Goal: Navigation & Orientation: Find specific page/section

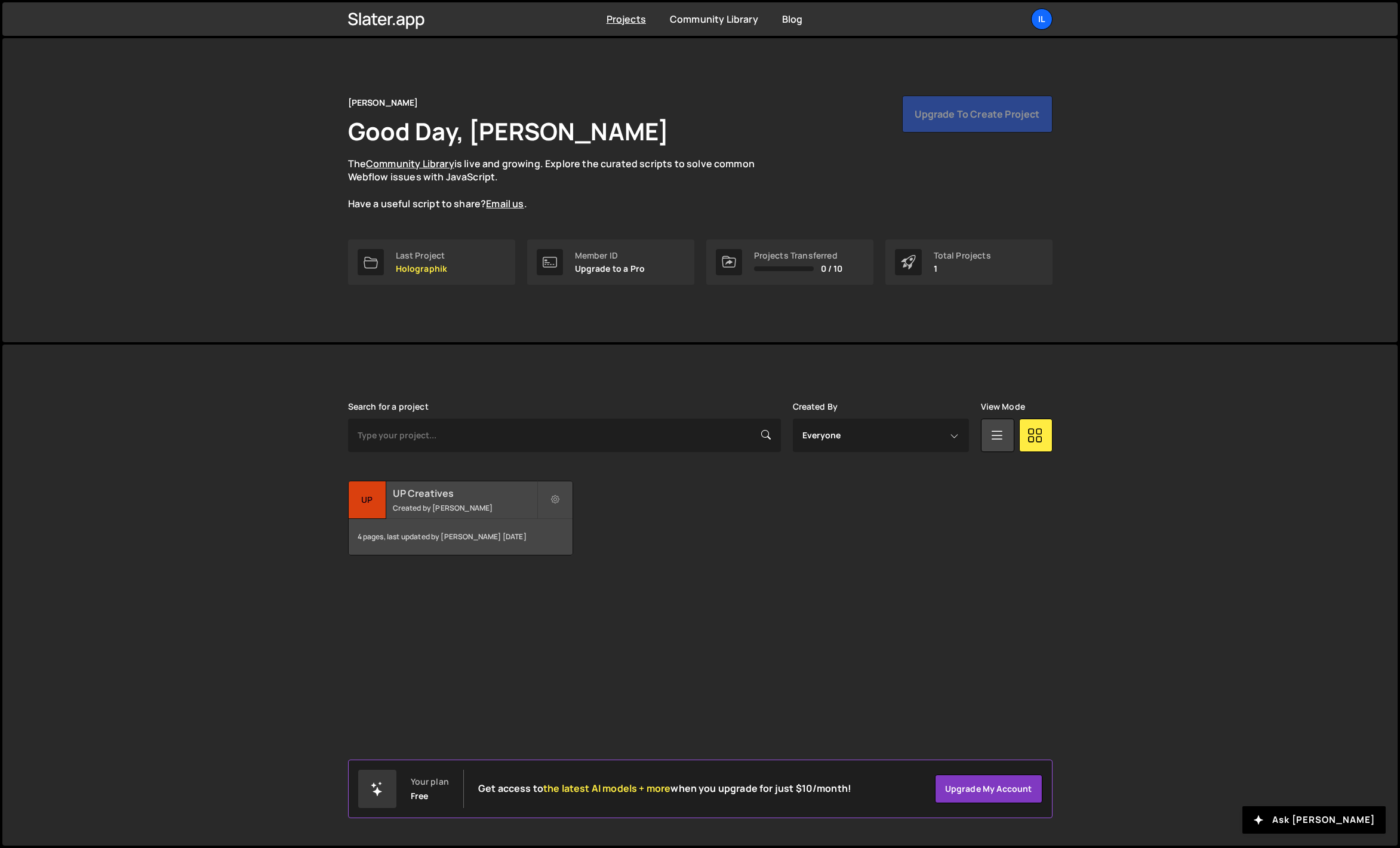
click at [418, 494] on h2 "UP Creatives" at bounding box center [465, 493] width 144 height 13
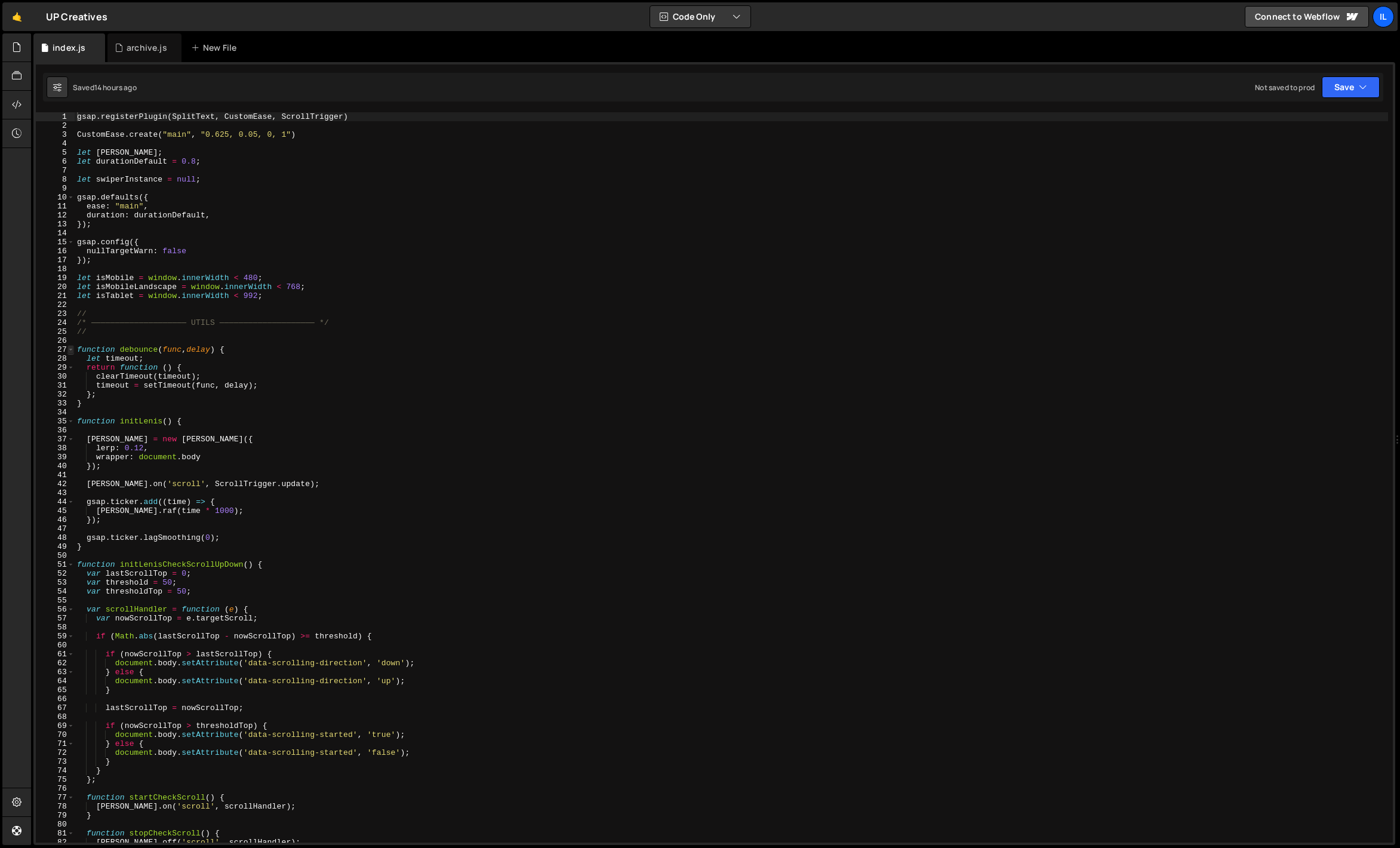
click at [67, 352] on span at bounding box center [70, 349] width 6 height 9
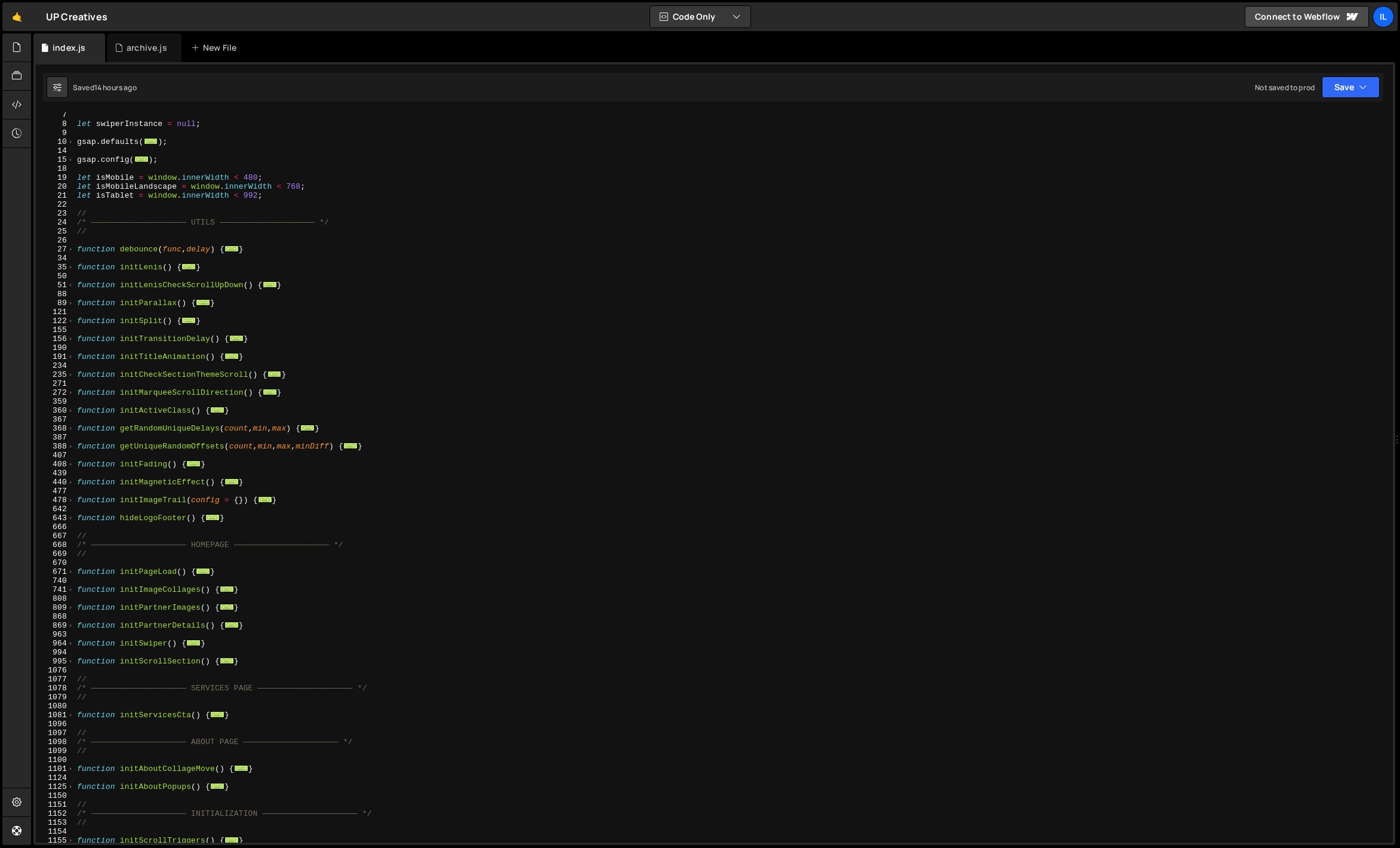
scroll to position [62, 0]
click at [153, 540] on div "let swiperInstance = null ; gsap . defaults ( ... ) ; gsap . config ( ... ) ; l…" at bounding box center [731, 478] width 1313 height 748
type textarea "/* ———————————————————— HOMEPAGE ———————————————————— */"
click at [156, 522] on div "let swiperInstance = null ; gsap . defaults ( ... ) ; gsap . config ( ... ) ; l…" at bounding box center [731, 478] width 1313 height 748
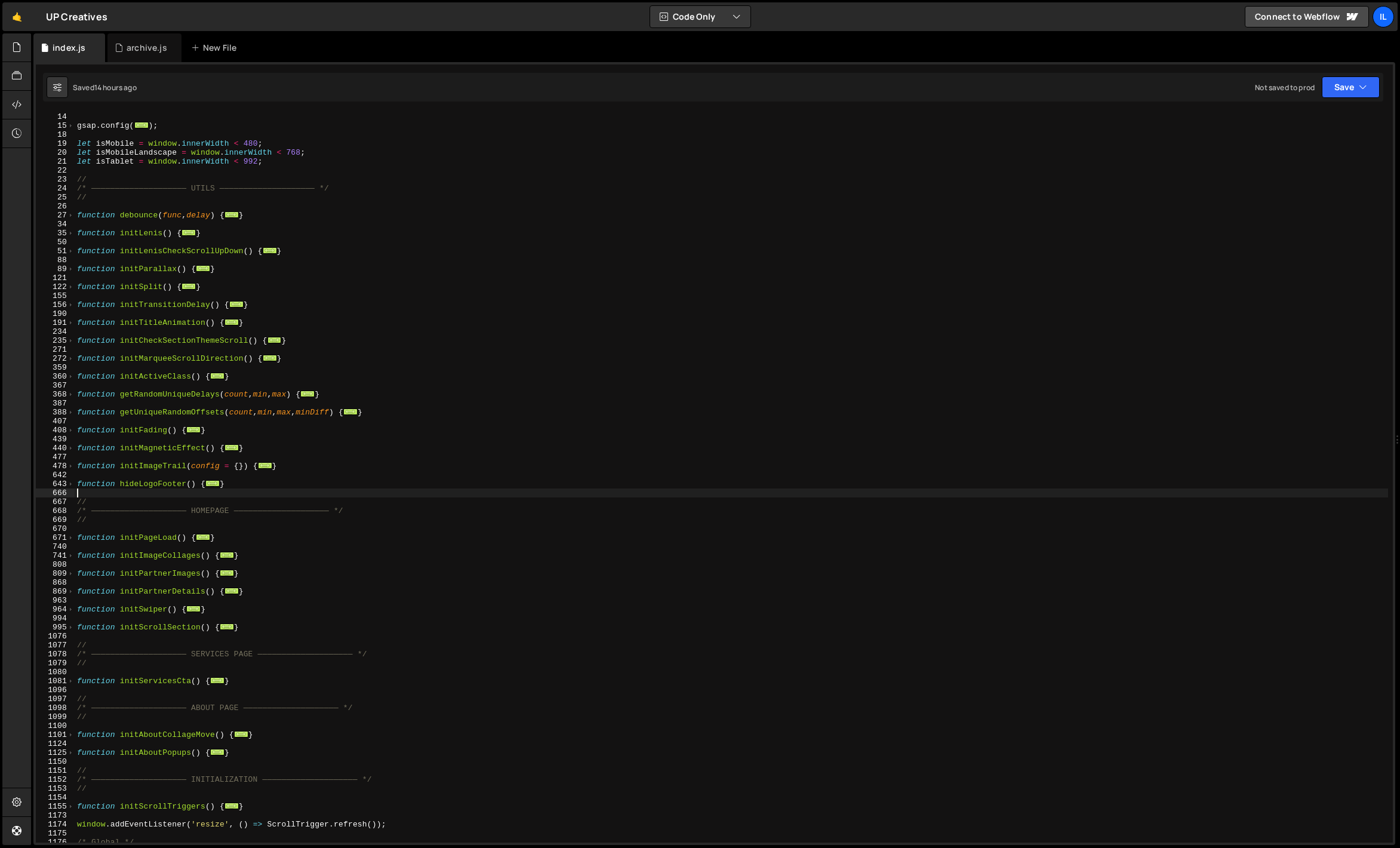
scroll to position [139, 0]
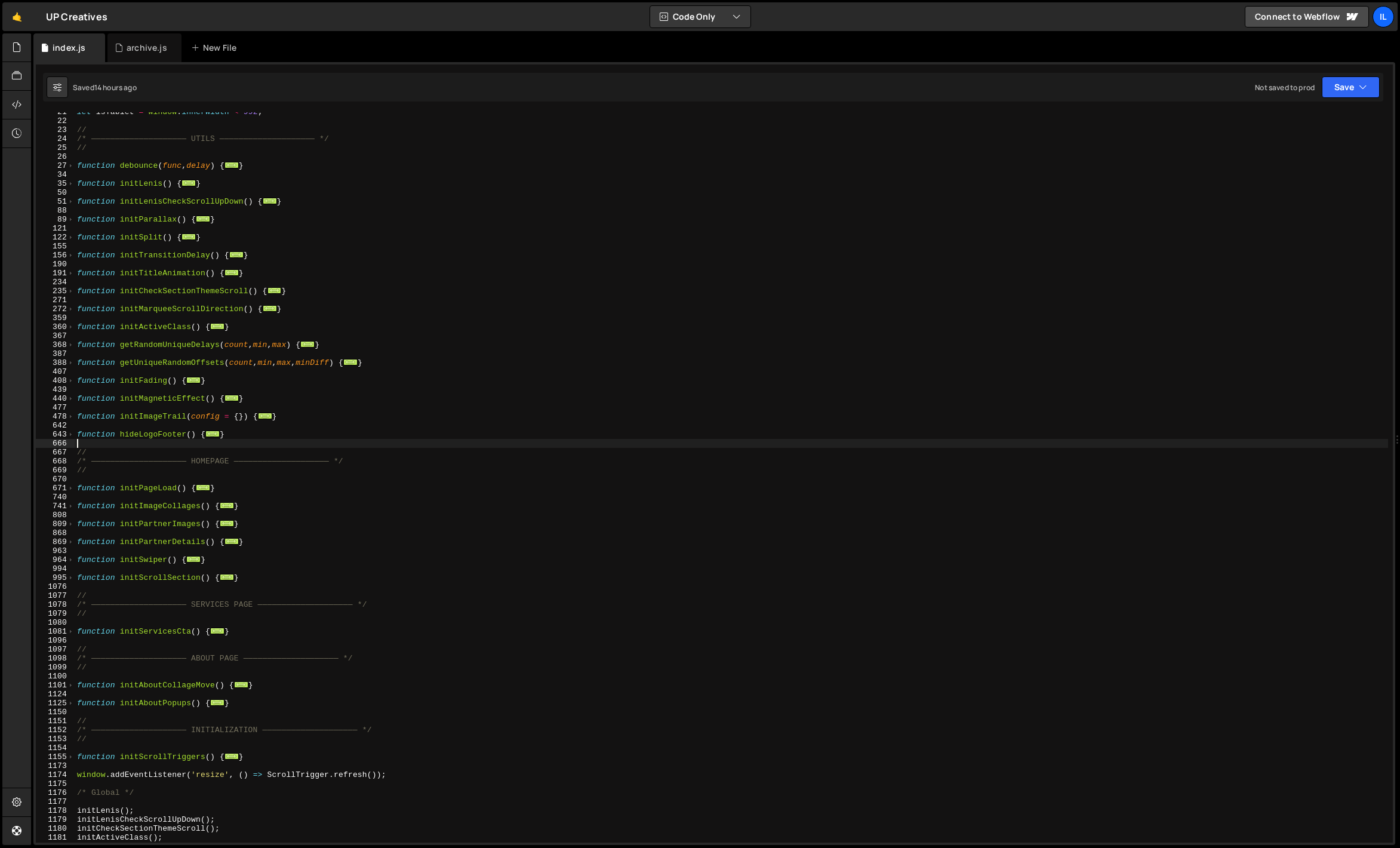
click at [165, 588] on div "let isTablet = window . innerWidth < 992 ; // /* ———————————————————— UTILS ———…" at bounding box center [731, 481] width 1313 height 748
click at [74, 576] on div "995" at bounding box center [55, 577] width 39 height 9
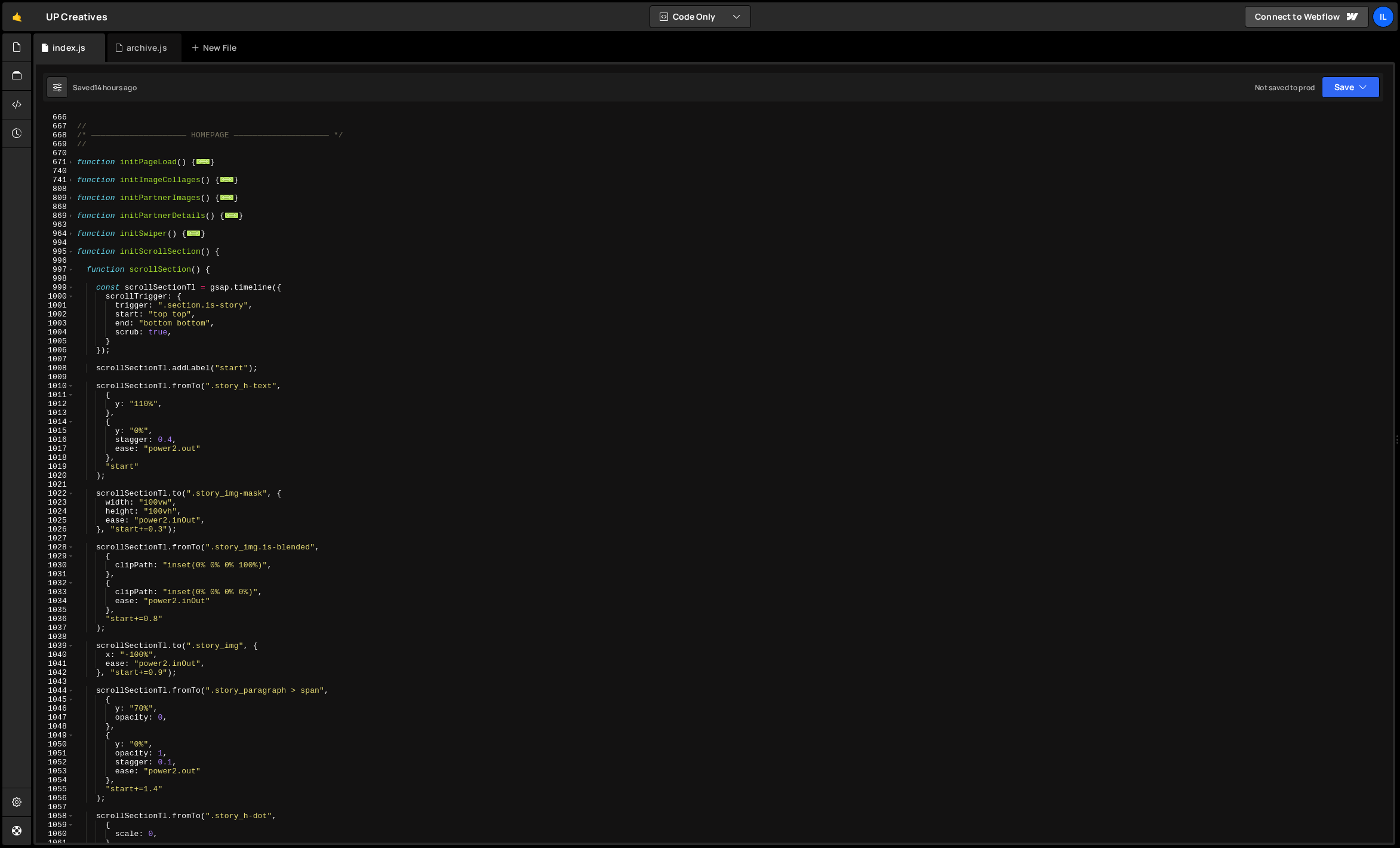
scroll to position [608, 0]
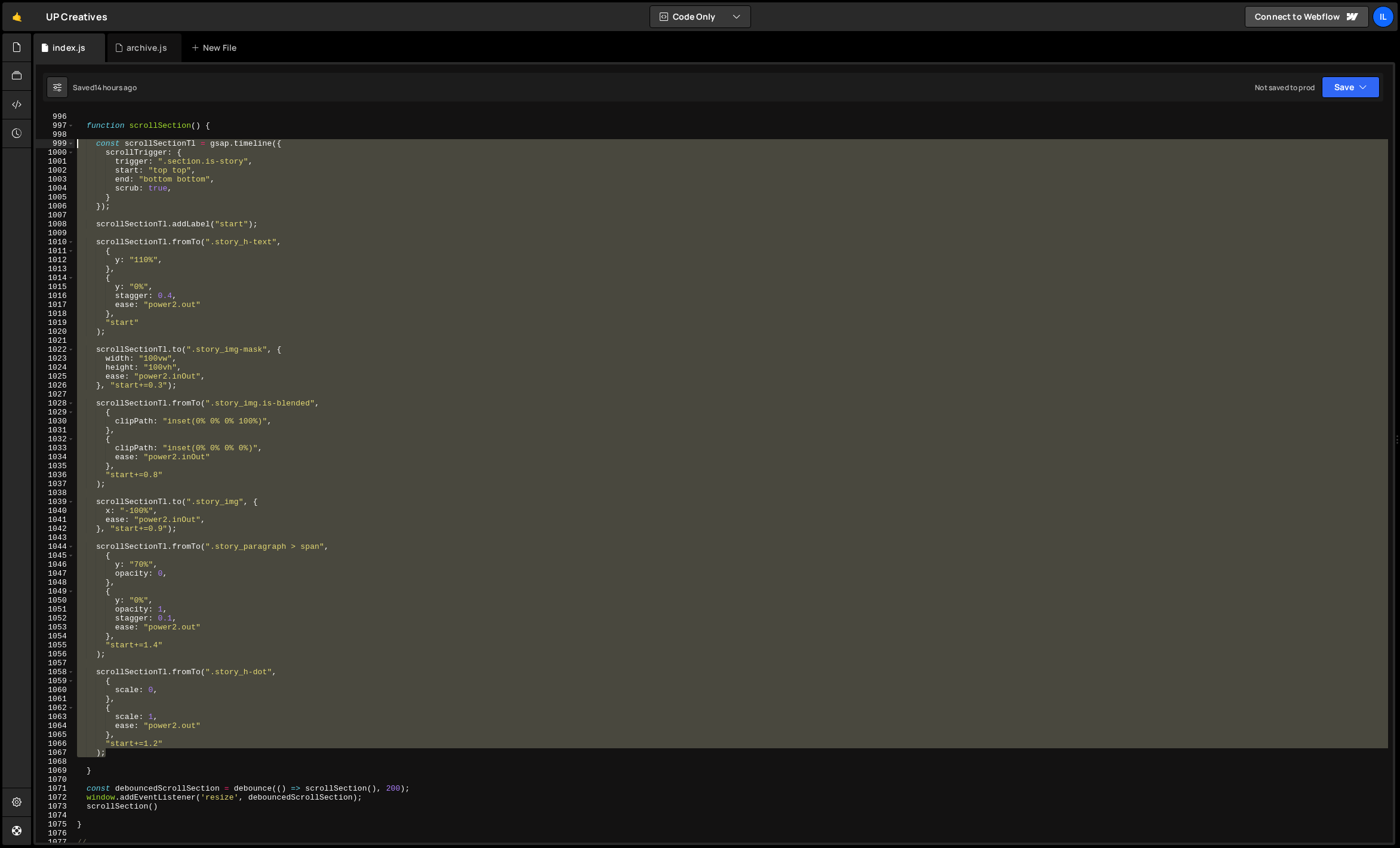
drag, startPoint x: 109, startPoint y: 754, endPoint x: 52, endPoint y: 147, distance: 609.7
click at [52, 147] on div "995 996 997 998 999 1000 1001 1002 1003 1004 1005 1006 1007 1008 1009 1010 1011…" at bounding box center [714, 478] width 1357 height 730
type textarea "const scrollSectionTl = gsap.timeline({ scrollTrigger: {"
click at [323, 211] on div "function initScrollSection ( ) { function scrollSection ( ) { const scrollSecti…" at bounding box center [731, 478] width 1313 height 730
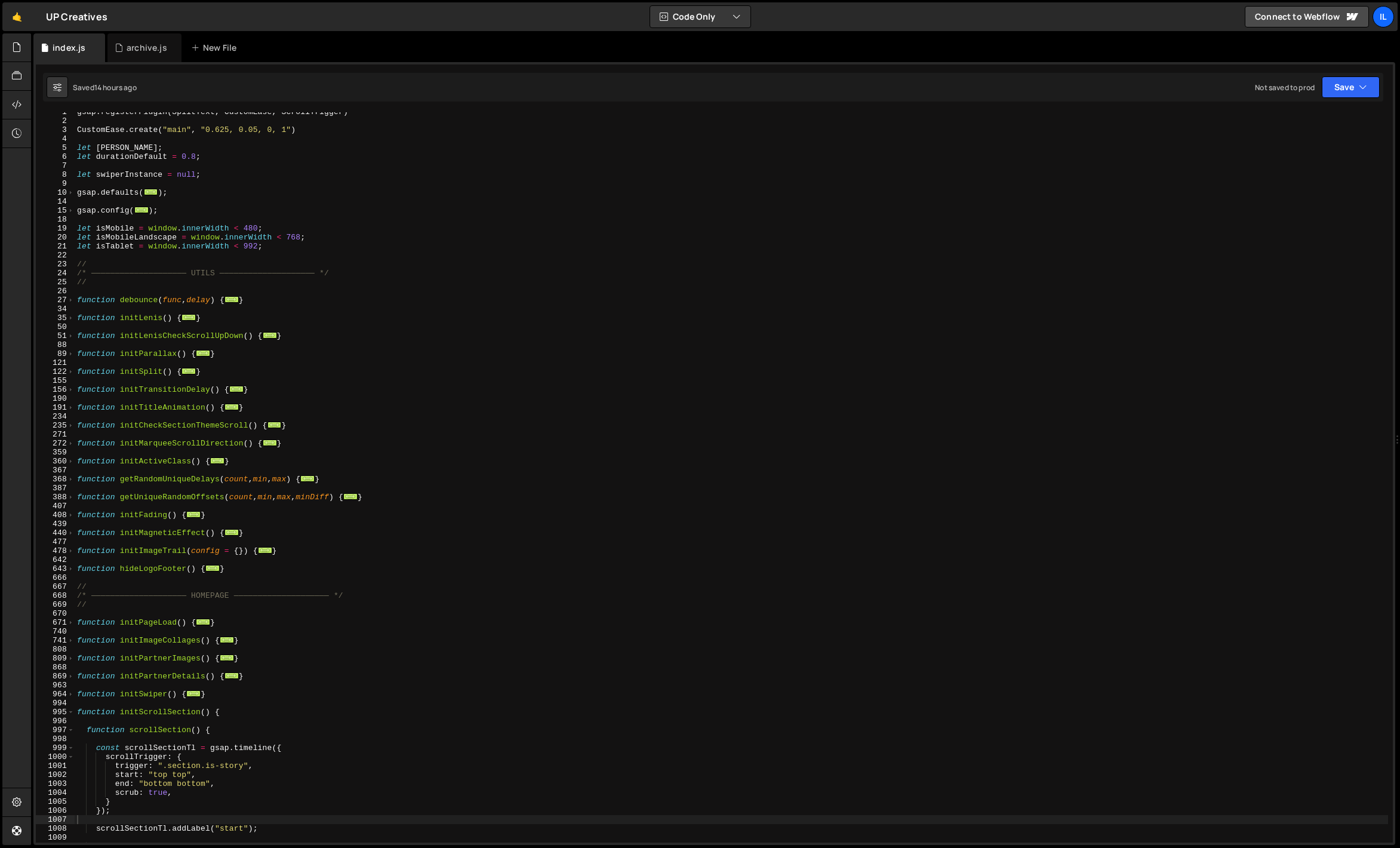
scroll to position [0, 0]
click at [124, 241] on div "gsap . registerPlugin ( SplitText , CustomEase , ScrollTrigger ) CustomEase . c…" at bounding box center [731, 486] width 1313 height 748
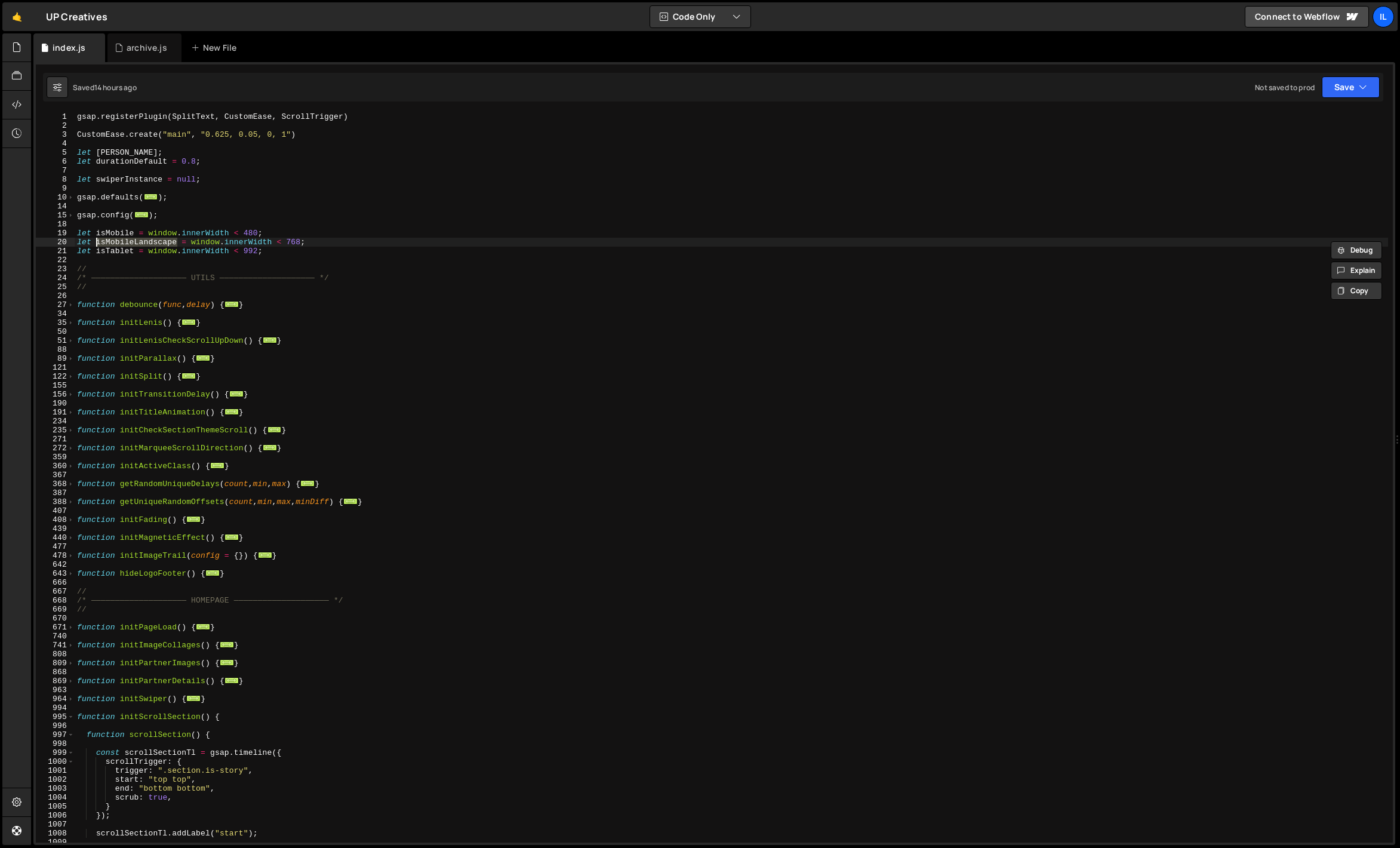
click at [124, 241] on div "gsap . registerPlugin ( SplitText , CustomEase , ScrollTrigger ) CustomEase . c…" at bounding box center [731, 486] width 1313 height 748
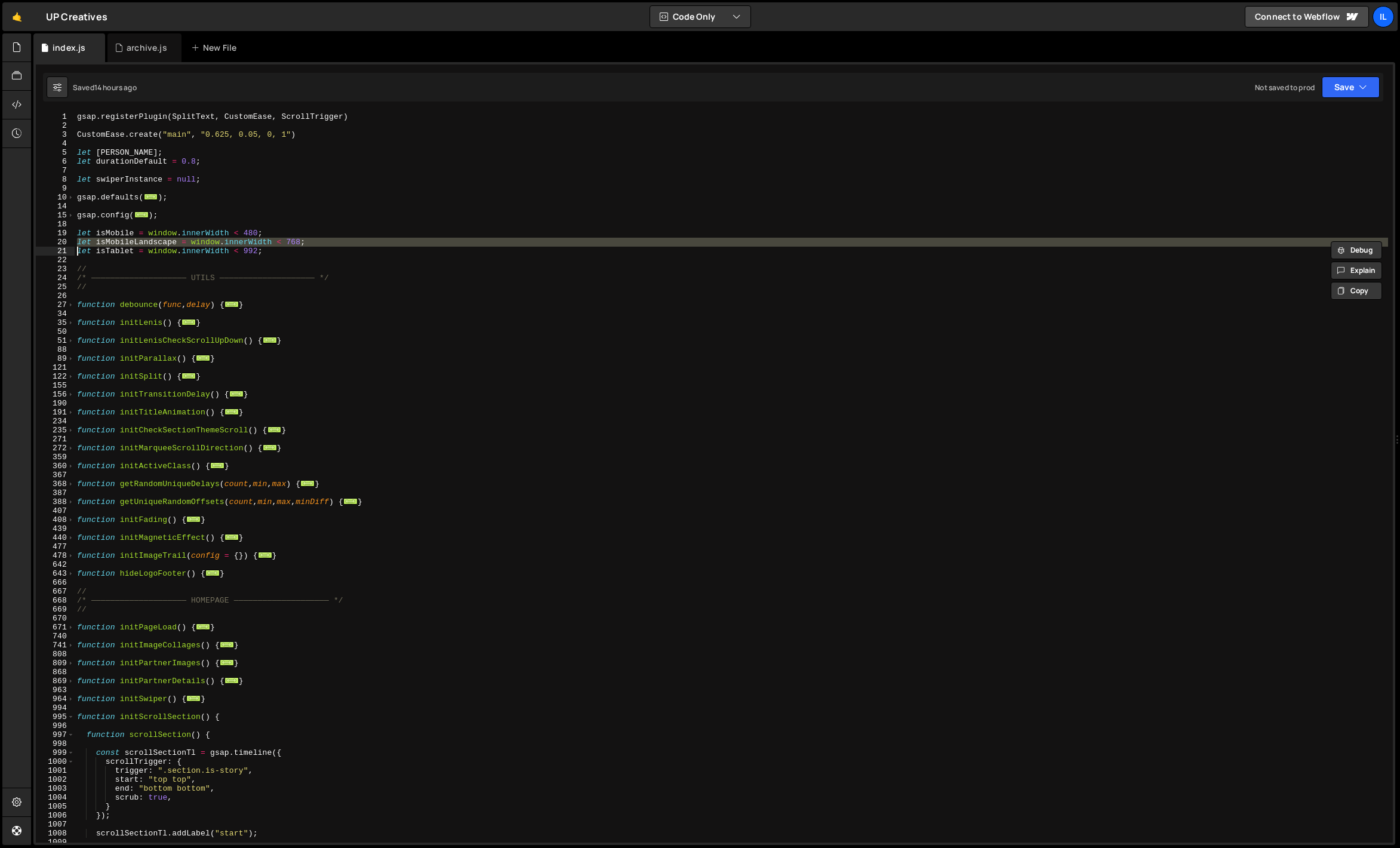
click at [124, 241] on div "gsap . registerPlugin ( SplitText , CustomEase , ScrollTrigger ) CustomEase . c…" at bounding box center [731, 478] width 1313 height 730
type textarea "let isMobileLandscape = window.innerWidth < 768;"
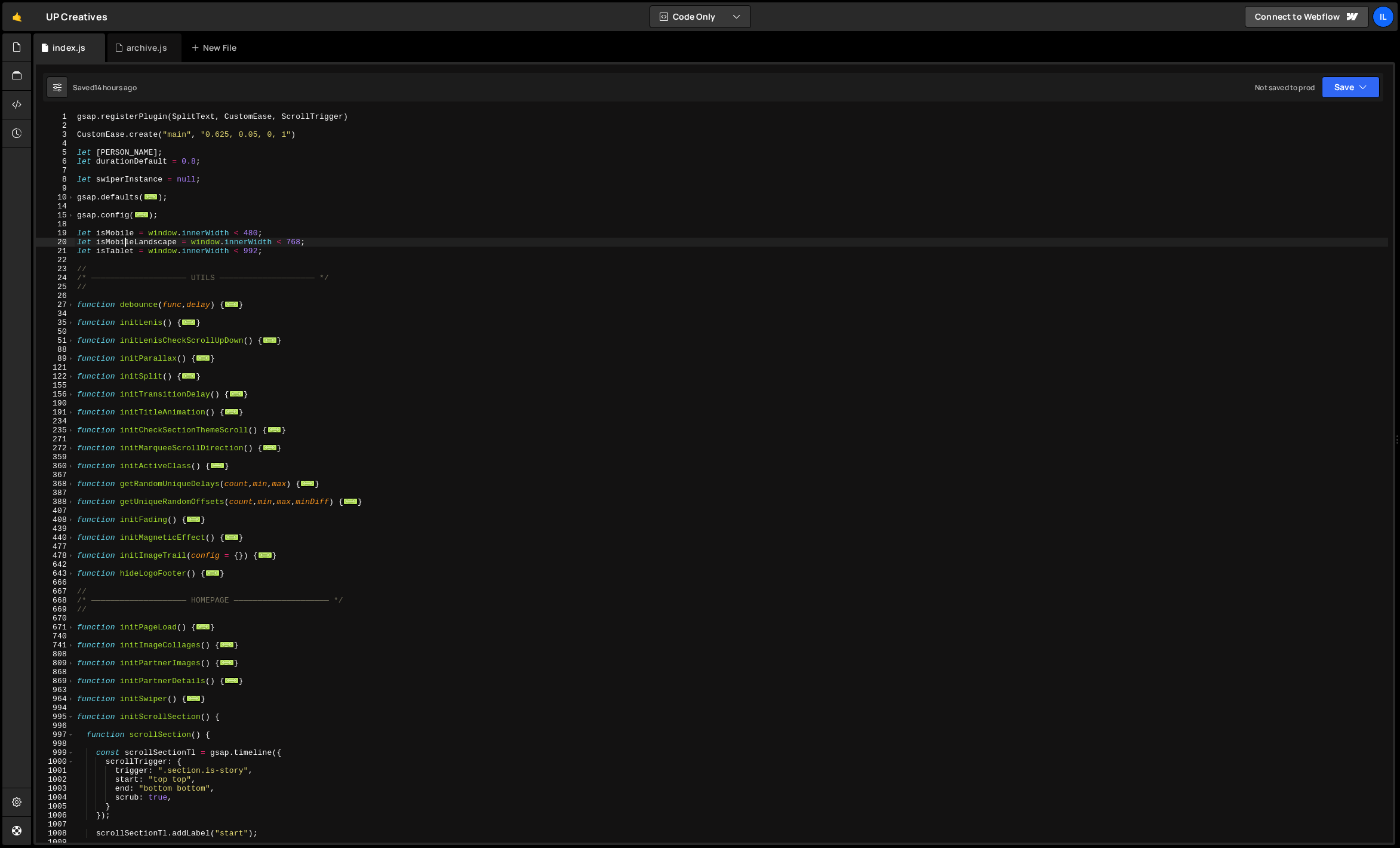
click at [124, 241] on div "gsap . registerPlugin ( SplitText , CustomEase , ScrollTrigger ) CustomEase . c…" at bounding box center [731, 486] width 1313 height 748
click at [179, 227] on div "gsap . registerPlugin ( SplitText , CustomEase , ScrollTrigger ) CustomEase . c…" at bounding box center [731, 486] width 1313 height 748
drag, startPoint x: 350, startPoint y: 242, endPoint x: 31, endPoint y: 238, distance: 319.0
click at [31, 238] on div "Files New File Javascript files 0 archive.js 0 0 index.js 0 CSS files Copy shar…" at bounding box center [715, 439] width 1369 height 812
type textarea "let isMobileLandscape = window.innerWidth < 768;"
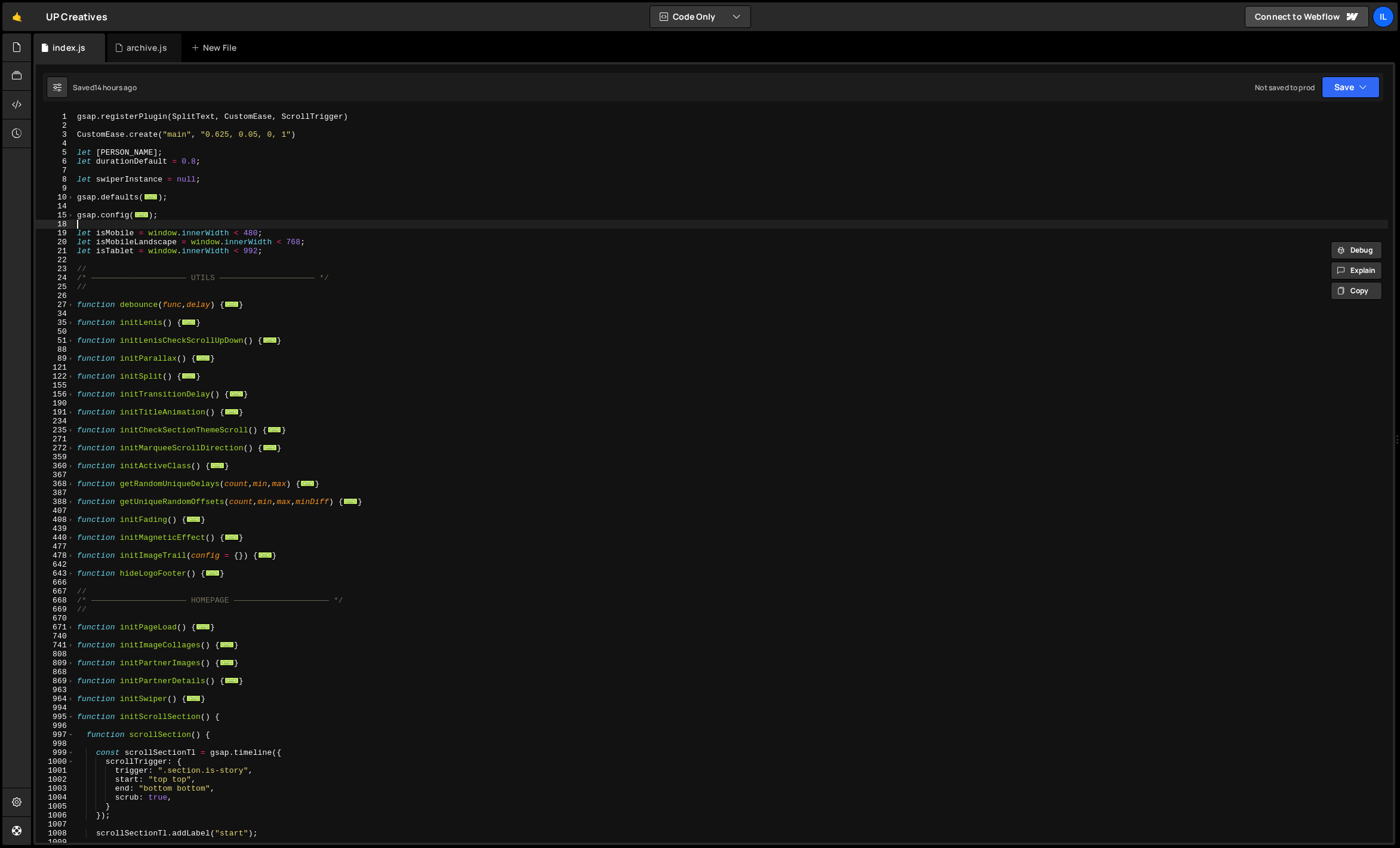
click at [176, 224] on div "gsap . registerPlugin ( SplitText , CustomEase , ScrollTrigger ) CustomEase . c…" at bounding box center [731, 486] width 1313 height 748
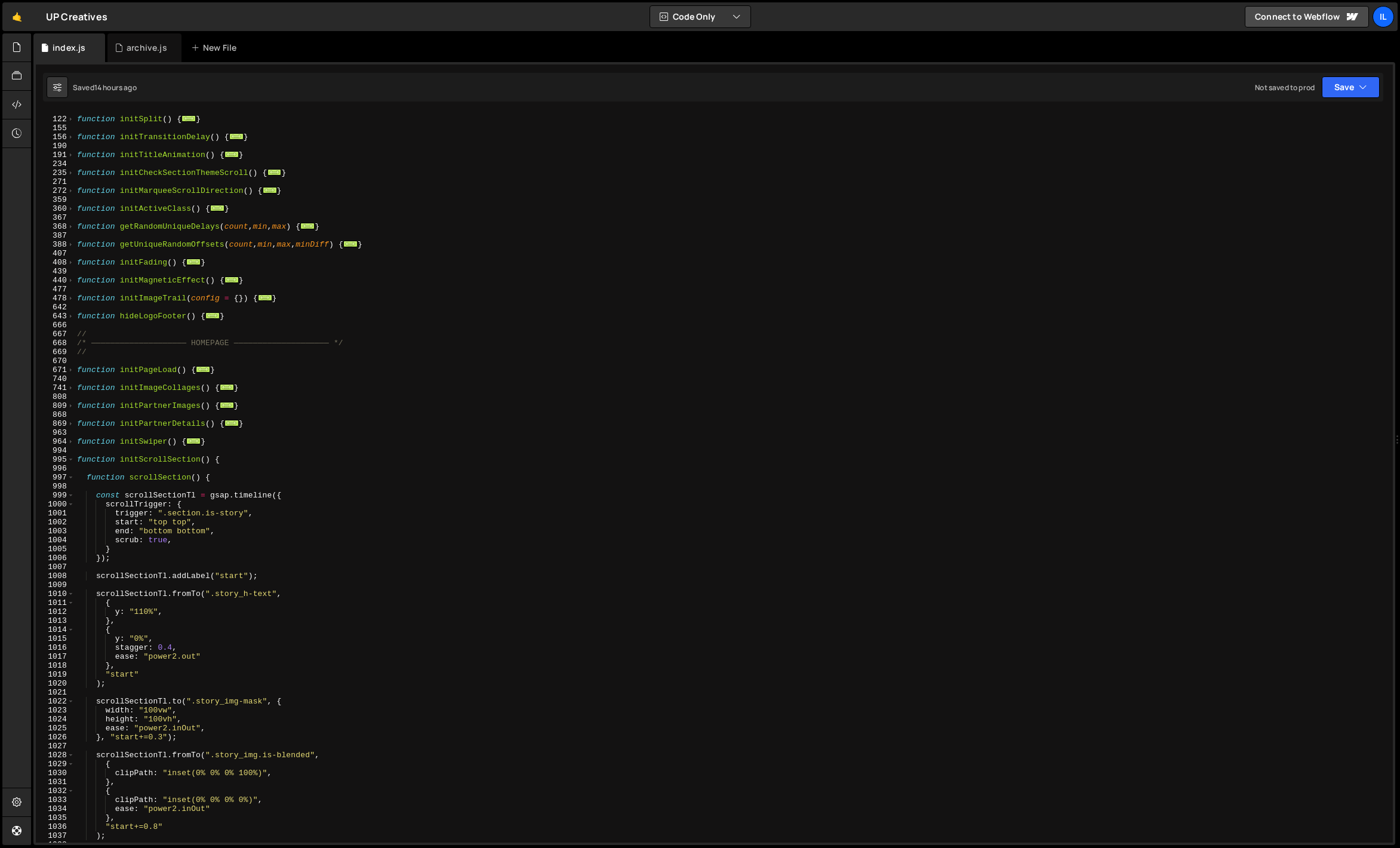
scroll to position [384, 0]
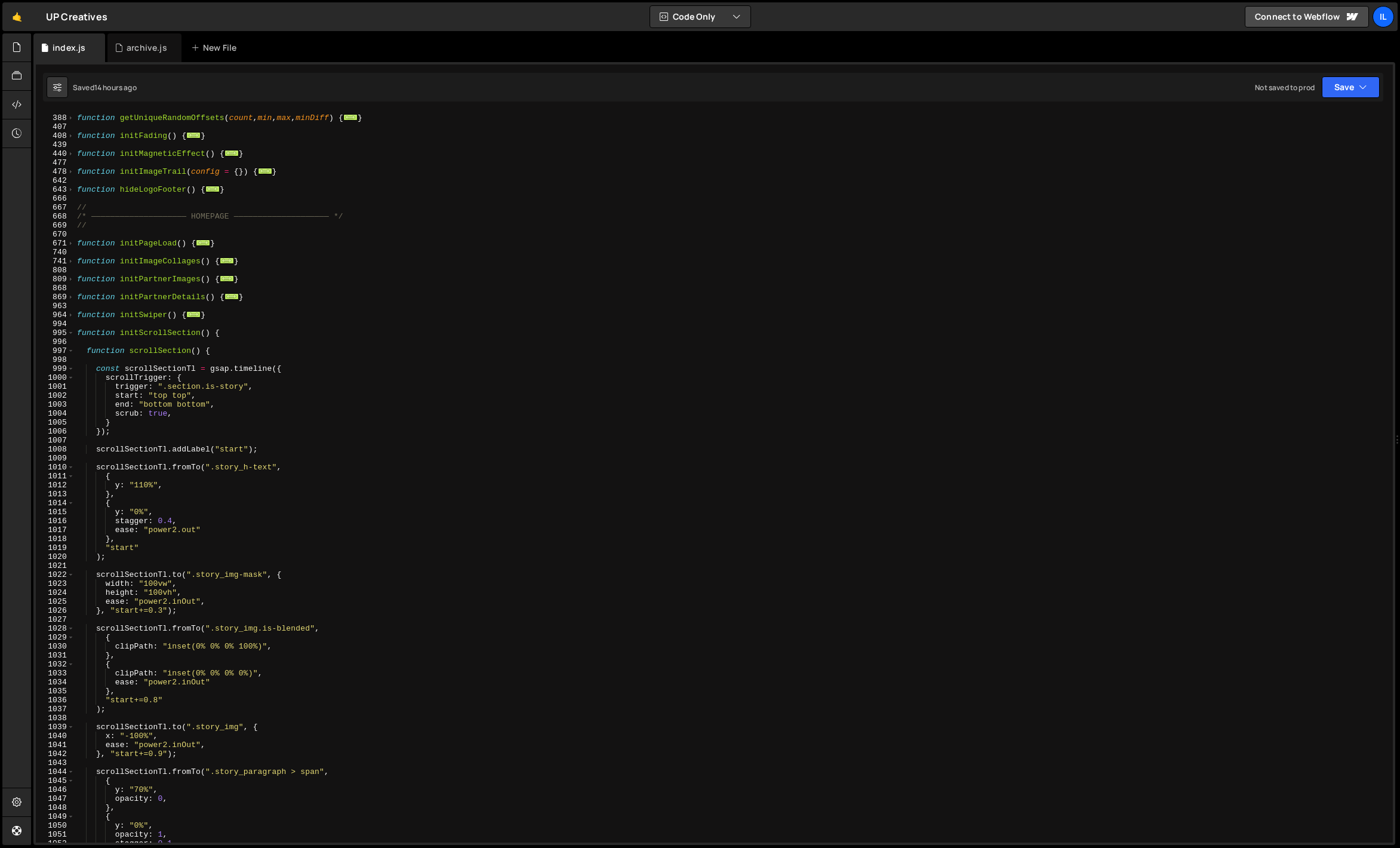
click at [285, 556] on div "function getUniqueRandomOffsets ( count , min , max , minDiff ) { ... } functio…" at bounding box center [731, 478] width 1313 height 748
drag, startPoint x: 272, startPoint y: 463, endPoint x: 211, endPoint y: 463, distance: 61.0
click at [211, 463] on div "function getUniqueRandomOffsets ( count , min , max , minDiff ) { ... } functio…" at bounding box center [731, 478] width 1313 height 748
click at [244, 487] on div "function getUniqueRandomOffsets ( count , min , max , minDiff ) { ... } functio…" at bounding box center [731, 478] width 1313 height 748
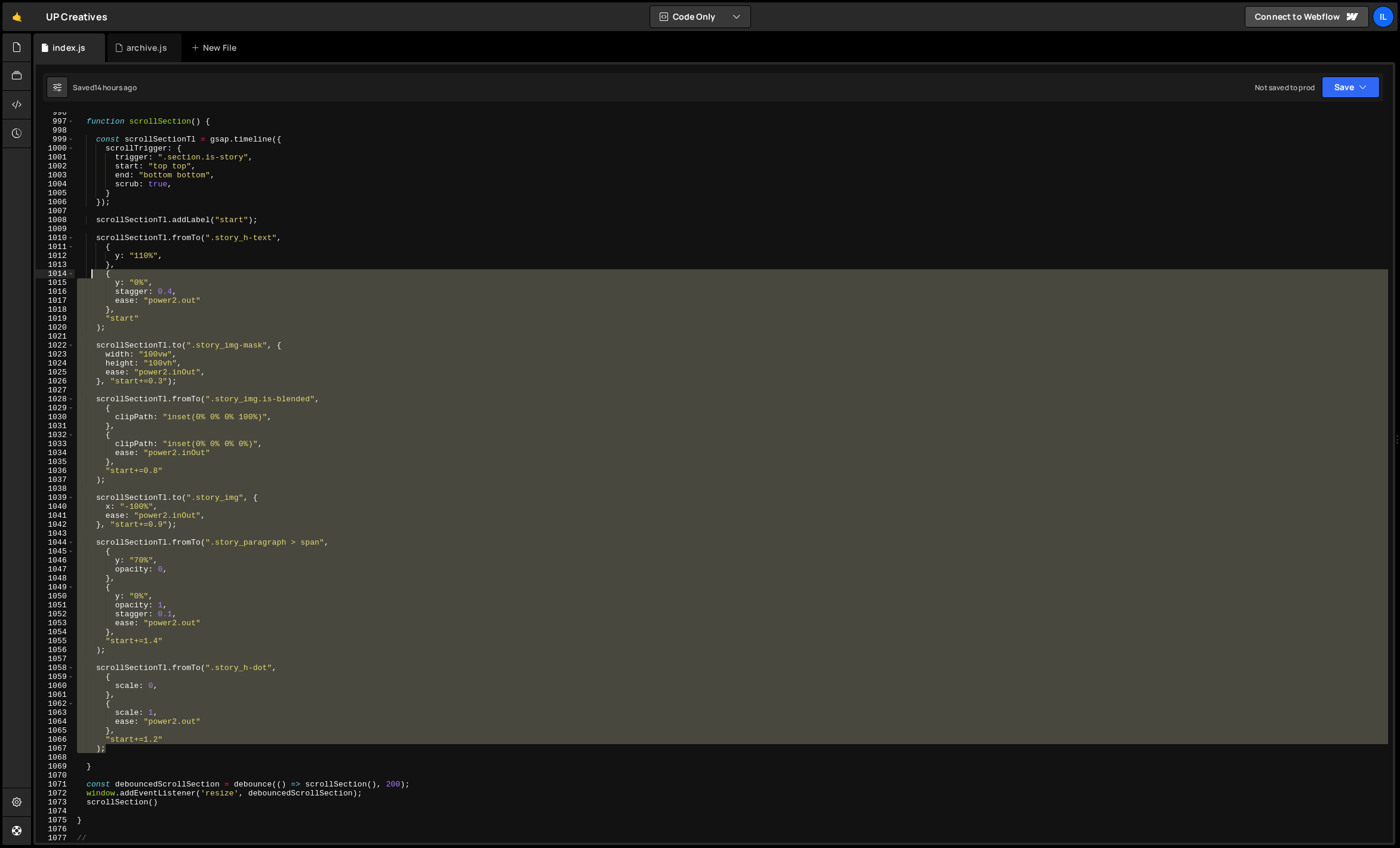
scroll to position [610, 0]
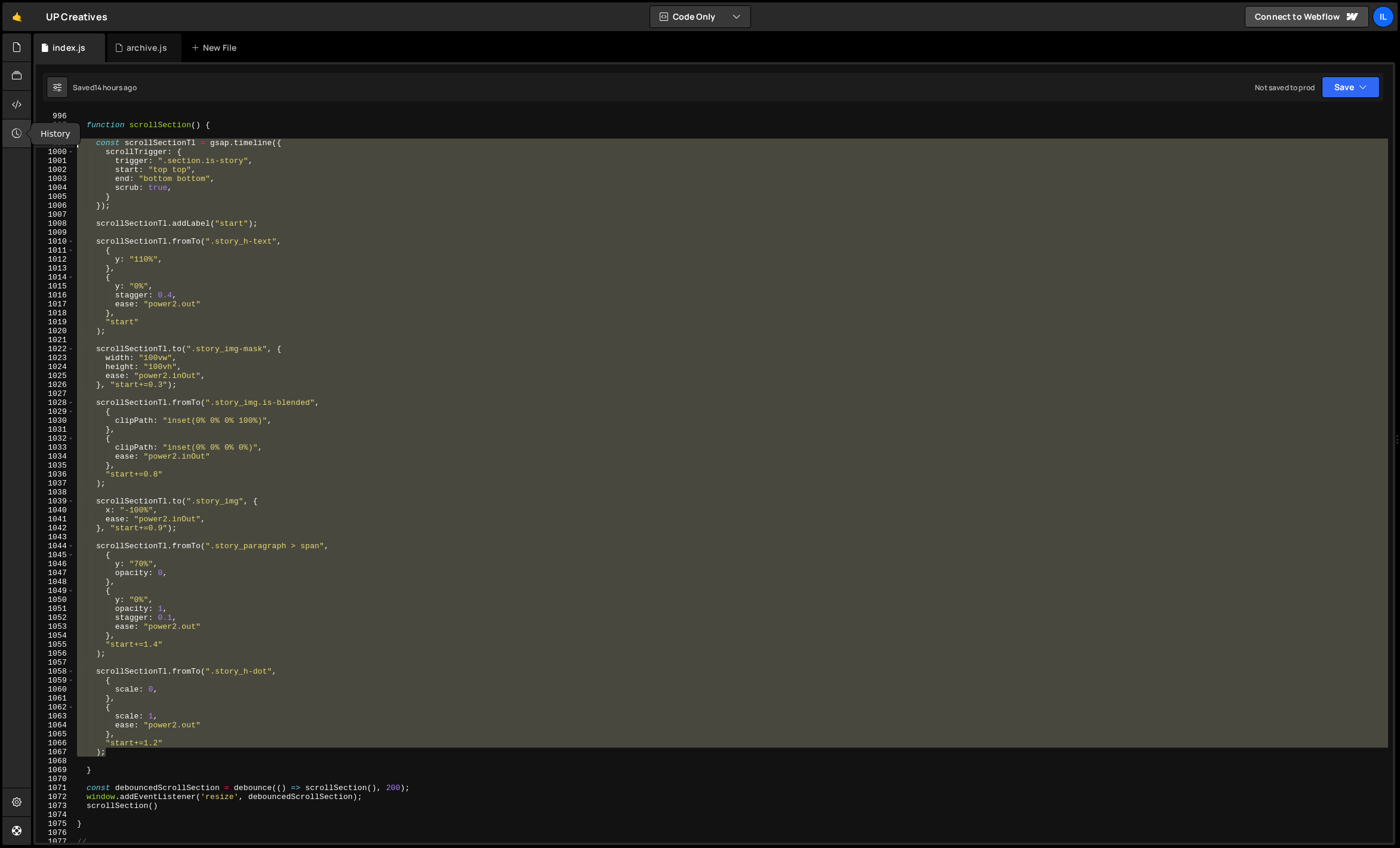
drag, startPoint x: 119, startPoint y: 750, endPoint x: 26, endPoint y: 147, distance: 610.1
click at [26, 147] on div "Hold on a sec... Are you certain you wish to leave this page? Any changes you'v…" at bounding box center [700, 424] width 1400 height 848
paste textarea ");"
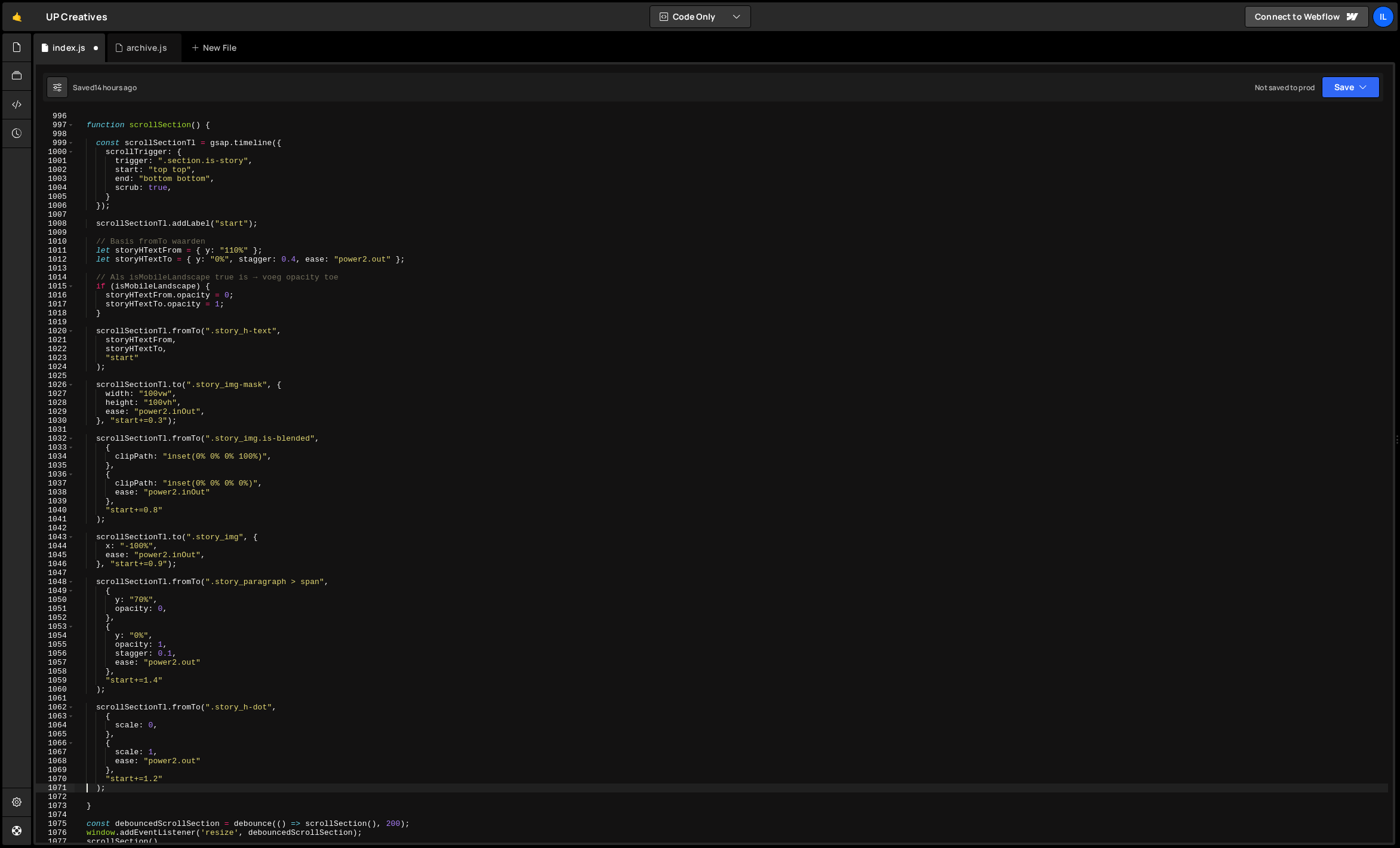
scroll to position [8911, 0]
click at [146, 352] on div "function scrollSection ( ) { const scrollSectionTl = gsap . timeline ({ scrollT…" at bounding box center [731, 485] width 1313 height 748
type textarea "storyHTextTo,"
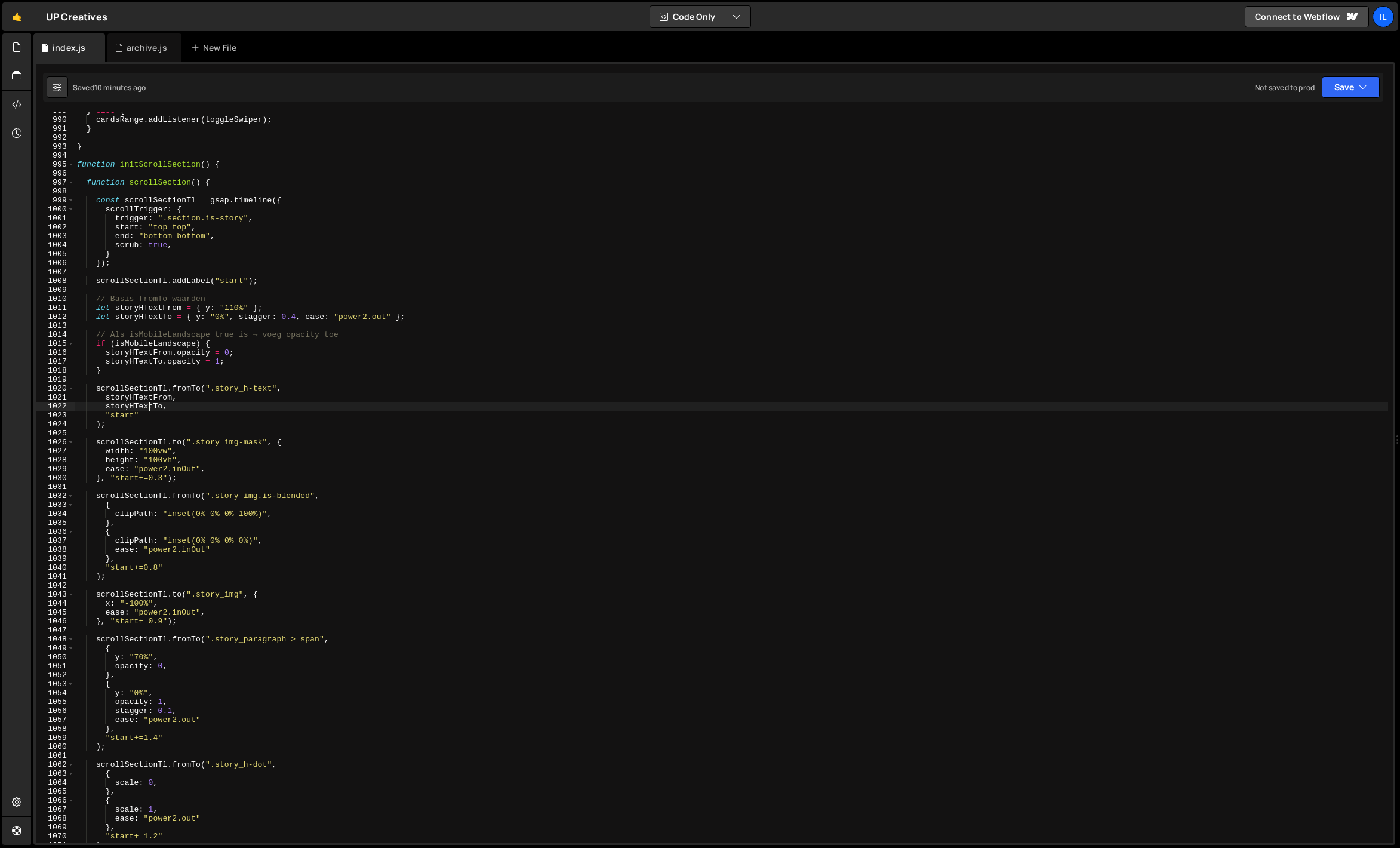
scroll to position [8854, 0]
click at [130, 170] on div "} else { cardsRange . addListener ( toggleSwiper ) ; } } function initScrollSec…" at bounding box center [731, 480] width 1313 height 748
click at [66, 181] on div "997" at bounding box center [55, 182] width 39 height 9
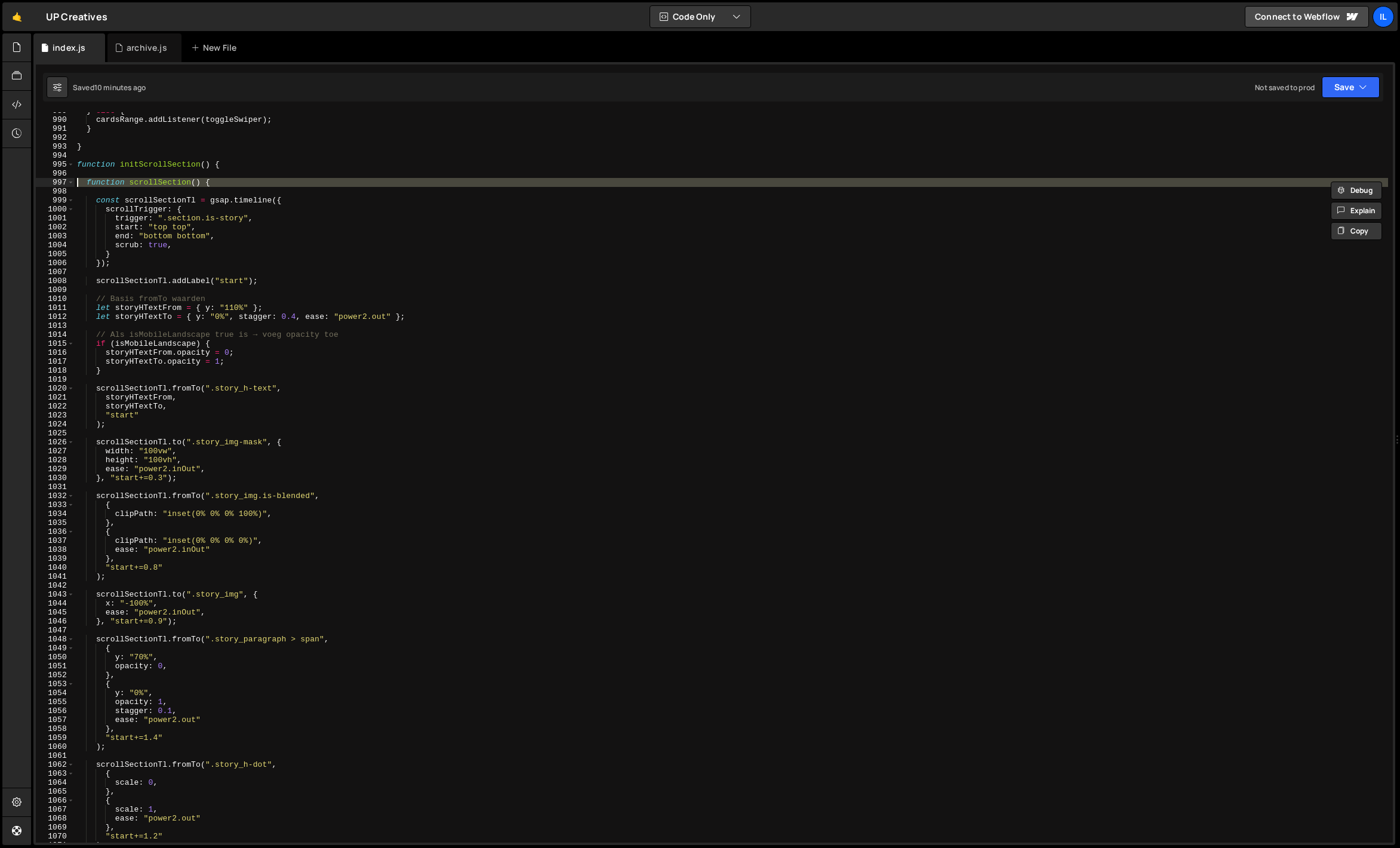
click at [76, 181] on div "} else { cardsRange . addListener ( toggleSwiper ) ; } } function initScrollSec…" at bounding box center [731, 478] width 1313 height 730
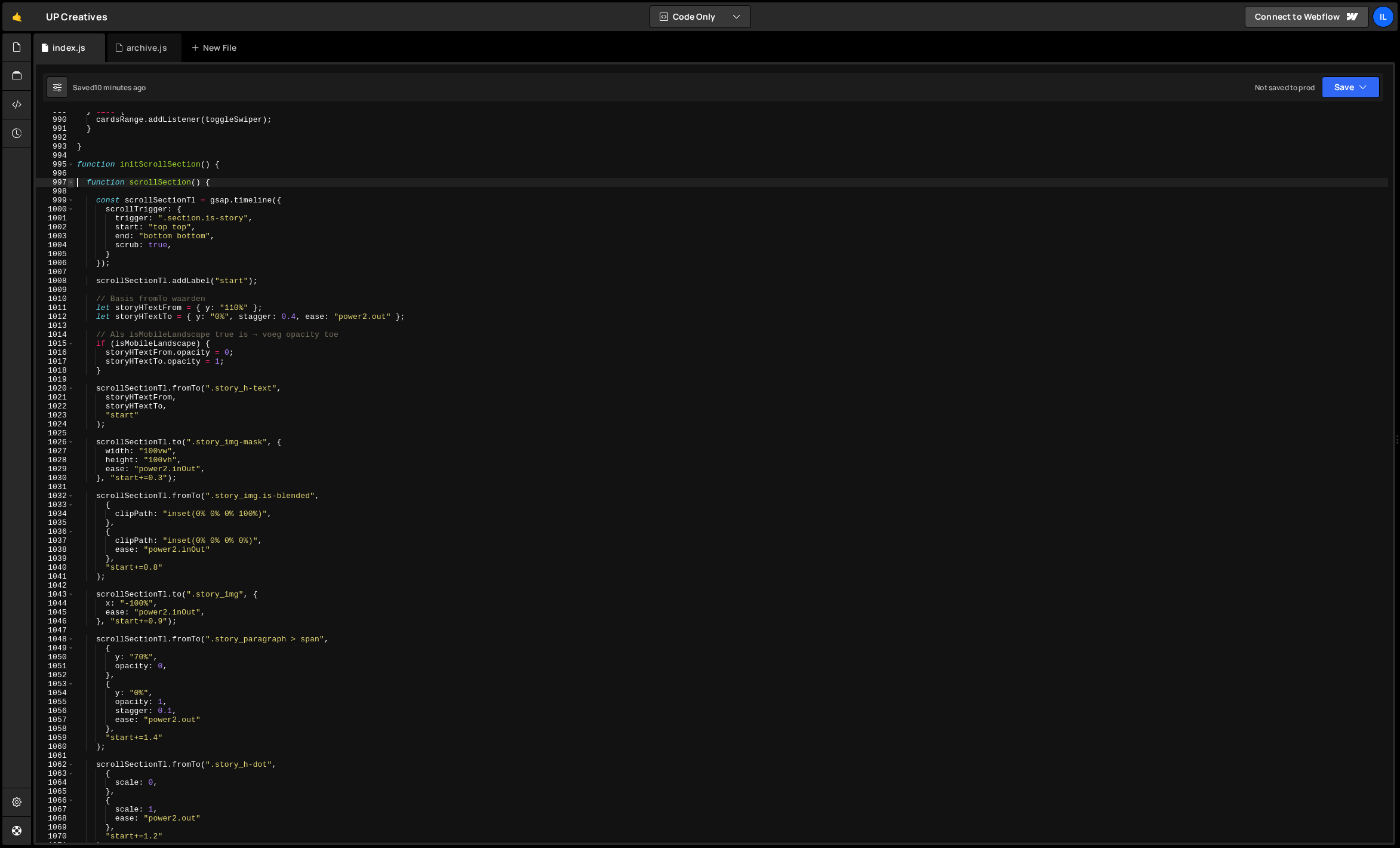
click at [70, 181] on span at bounding box center [70, 182] width 6 height 9
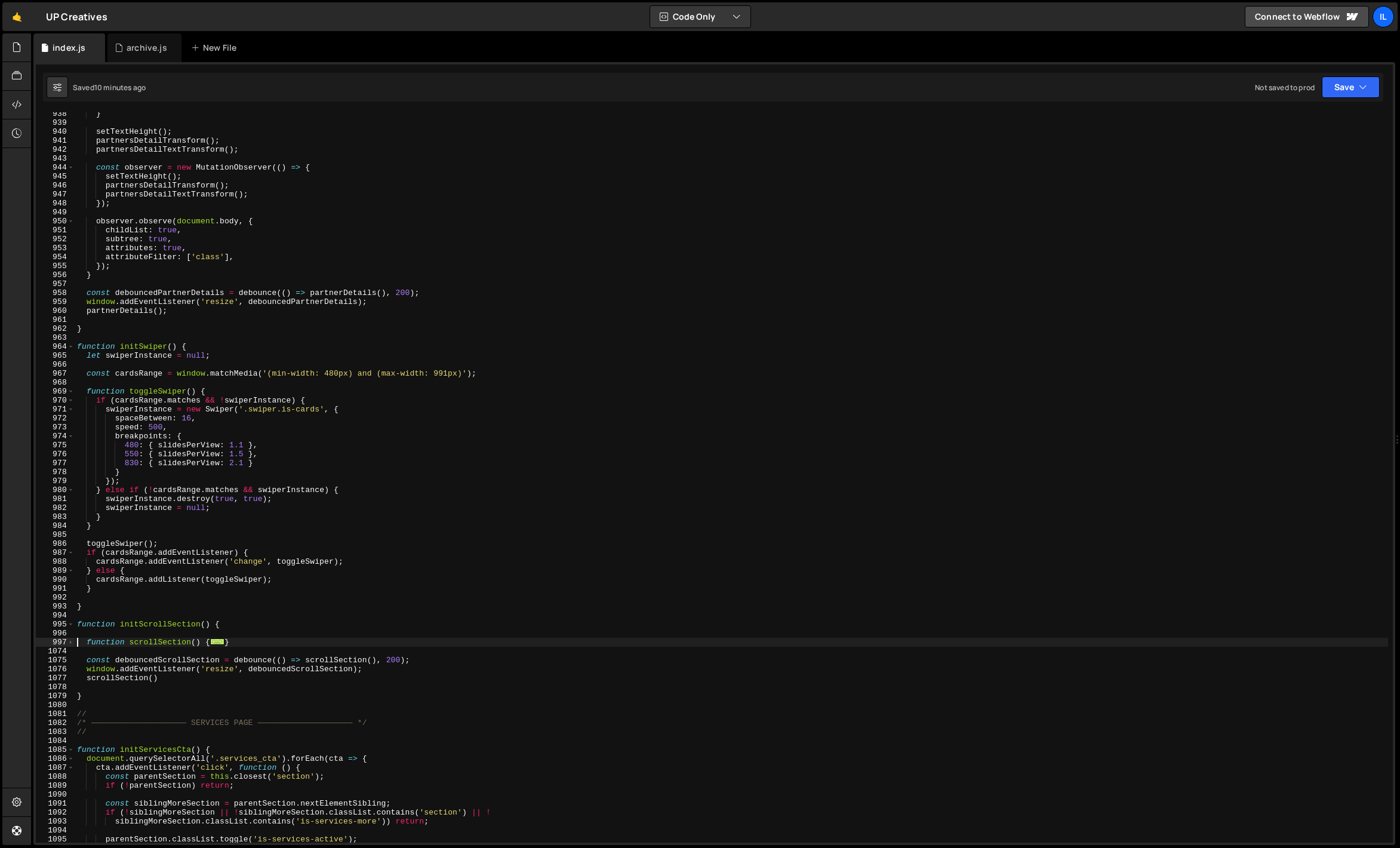
scroll to position [8339, 0]
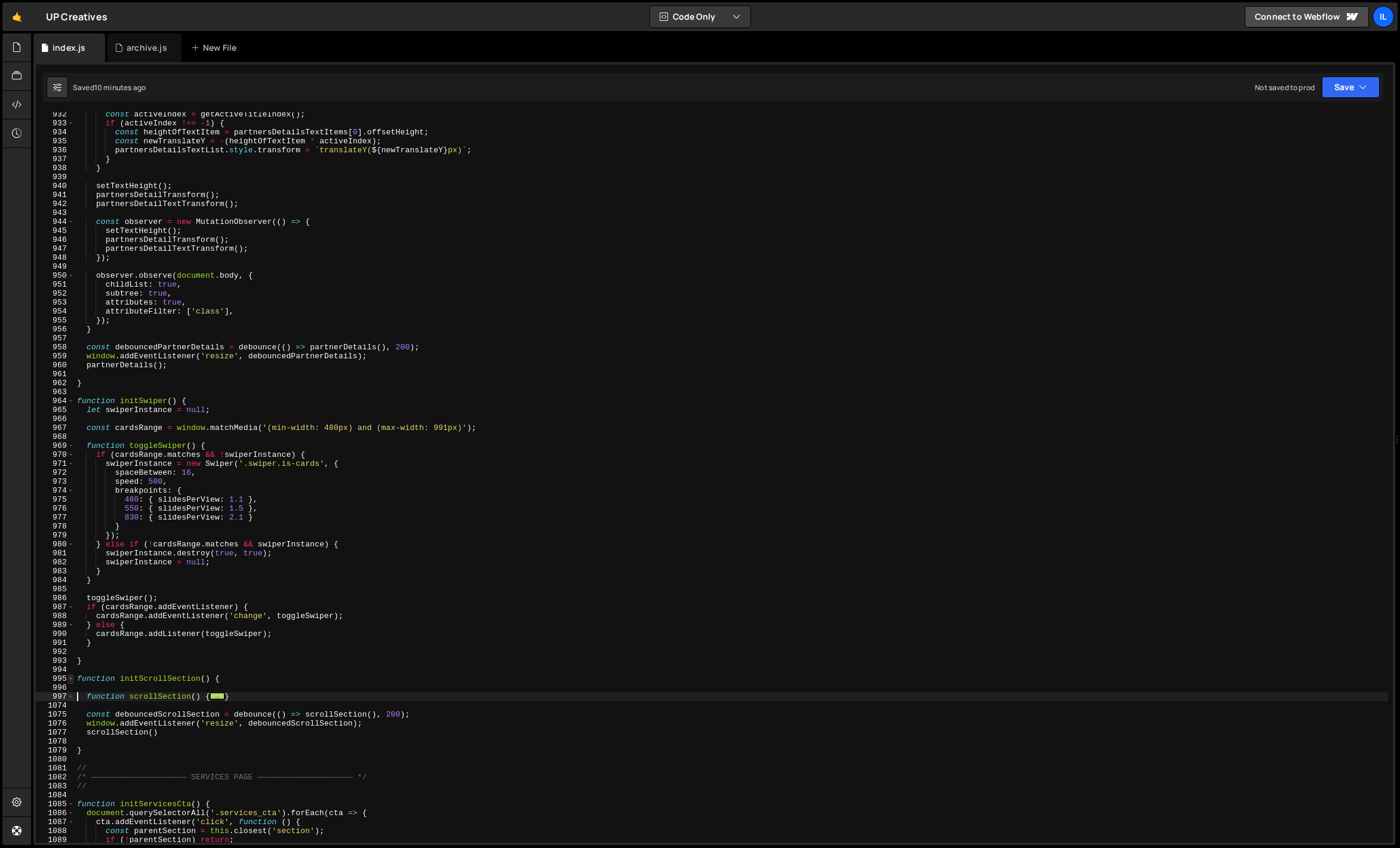
click at [69, 676] on span at bounding box center [70, 678] width 6 height 9
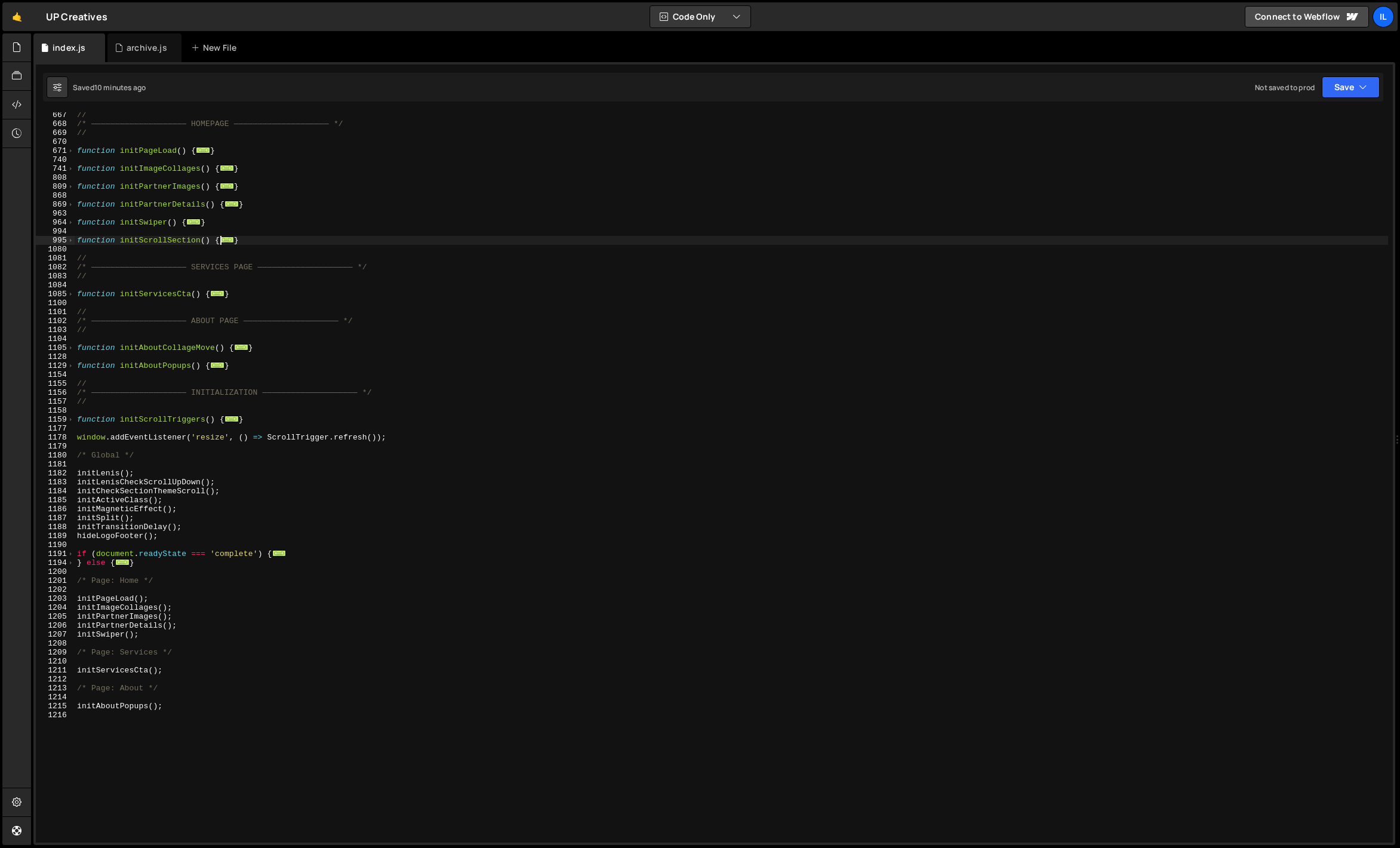
scroll to position [415, 0]
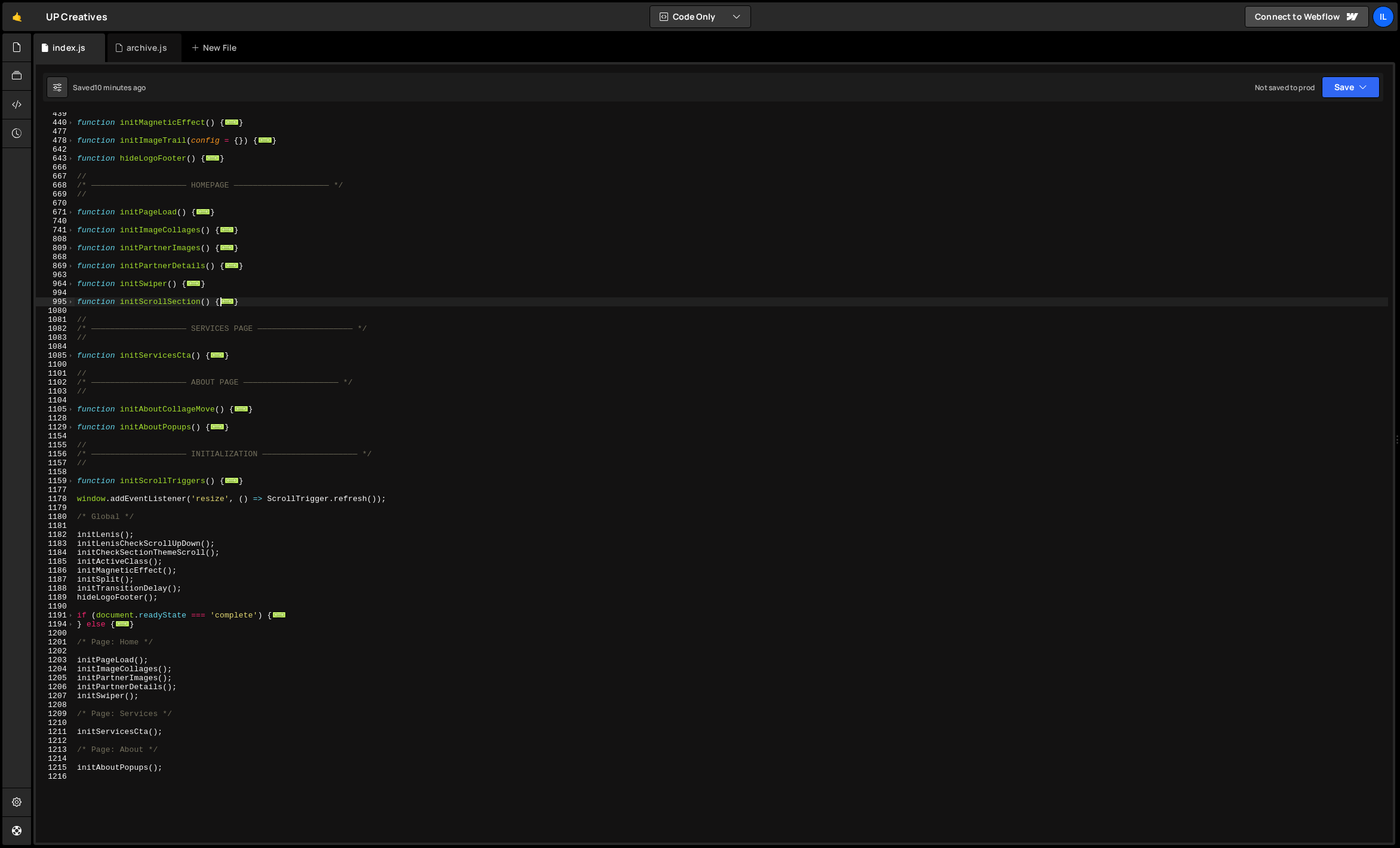
click at [126, 428] on div "function initMagneticEffect ( ) { ... } function initImageTrail ( config = { })…" at bounding box center [731, 483] width 1313 height 748
type textarea "function initAboutPopups() {"
click at [122, 438] on div "function initMagneticEffect ( ) { ... } function initImageTrail ( config = { })…" at bounding box center [731, 483] width 1313 height 748
click at [67, 412] on span at bounding box center [70, 412] width 6 height 9
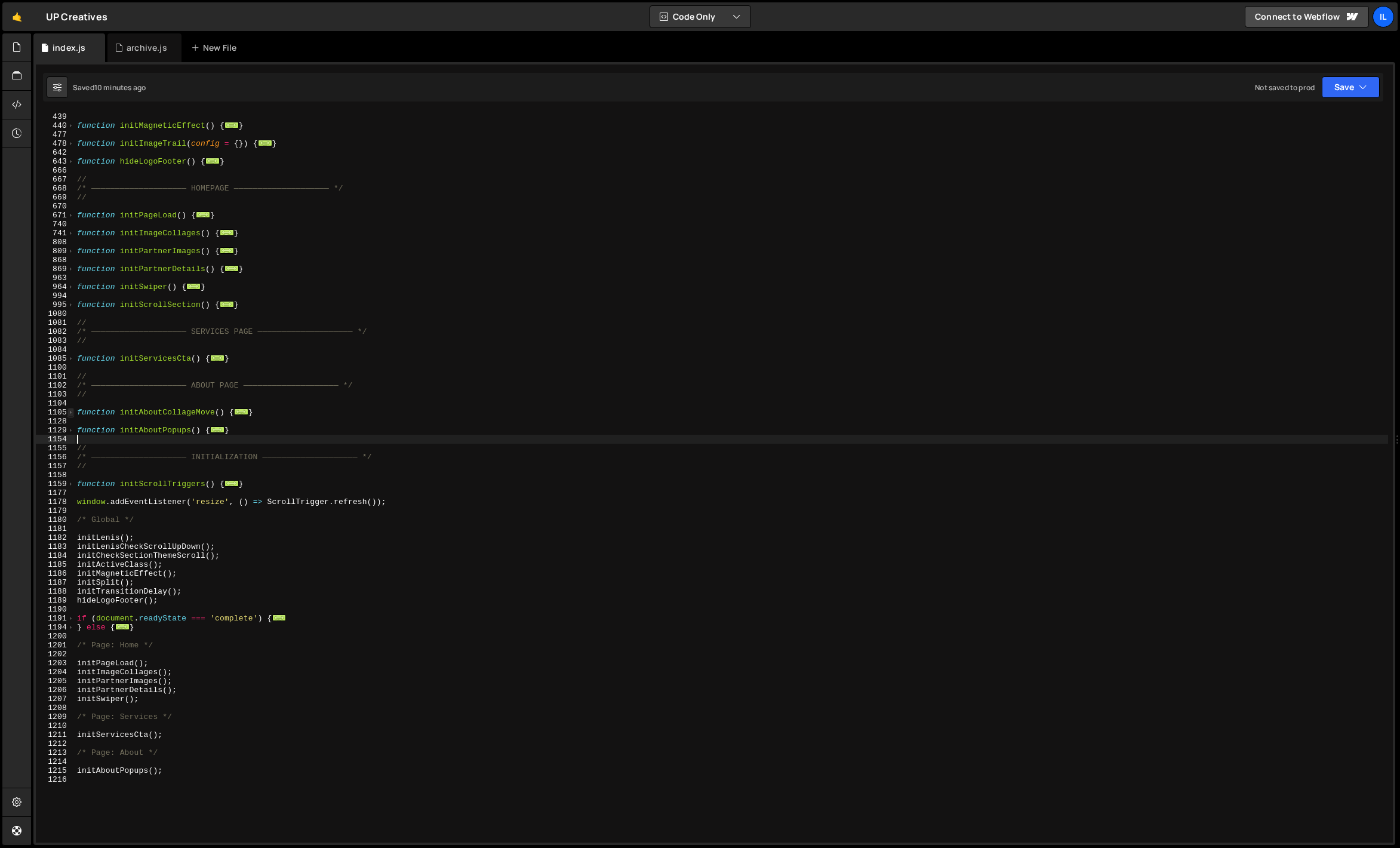
type textarea "function initAboutCollageMove() {"
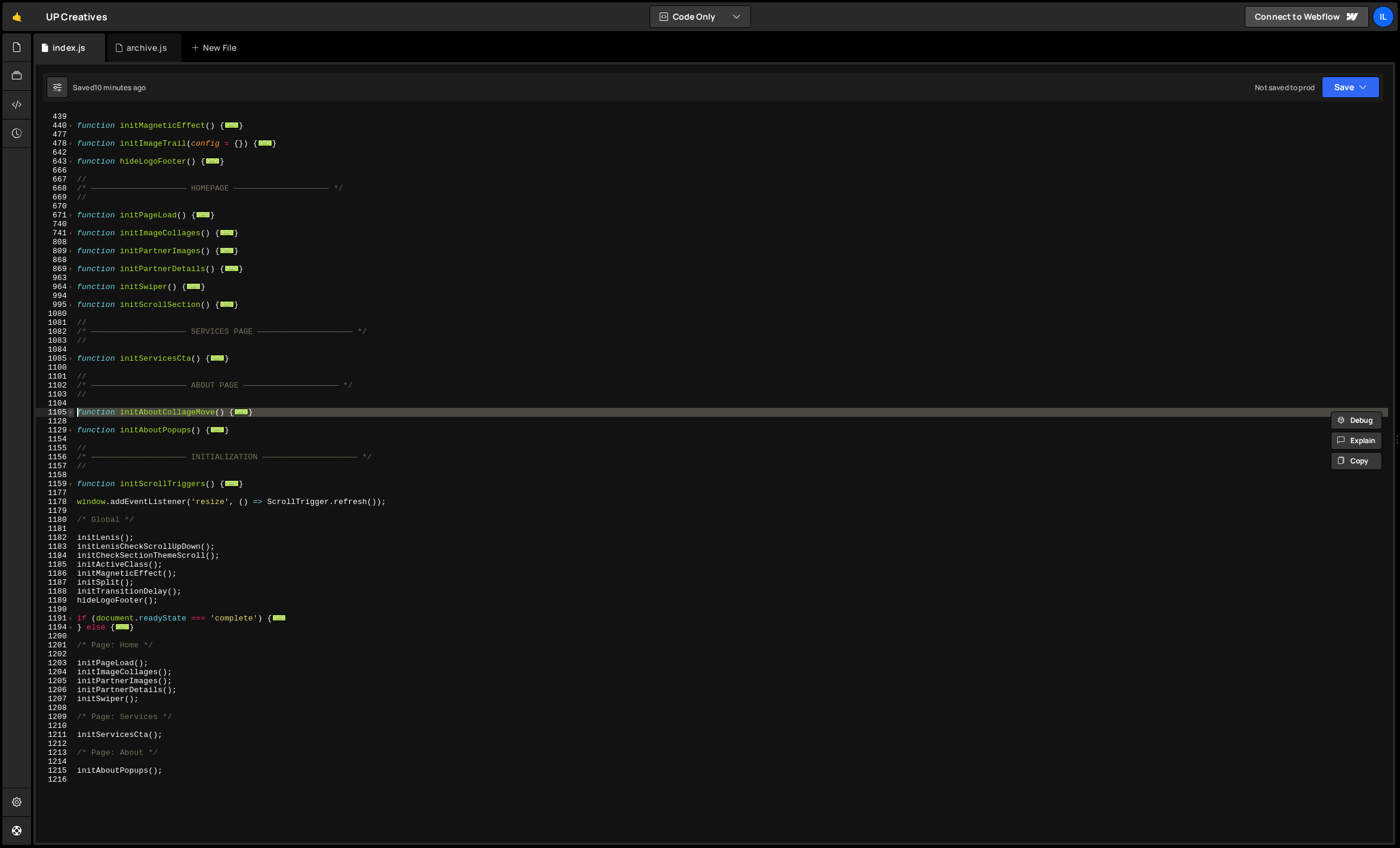
click at [72, 411] on span at bounding box center [70, 412] width 6 height 9
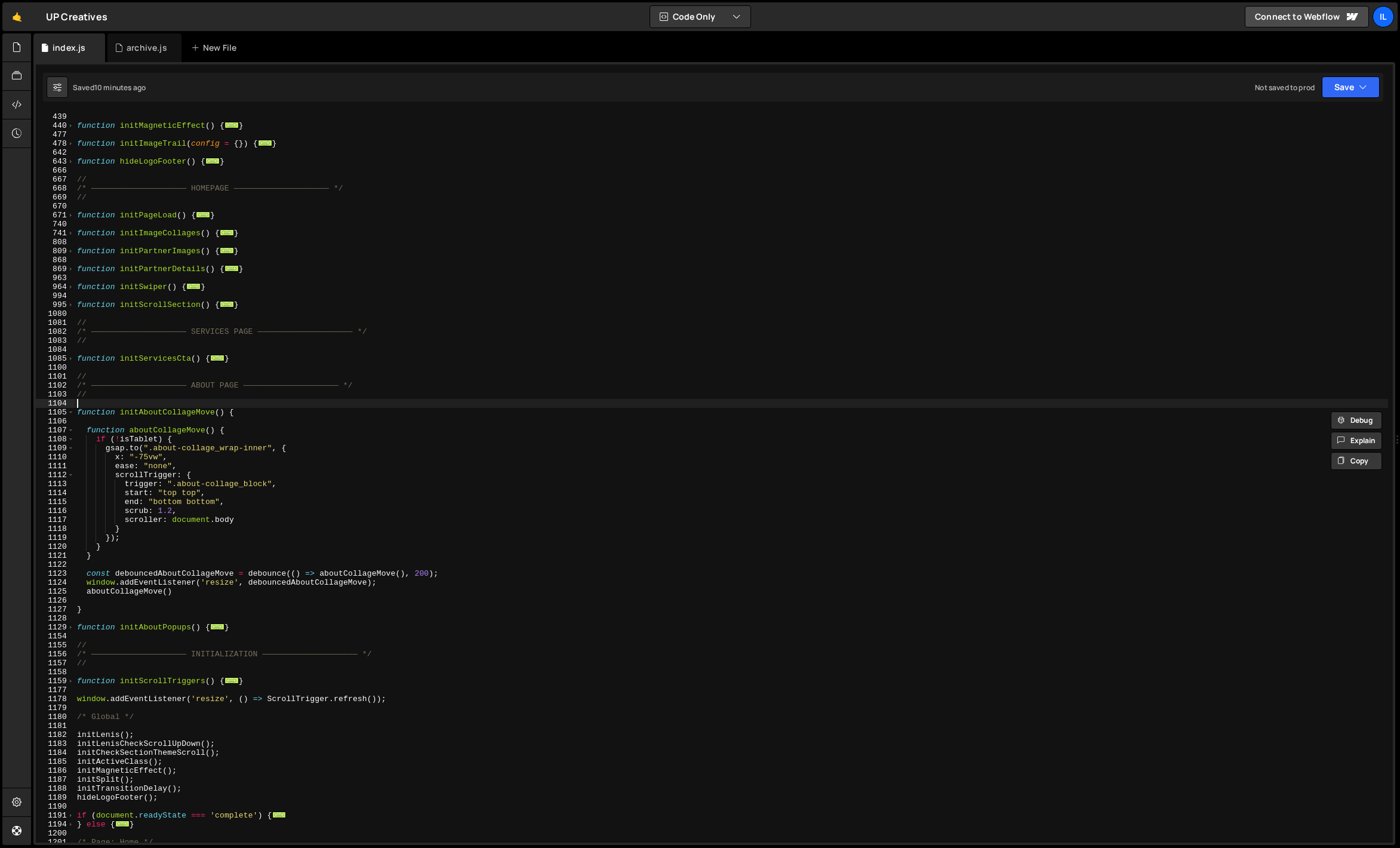
click at [106, 407] on div "function initMagneticEffect ( ) { ... } function initImageTrail ( config = { })…" at bounding box center [731, 486] width 1313 height 748
click at [176, 439] on div "function initMagneticEffect ( ) { ... } function initImageTrail ( config = { })…" at bounding box center [731, 486] width 1313 height 748
click at [165, 529] on div "function initMagneticEffect ( ) { ... } function initImageTrail ( config = { })…" at bounding box center [731, 486] width 1313 height 748
click at [152, 536] on div "function initMagneticEffect ( ) { ... } function initImageTrail ( config = { })…" at bounding box center [731, 486] width 1313 height 748
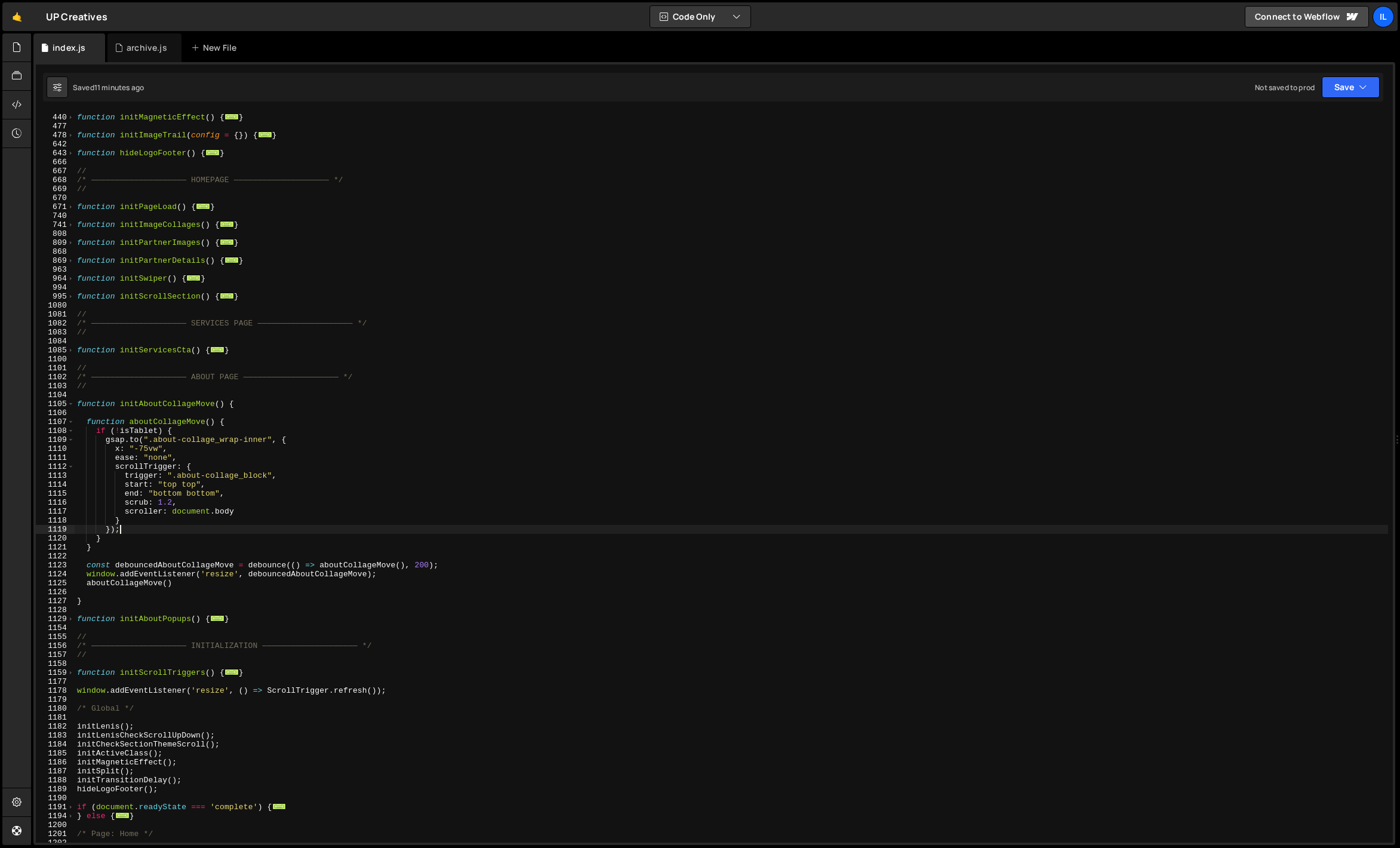
click at [196, 584] on div "function initMagneticEffect ( ) { ... } function initImageTrail ( config = { })…" at bounding box center [731, 478] width 1313 height 748
click at [267, 538] on div "function initMagneticEffect ( ) { ... } function initImageTrail ( config = { })…" at bounding box center [731, 478] width 1313 height 748
type textarea "}"
click at [180, 553] on div "function initMagneticEffect ( ) { ... } function initImageTrail ( config = { })…" at bounding box center [731, 478] width 1313 height 748
click at [175, 547] on div "function initMagneticEffect ( ) { ... } function initImageTrail ( config = { })…" at bounding box center [731, 478] width 1313 height 748
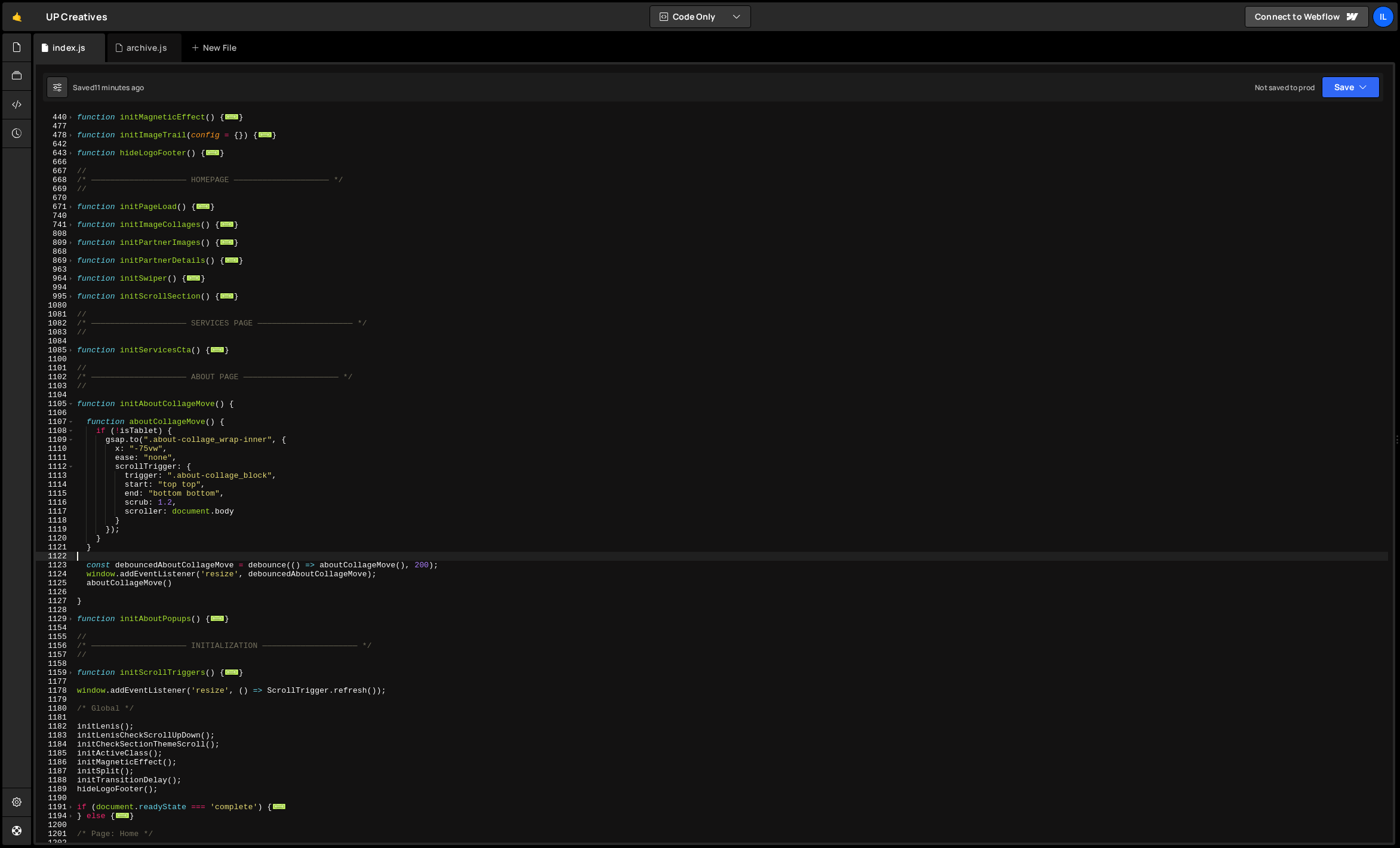
type textarea "}"
click at [70, 403] on span at bounding box center [70, 403] width 6 height 9
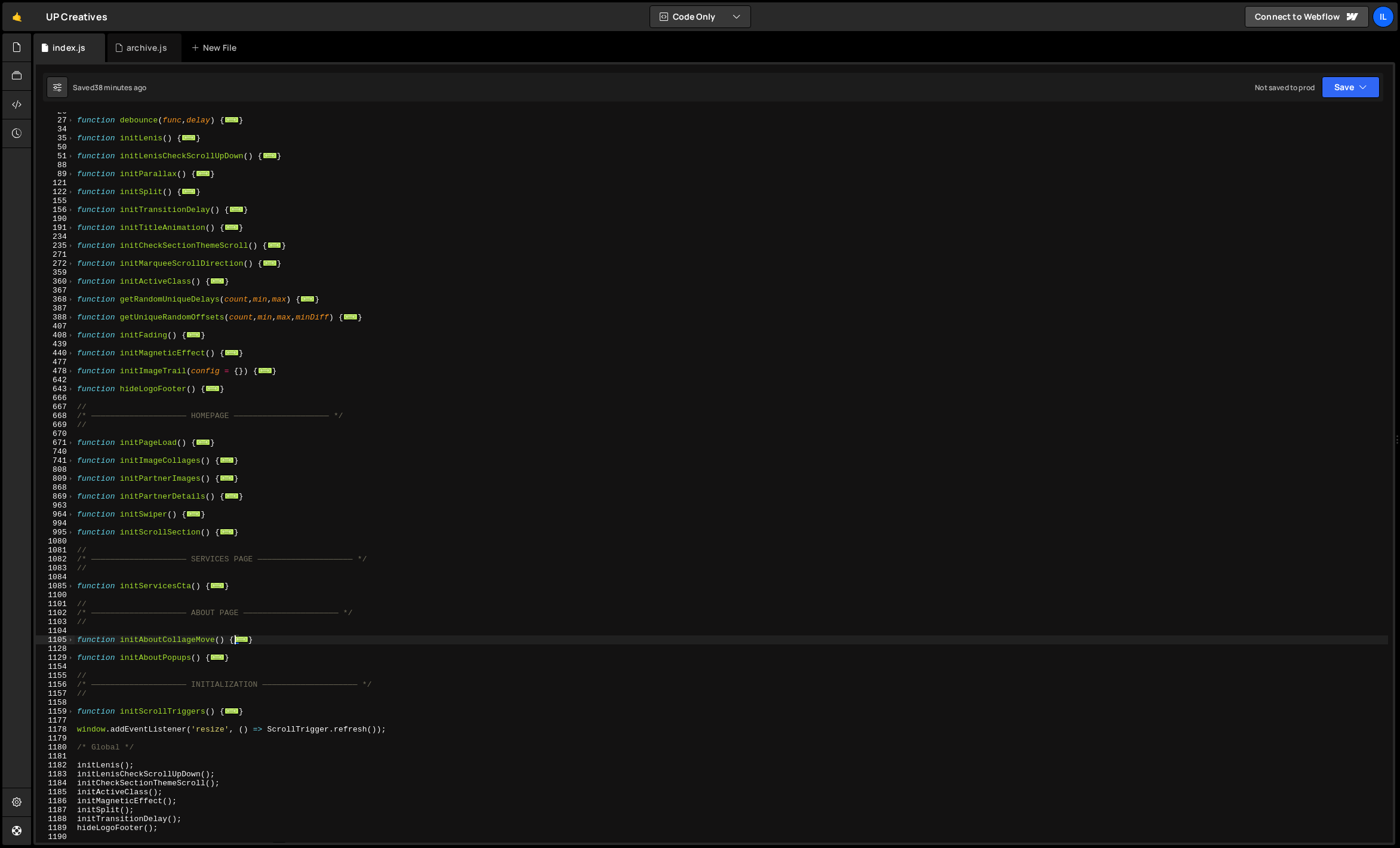
scroll to position [184, 0]
click at [236, 402] on div "function debounce ( func , delay ) { ... } function initLenis ( ) { ... } funct…" at bounding box center [731, 481] width 1313 height 748
click at [240, 394] on div "function debounce ( func , delay ) { ... } function initLenis ( ) { ... } funct…" at bounding box center [731, 481] width 1313 height 748
click at [242, 389] on div "function debounce ( func , delay ) { ... } function initLenis ( ) { ... } funct…" at bounding box center [731, 481] width 1313 height 748
type textarea "}"
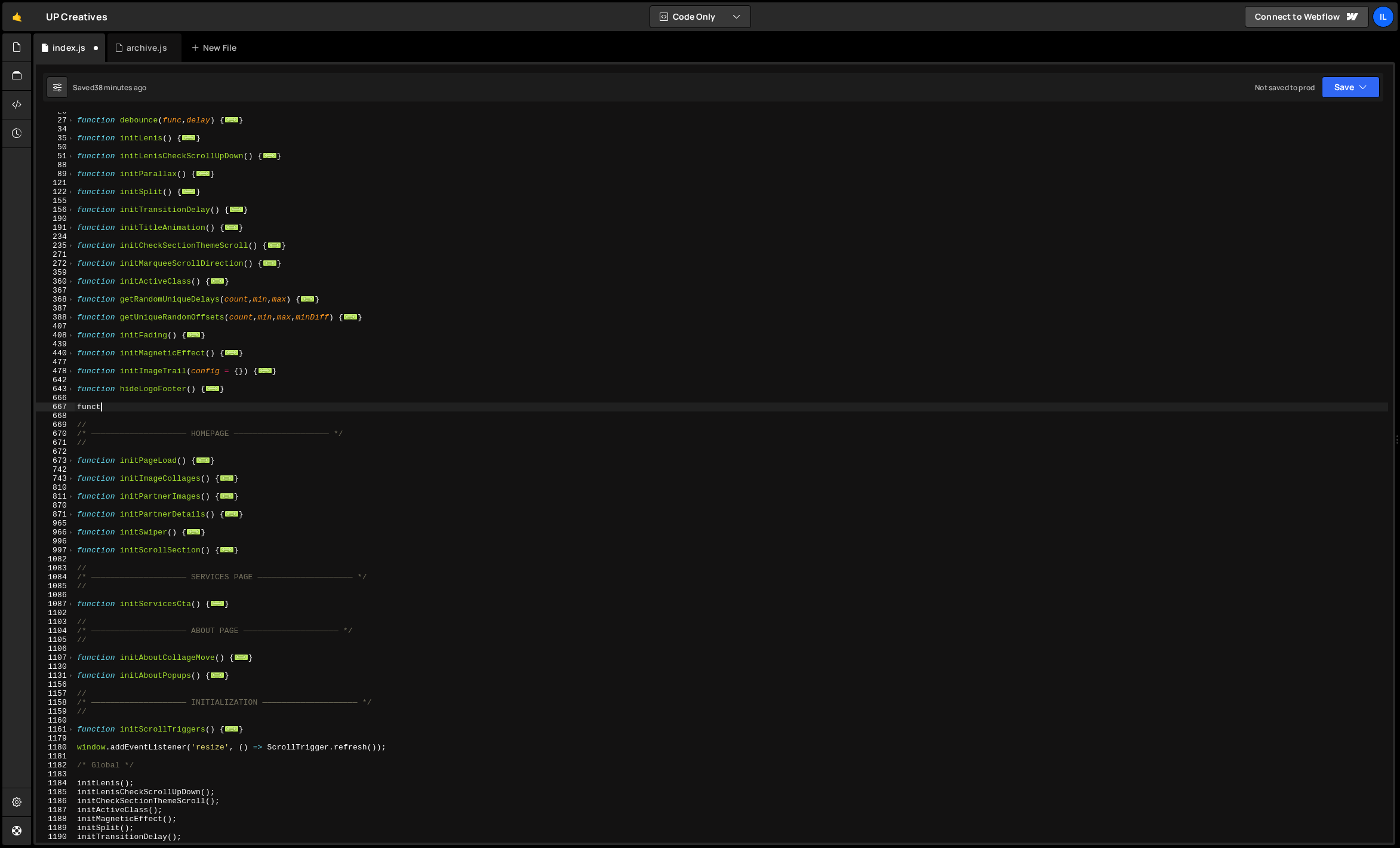
scroll to position [0, 0]
type textarea "f"
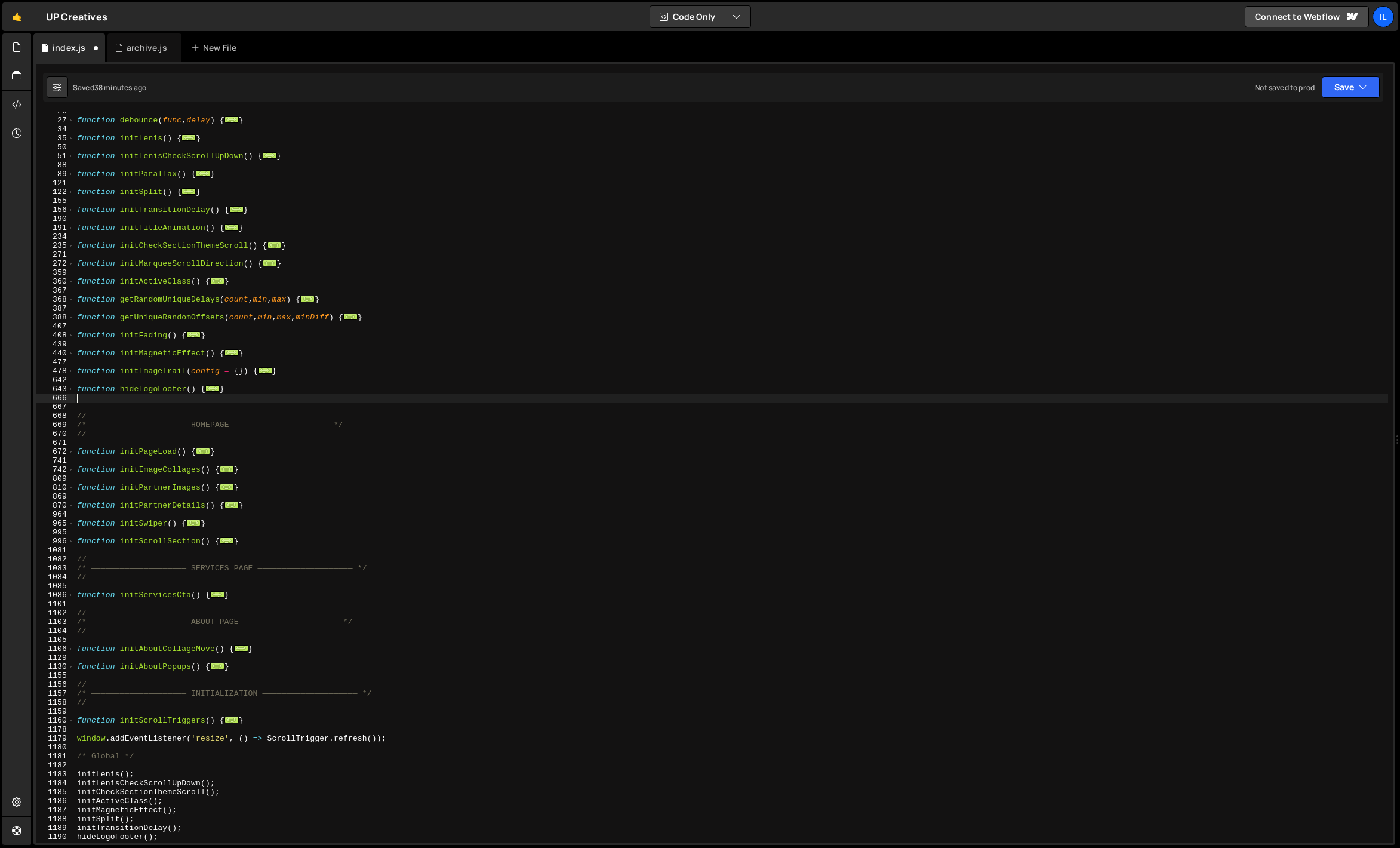
type textarea "}"
click at [249, 537] on div "function debounce ( func , delay ) { ... } function initLenis ( ) { ... } funct…" at bounding box center [731, 481] width 1313 height 748
click at [252, 532] on div "function debounce ( func , delay ) { ... } function initLenis ( ) { ... } funct…" at bounding box center [731, 481] width 1313 height 748
type textarea "}"
type textarea "f"
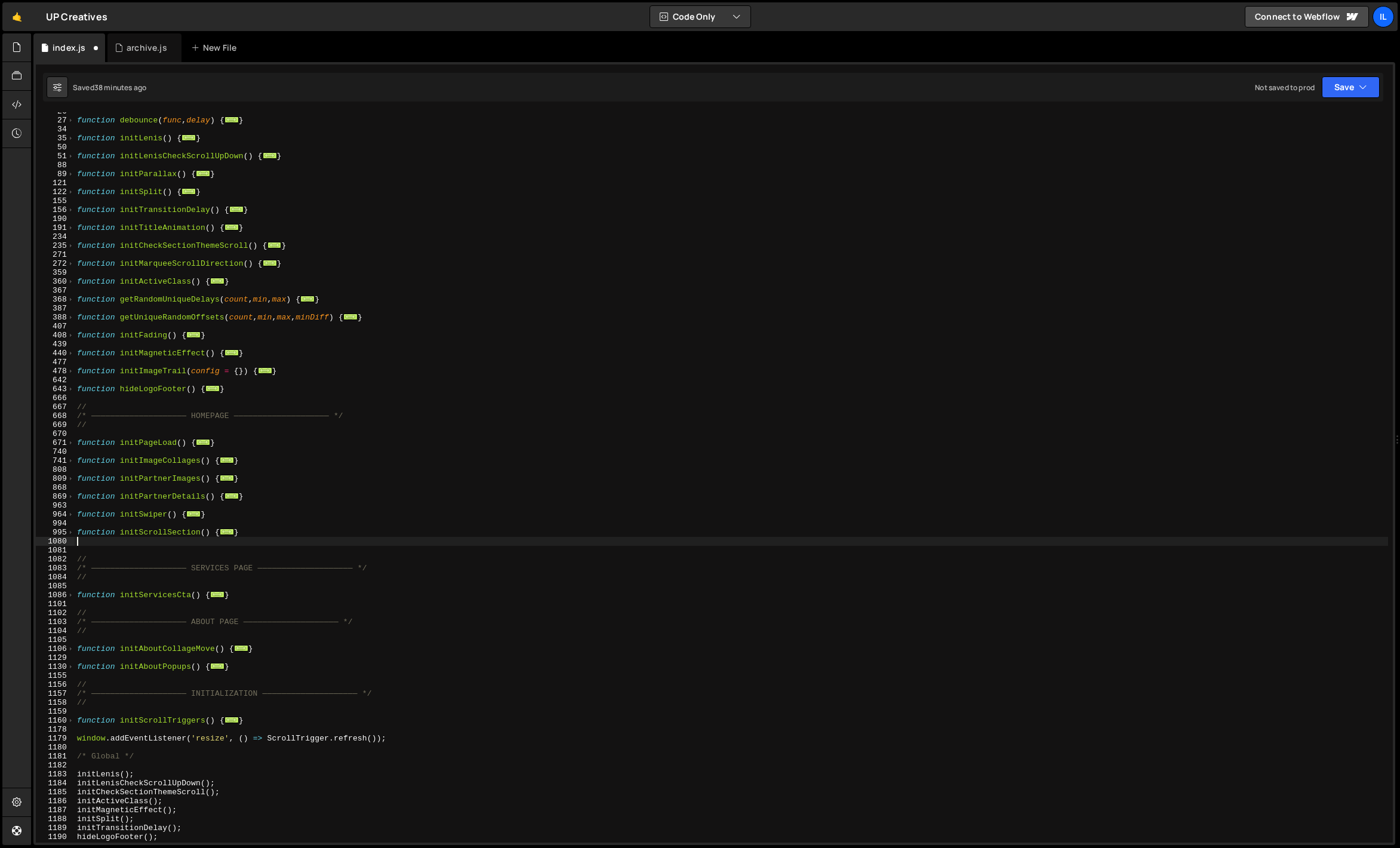
type textarea "}"
click at [71, 532] on span at bounding box center [70, 531] width 6 height 9
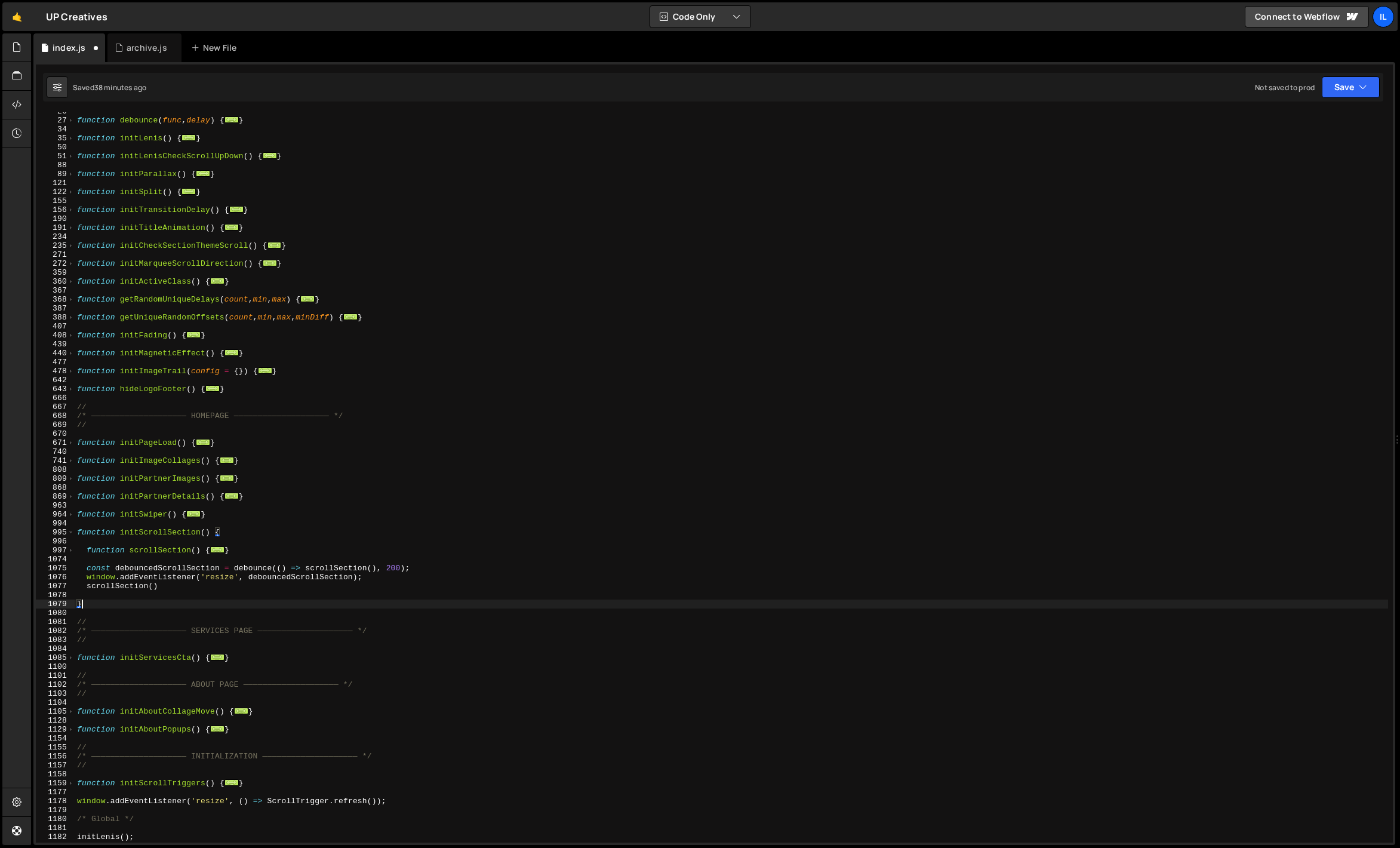
scroll to position [237, 0]
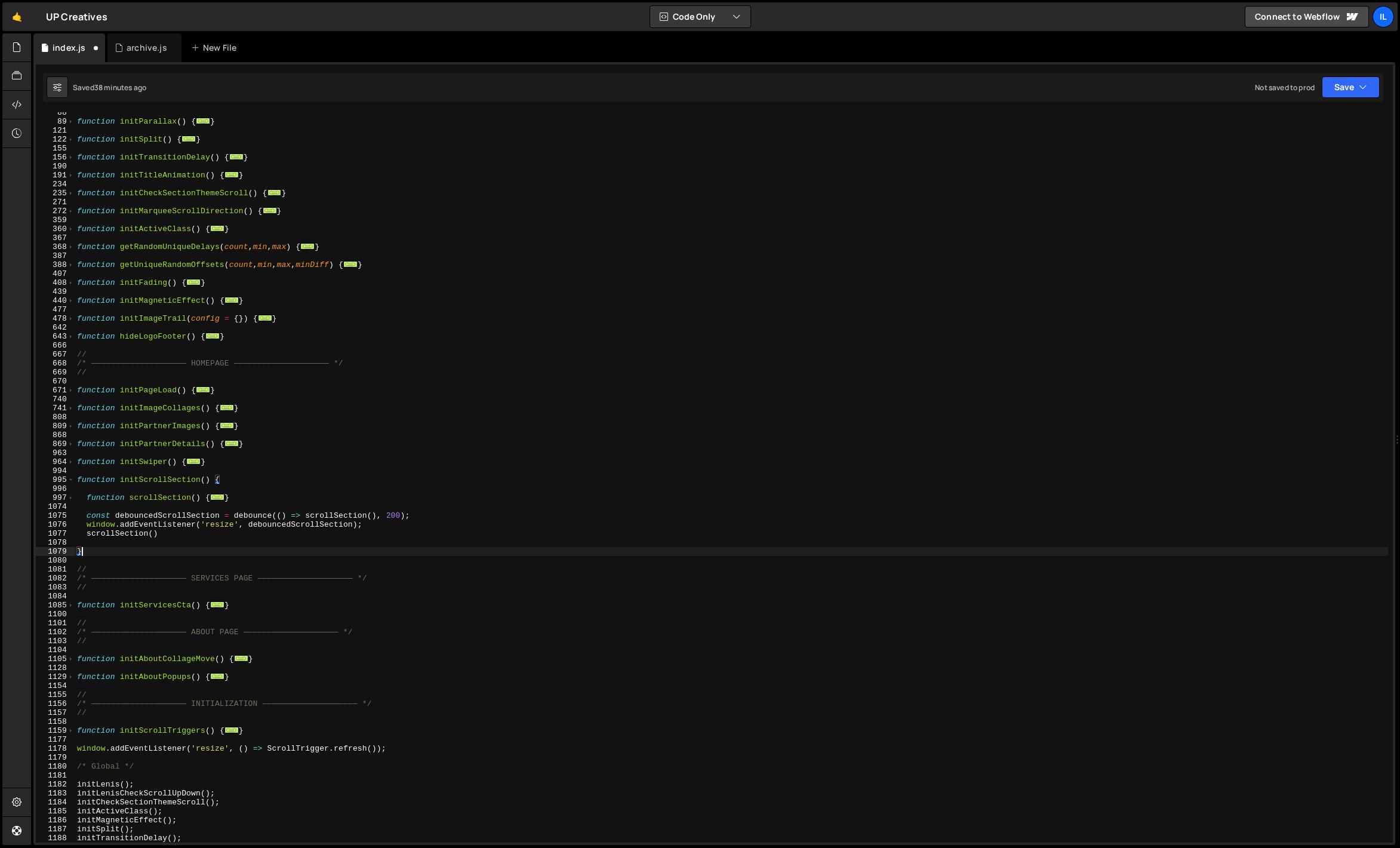
click at [192, 507] on div "function initParallax ( ) { ... } function initSplit ( ) { ... } function initT…" at bounding box center [731, 481] width 1313 height 748
type textarea "f"
type textarea "function scrollSectionNav()"
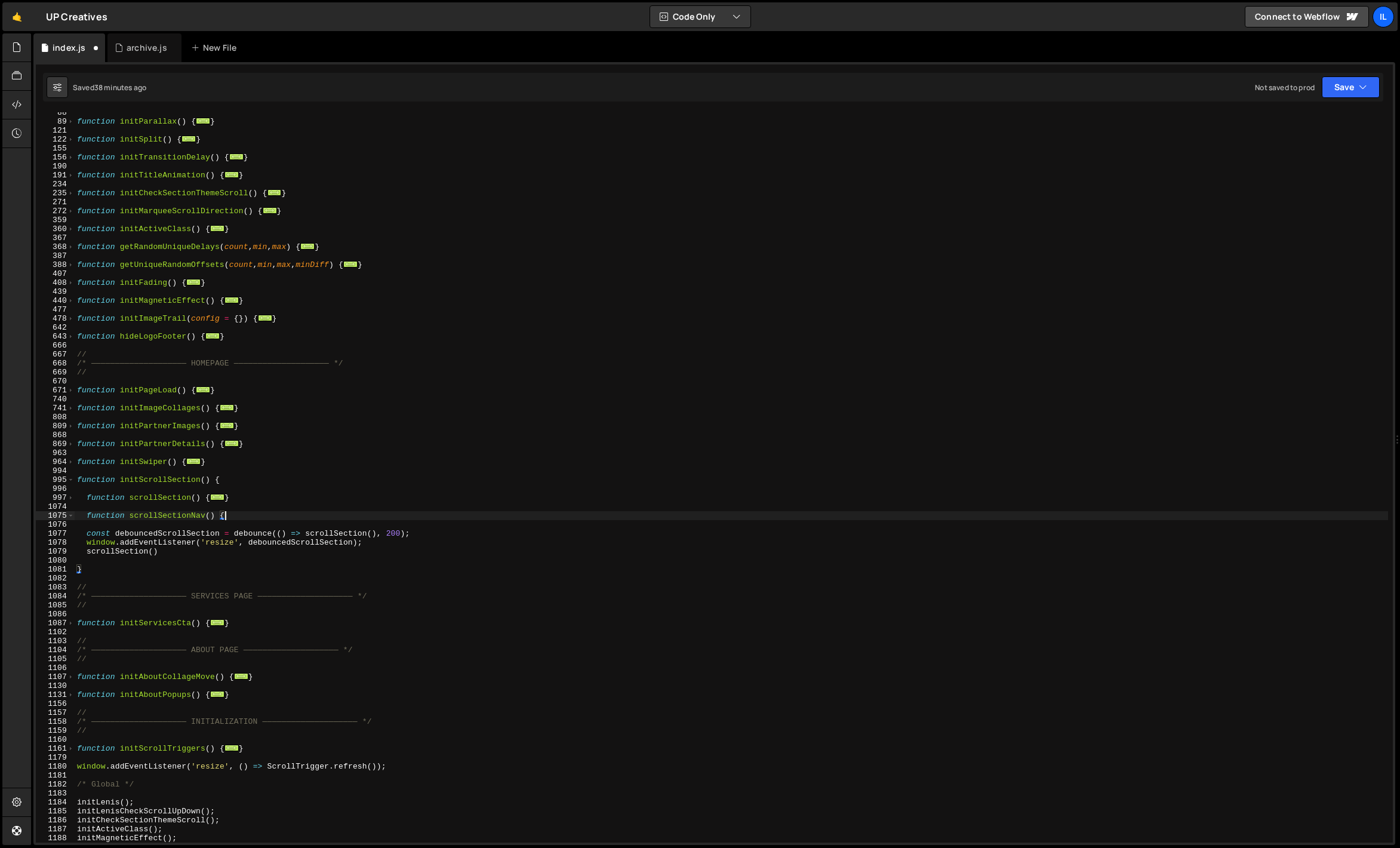
type textarea "function scrollSectionNav() {}"
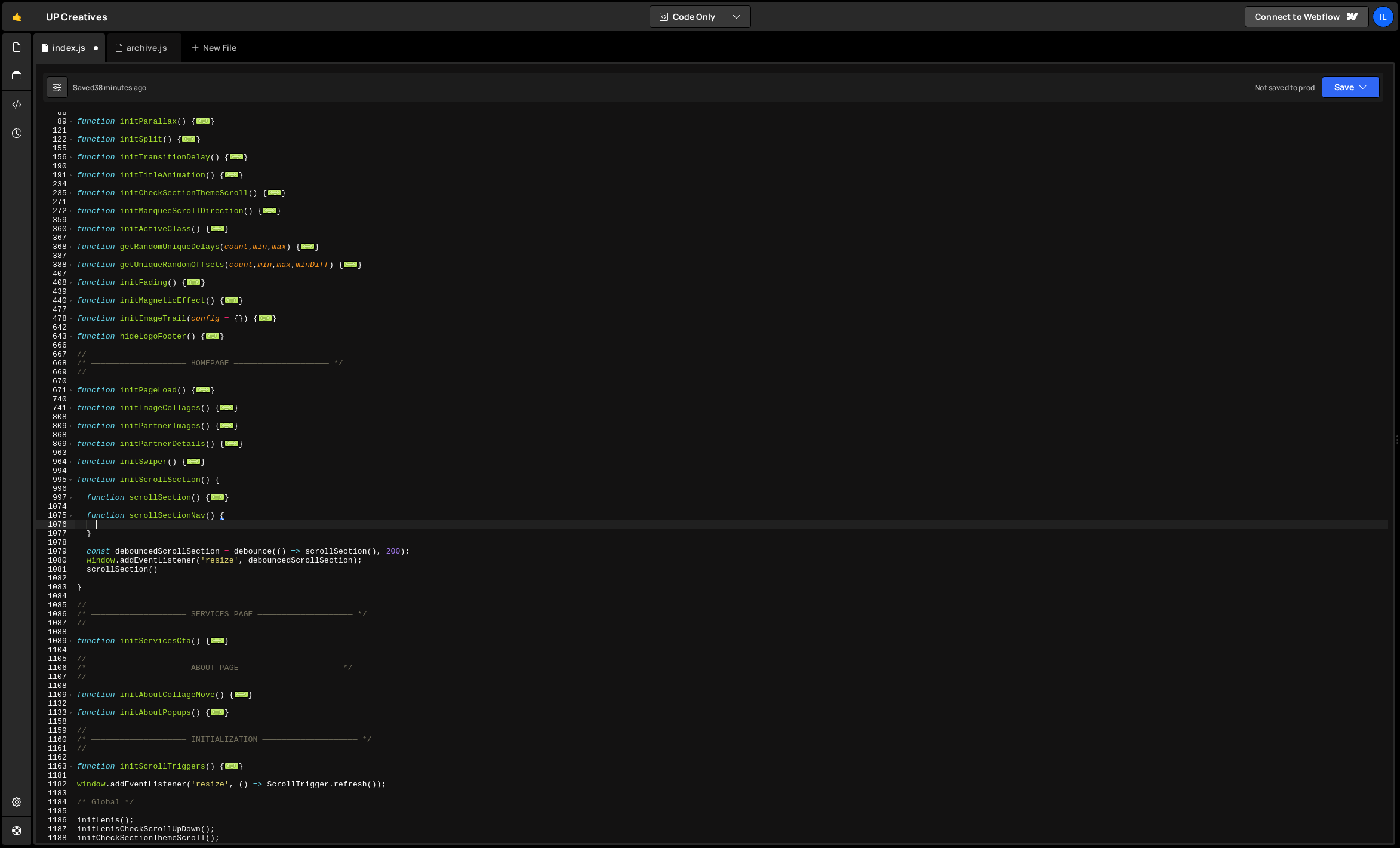
scroll to position [0, 1]
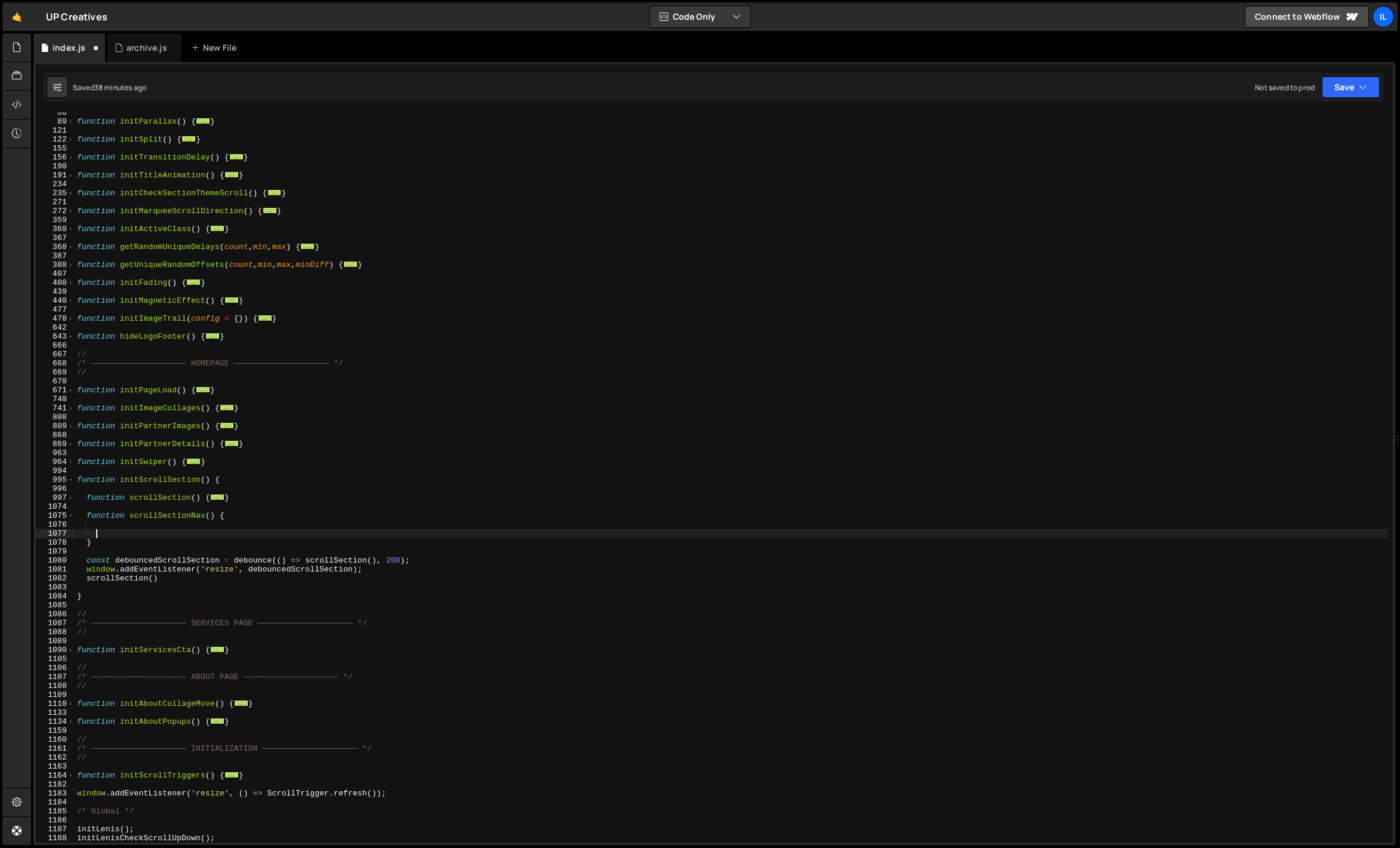
paste textarea "}"
type textarea "}"
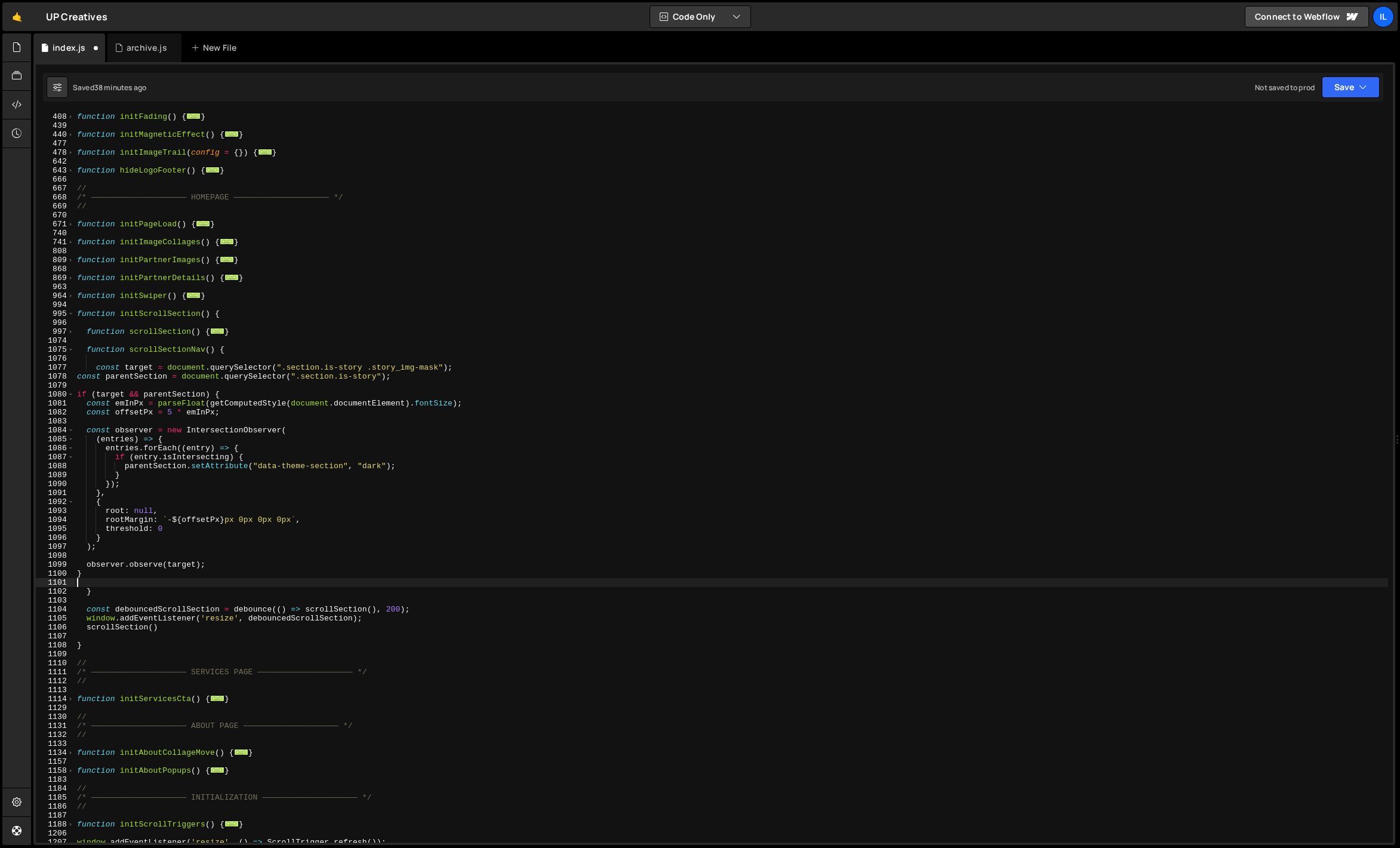
scroll to position [403, 0]
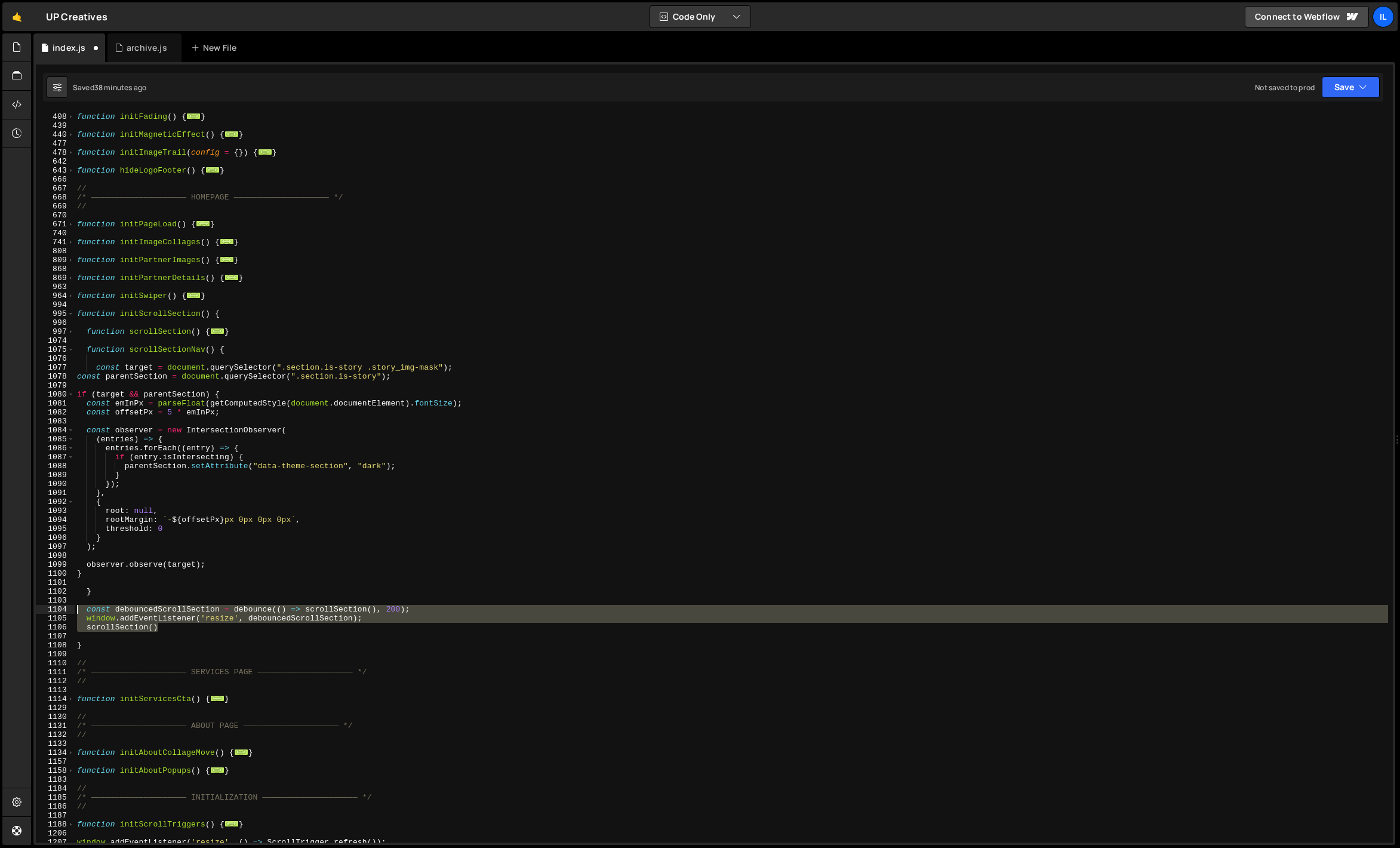
drag, startPoint x: 170, startPoint y: 624, endPoint x: 63, endPoint y: 606, distance: 108.5
click at [63, 606] on div "407 408 439 440 477 478 642 643 666 667 668 669 670 671 740 741 808 809 868 869…" at bounding box center [714, 478] width 1357 height 730
click at [163, 626] on div "function initFading ( ) { ... } function initMagneticEffect ( ) { ... } functio…" at bounding box center [731, 478] width 1313 height 730
type textarea "scrollSection()"
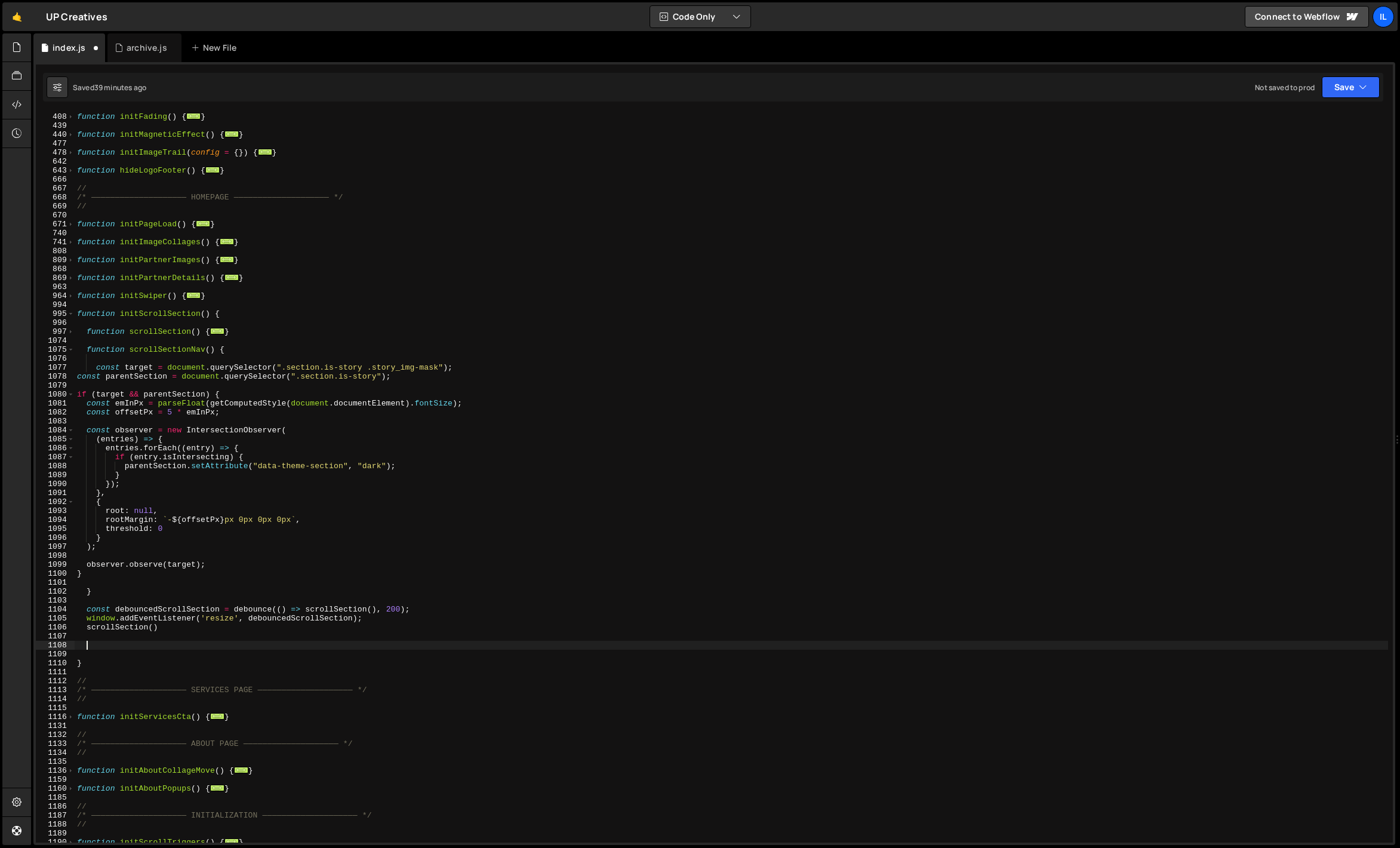
paste textarea "scrollSection()"
type textarea "scrollSection()"
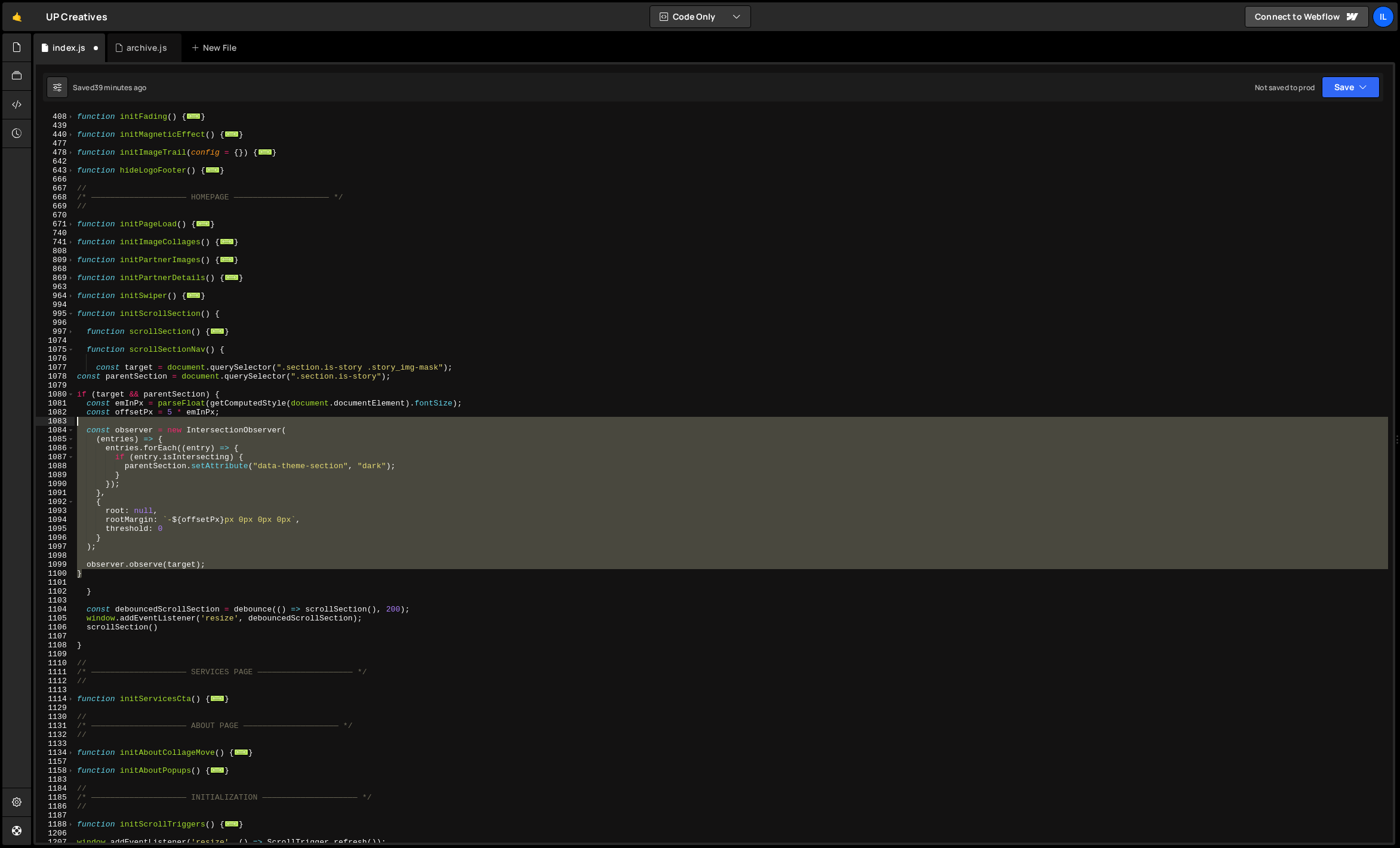
drag, startPoint x: 92, startPoint y: 570, endPoint x: 66, endPoint y: 419, distance: 153.2
click at [66, 419] on div "scrollSection() 407 408 439 440 477 478 642 643 666 667 668 669 670 671 740 741…" at bounding box center [714, 478] width 1357 height 730
click at [125, 542] on div "function initFading ( ) { ... } function initMagneticEffect ( ) { ... } functio…" at bounding box center [731, 478] width 1313 height 730
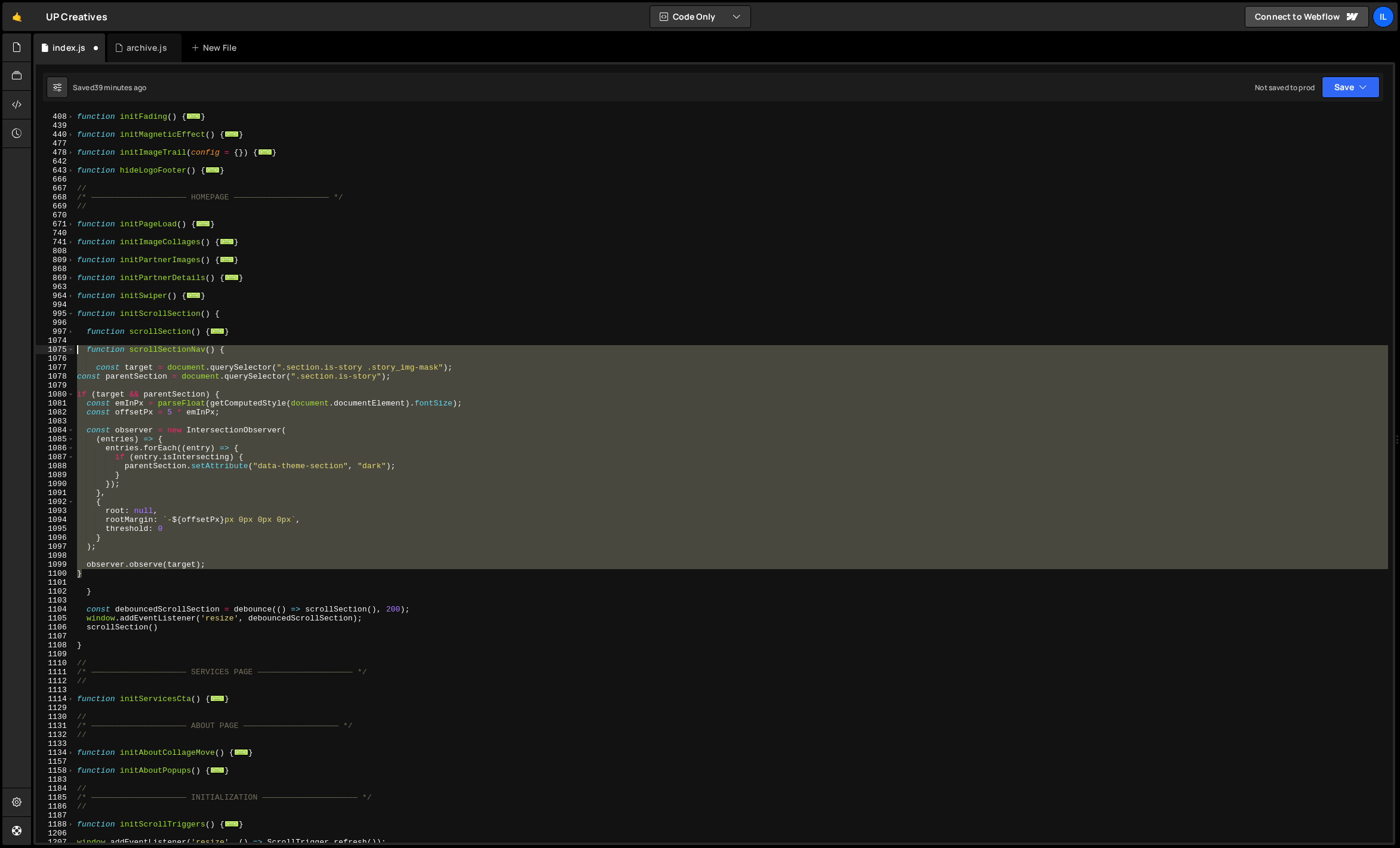
drag, startPoint x: 101, startPoint y: 573, endPoint x: 55, endPoint y: 351, distance: 226.7
click at [55, 351] on div "} 407 408 439 440 477 478 642 643 666 667 668 669 670 671 740 741 808 809 868 8…" at bounding box center [714, 478] width 1357 height 730
type textarea "function scrollSectionNav() {"
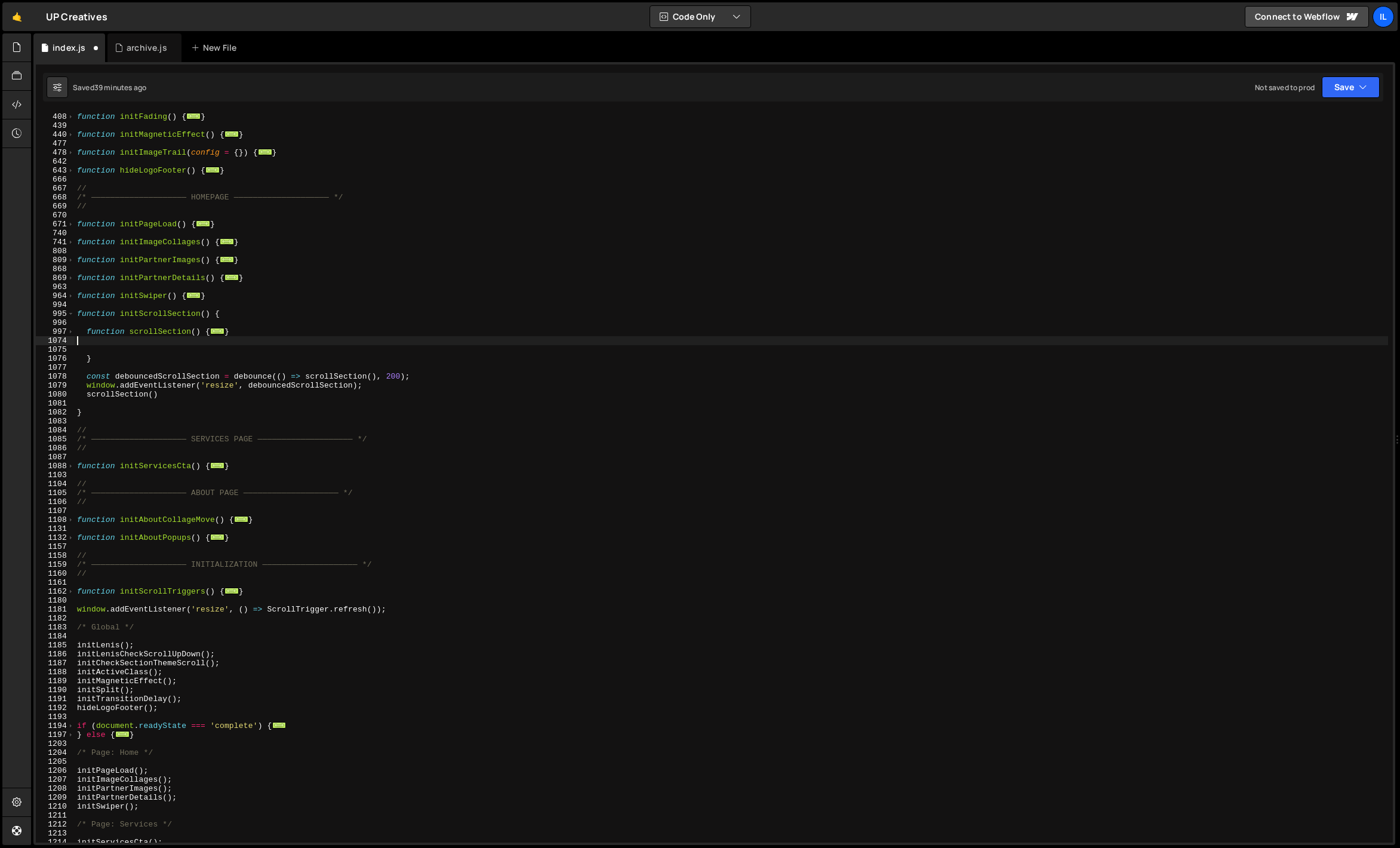
type textarea "}"
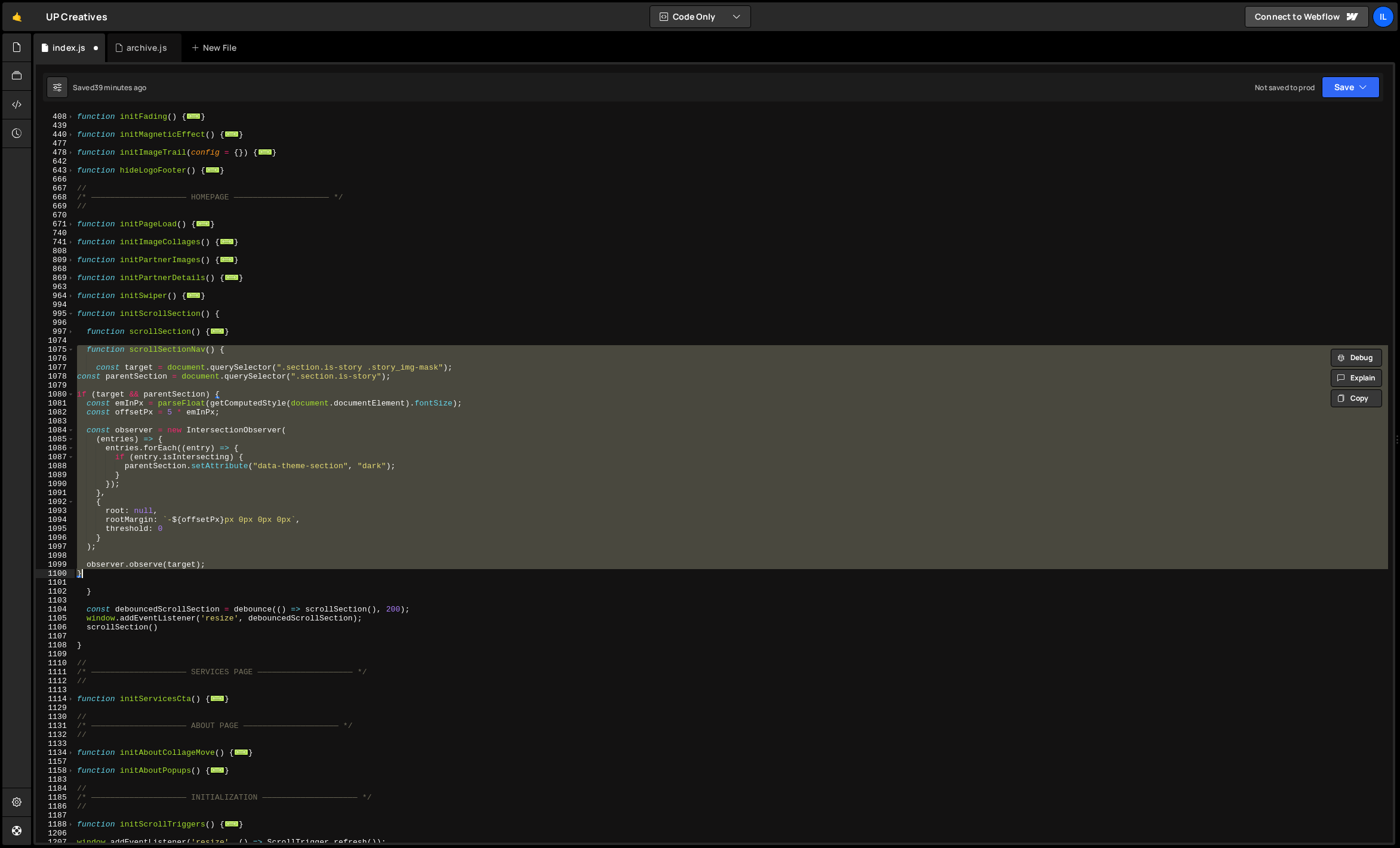
drag, startPoint x: 108, startPoint y: 570, endPoint x: 92, endPoint y: 569, distance: 16.0
click at [108, 570] on div "function initFading ( ) { ... } function initMagneticEffect ( ) { ... } functio…" at bounding box center [731, 478] width 1313 height 730
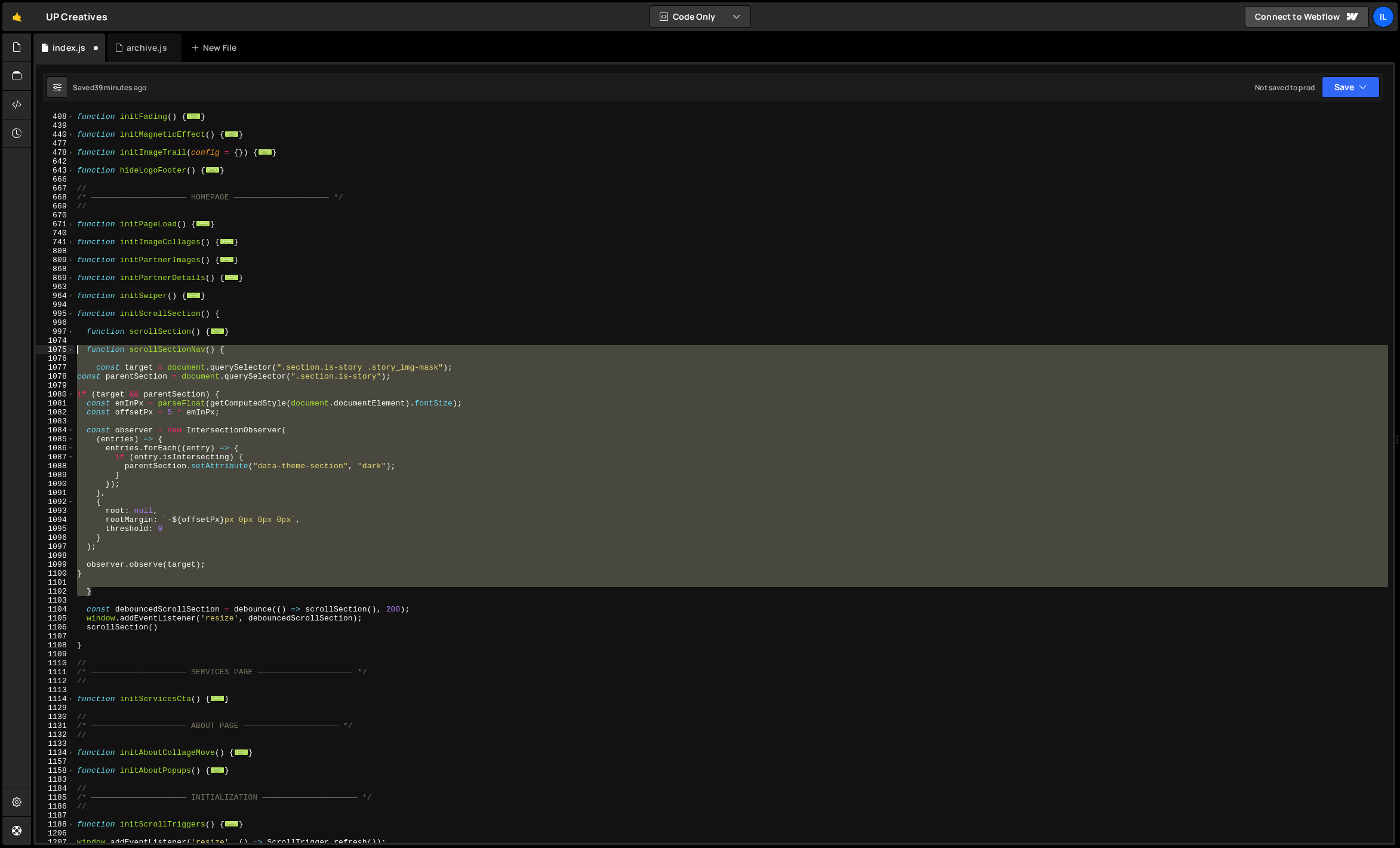
drag, startPoint x: 95, startPoint y: 589, endPoint x: 45, endPoint y: 348, distance: 246.1
click at [45, 348] on div "} 407 408 439 440 477 478 642 643 666 667 668 669 670 671 740 741 808 809 868 8…" at bounding box center [714, 478] width 1357 height 730
type textarea "function scrollSectionNav() {"
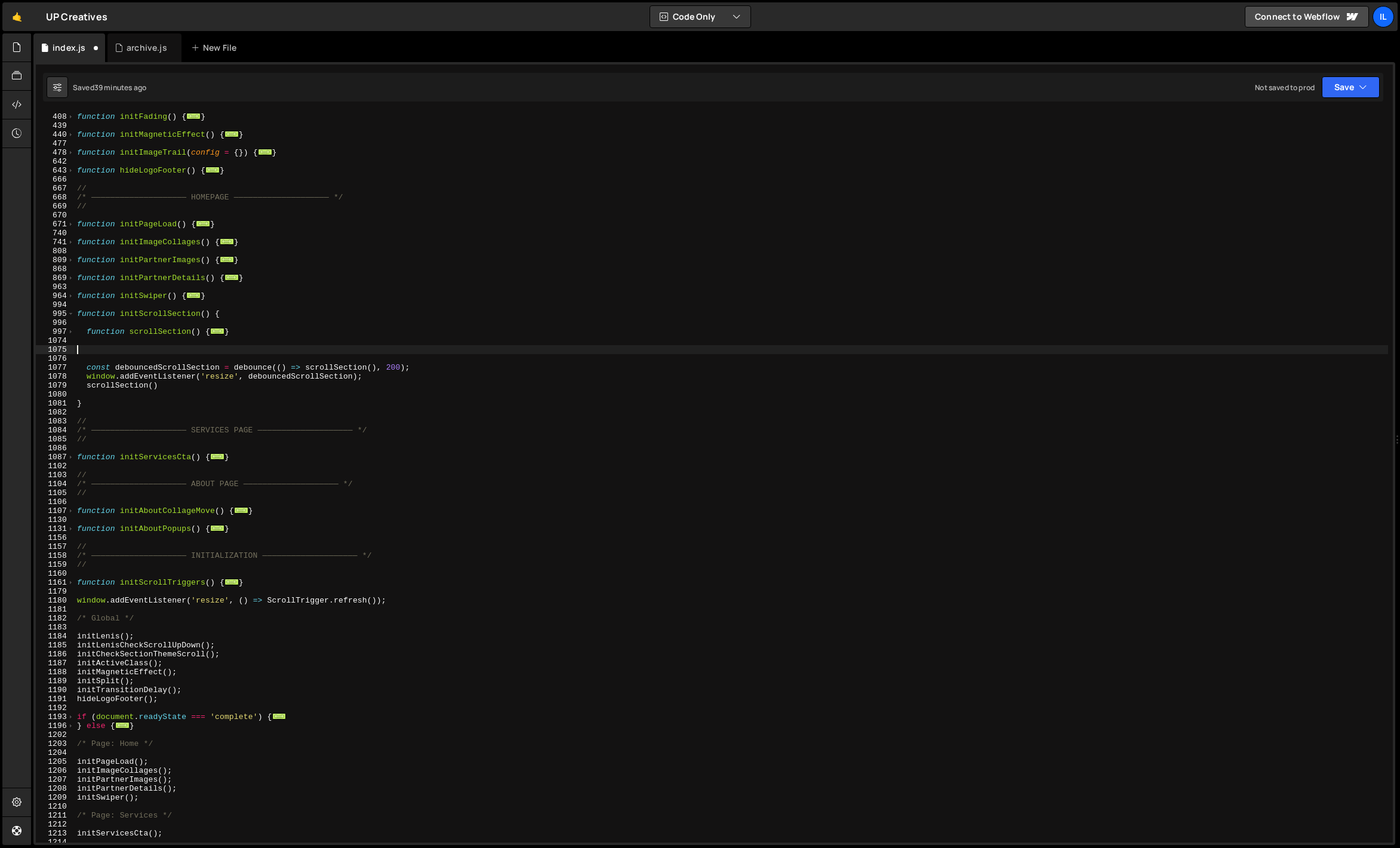
type textarea "}"
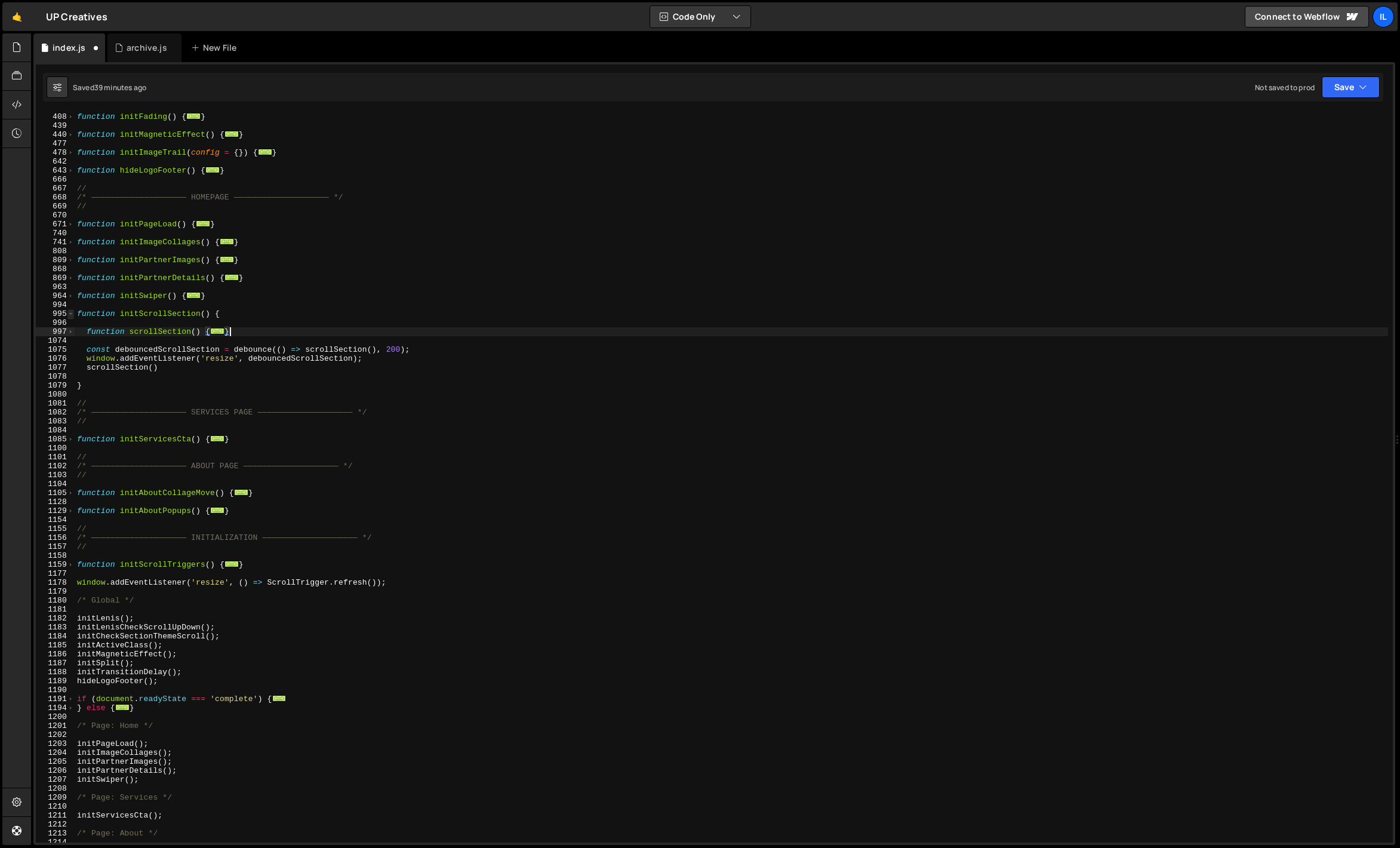
click at [67, 310] on span at bounding box center [70, 313] width 6 height 9
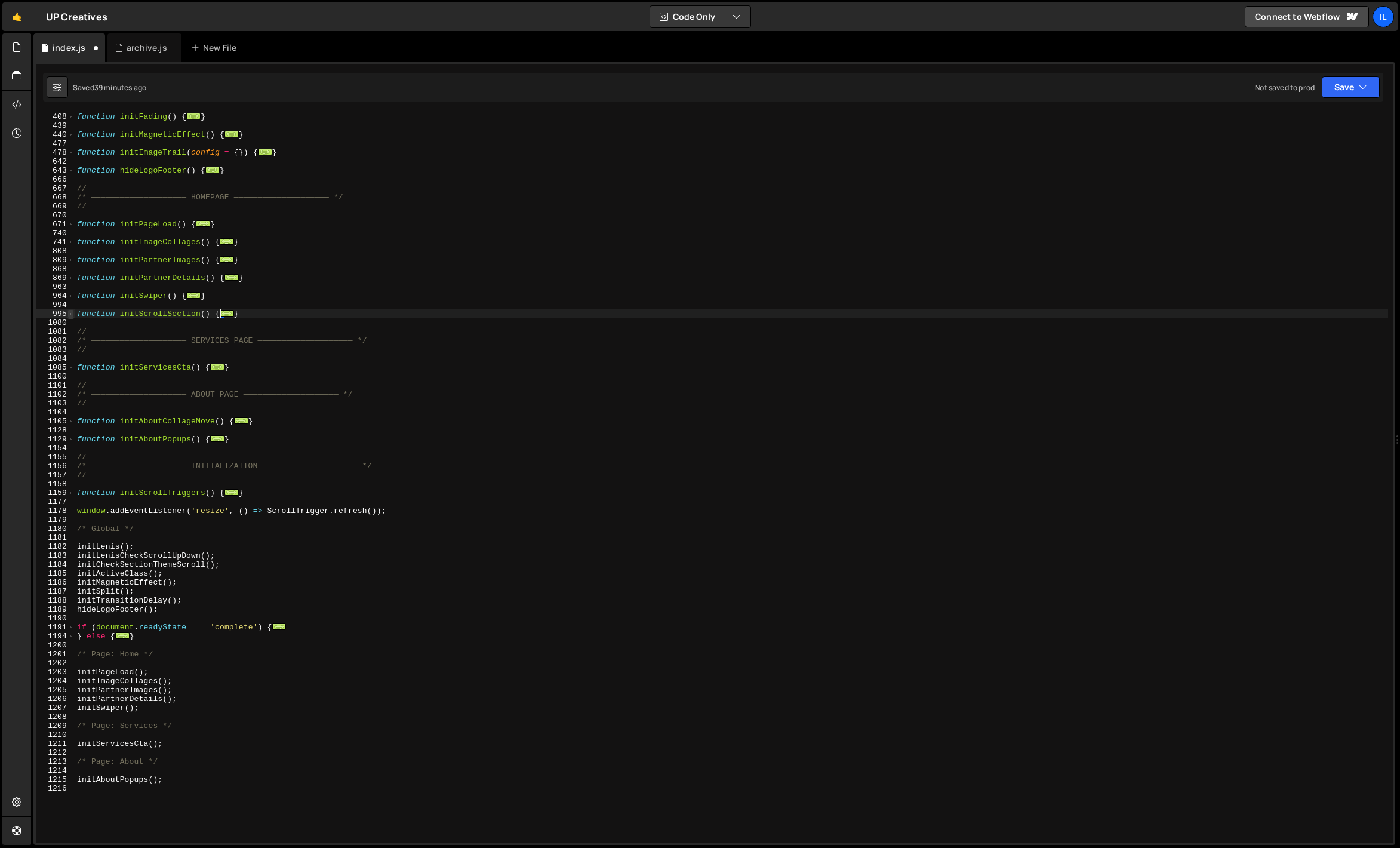
click at [69, 312] on span at bounding box center [70, 313] width 6 height 9
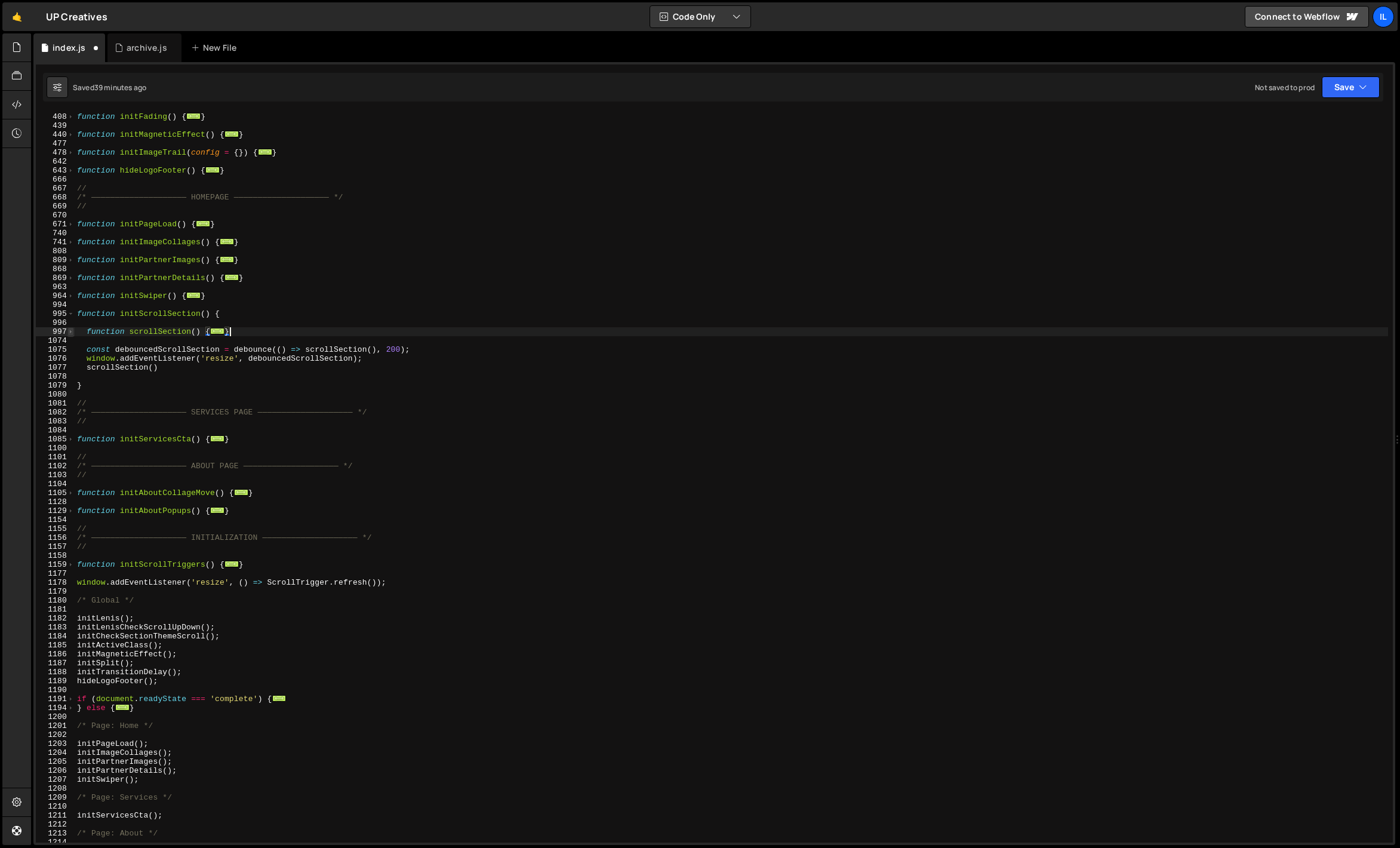
click at [70, 329] on span at bounding box center [70, 331] width 6 height 9
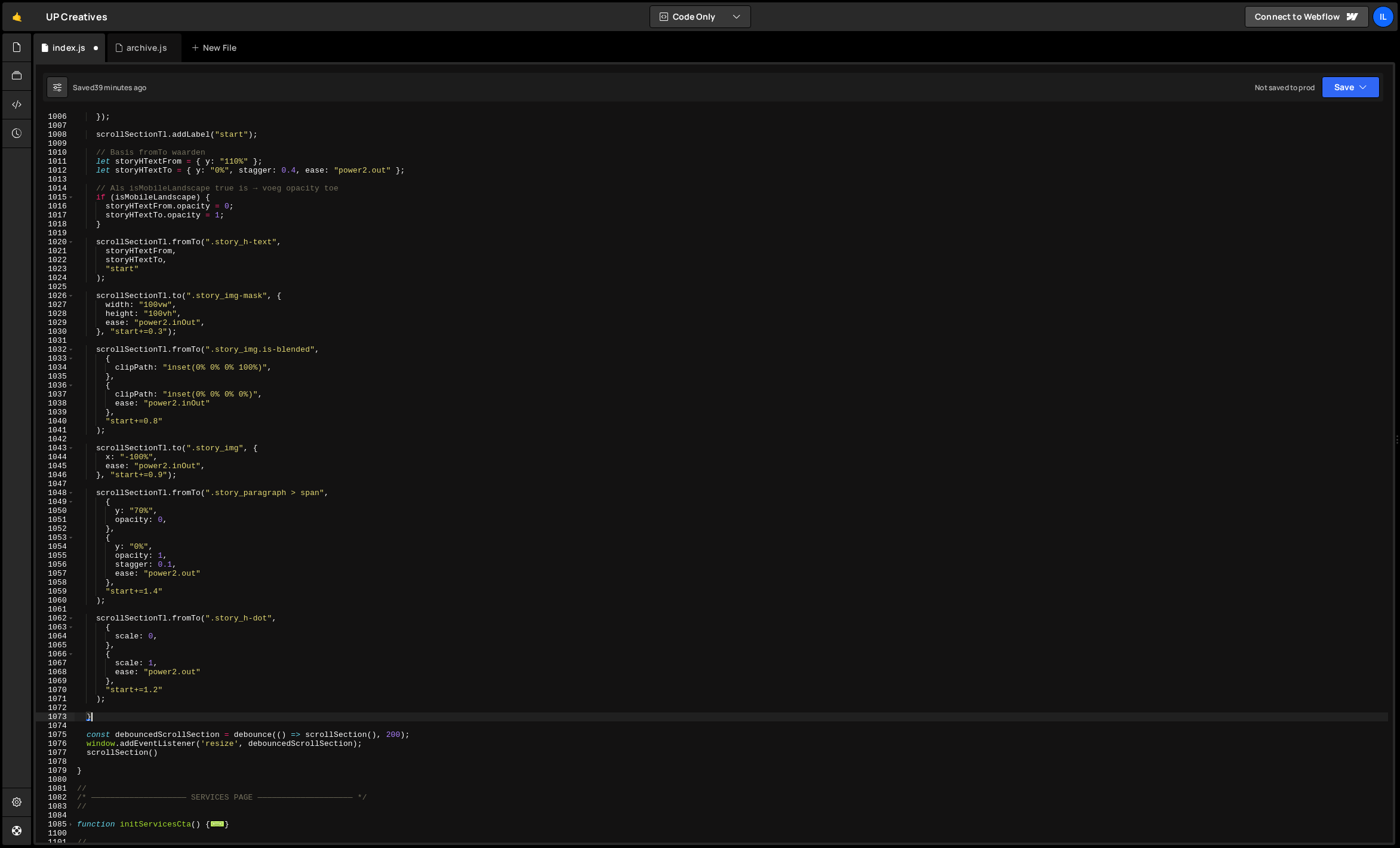
scroll to position [710, 0]
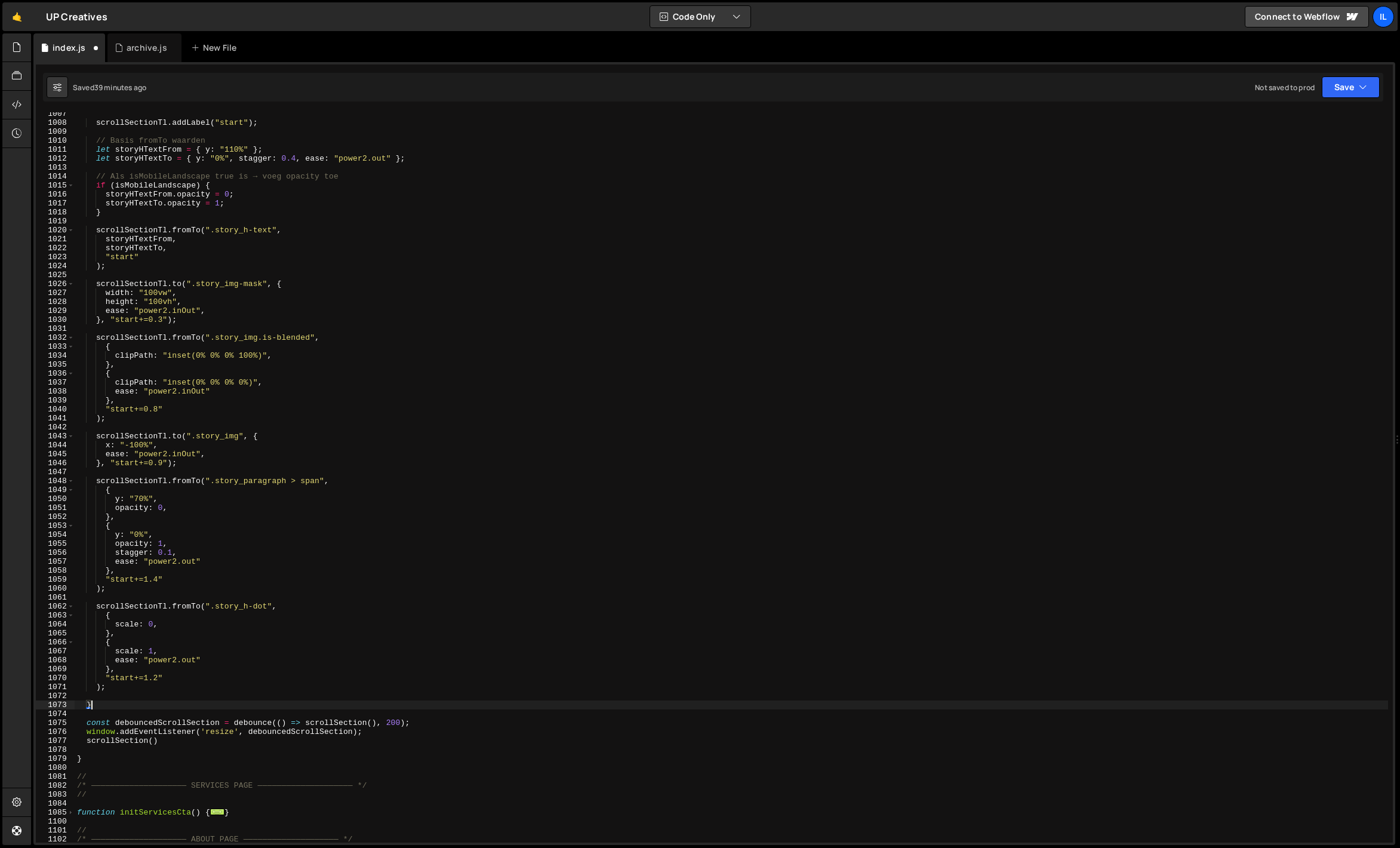
click at [136, 698] on div "scrollSectionTl . addLabel ( "start" ) ; // Basis fromTo waarden let storyHText…" at bounding box center [731, 483] width 1313 height 748
paste textarea "}"
type textarea "}"
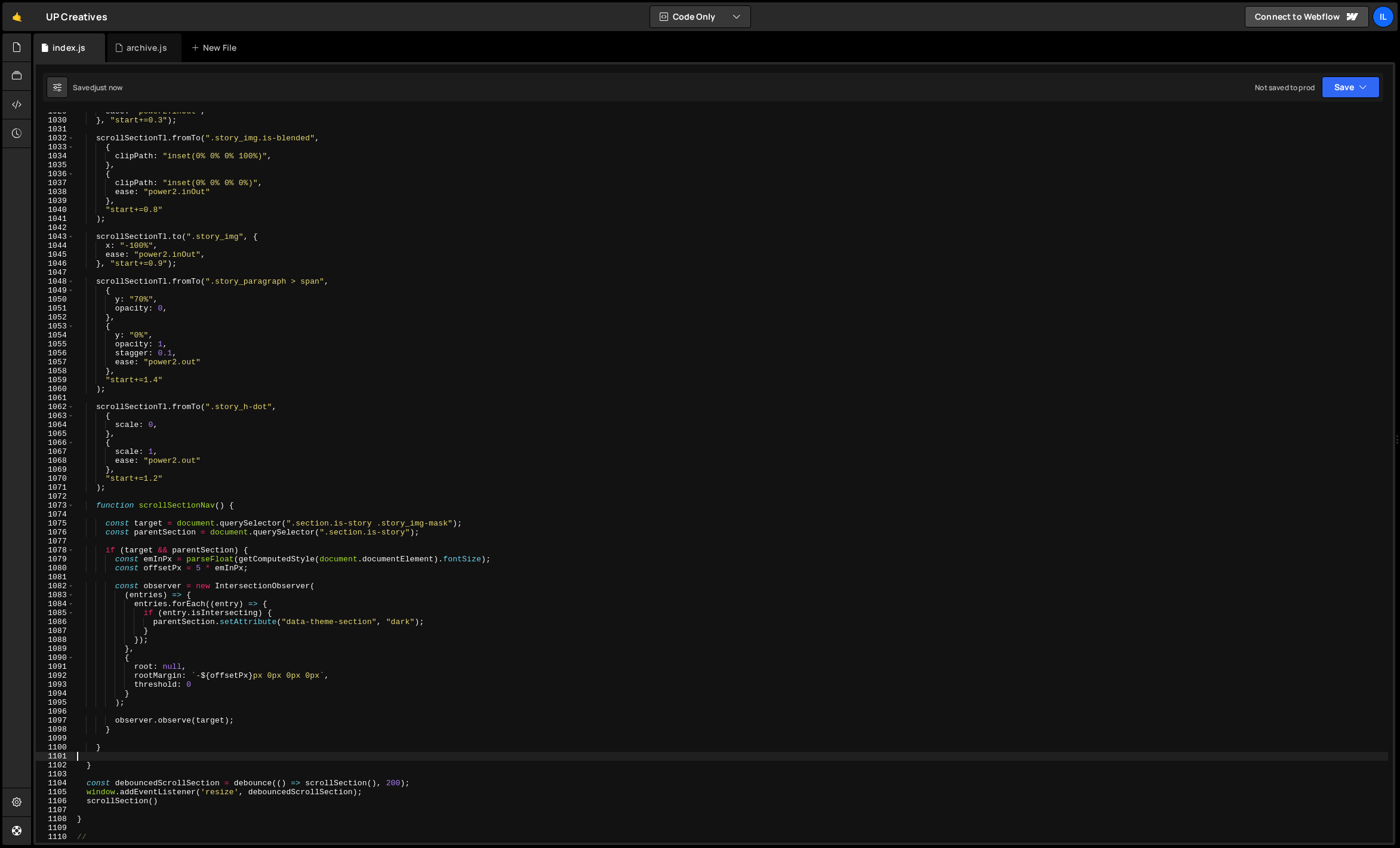
scroll to position [9265, 0]
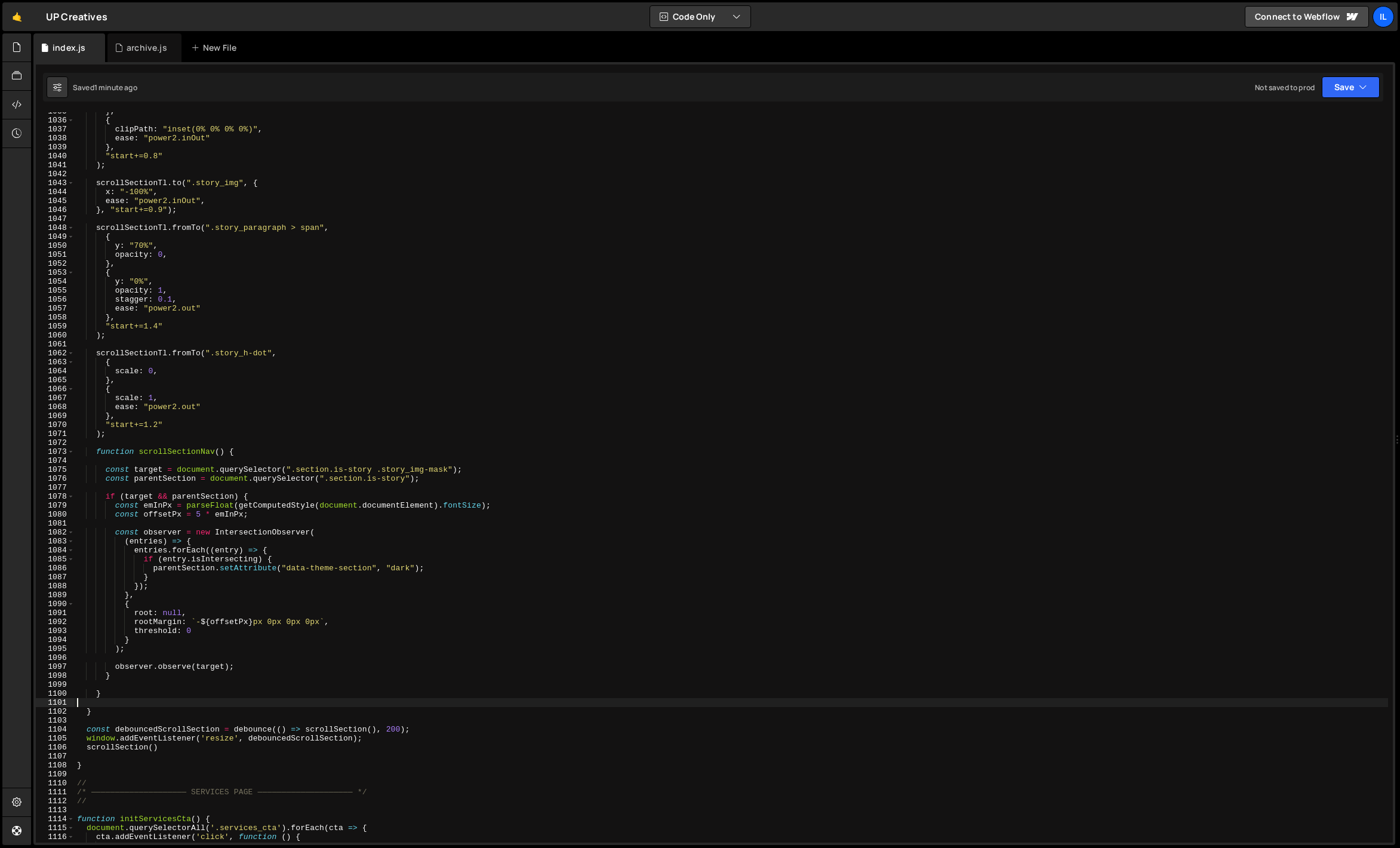
click at [284, 272] on div "} , { clipPath : "inset(0% 0% 0% 0%)" , ease : "power2.inOut" } , "start+=0.8" …" at bounding box center [731, 481] width 1313 height 748
click at [231, 276] on div "} , { clipPath : "inset(0% 0% 0% 0%)" , ease : "power2.inOut" } , "start+=0.8" …" at bounding box center [731, 481] width 1313 height 748
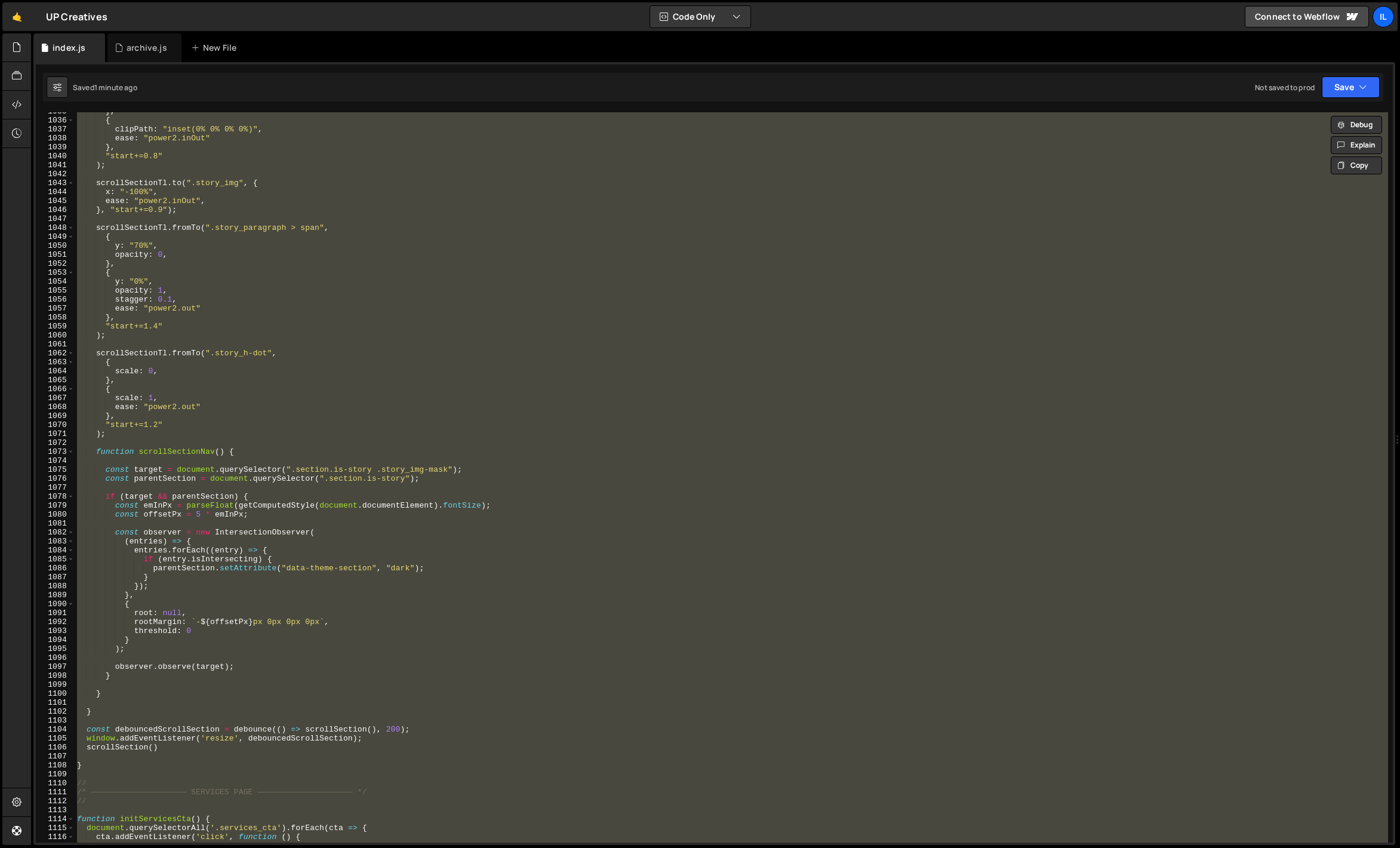
click at [229, 275] on div "} , { clipPath : "inset(0% 0% 0% 0%)" , ease : "power2.inOut" } , "start+=0.8" …" at bounding box center [731, 478] width 1313 height 730
type textarea "{"
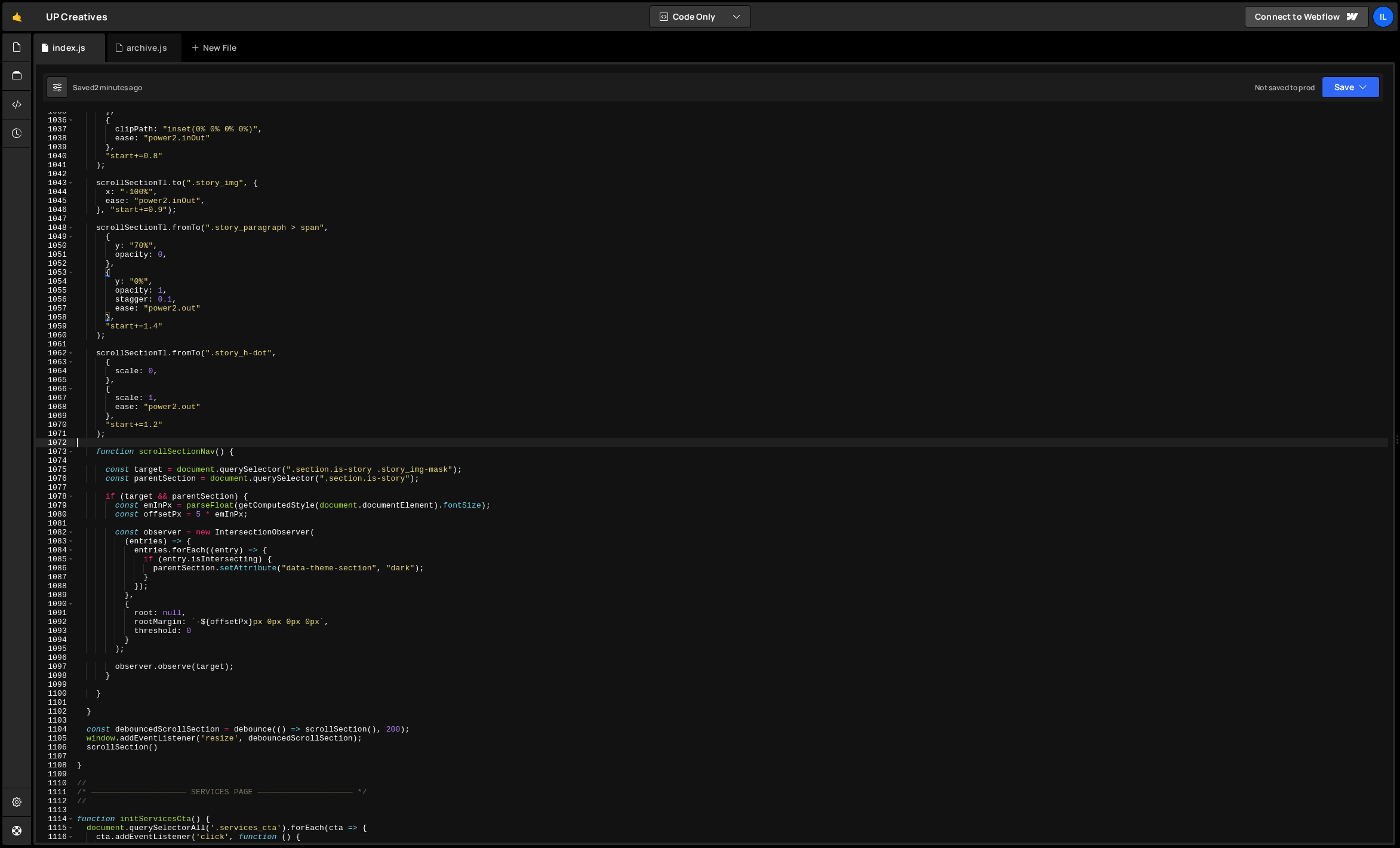
click at [260, 446] on div "} , { clipPath : "inset(0% 0% 0% 0%)" , ease : "power2.inOut" } , "start+=0.8" …" at bounding box center [731, 481] width 1313 height 748
click at [251, 456] on div "} , { clipPath : "inset(0% 0% 0% 0%)" , ease : "power2.inOut" } , "start+=0.8" …" at bounding box center [731, 481] width 1313 height 748
drag, startPoint x: 167, startPoint y: 747, endPoint x: 38, endPoint y: 746, distance: 129.0
click at [38, 746] on div "function scrollSectionNav() { 1035 1036 1037 1038 1039 1040 1041 1042 1043 1044…" at bounding box center [714, 478] width 1357 height 730
type textarea "scrollSection()"
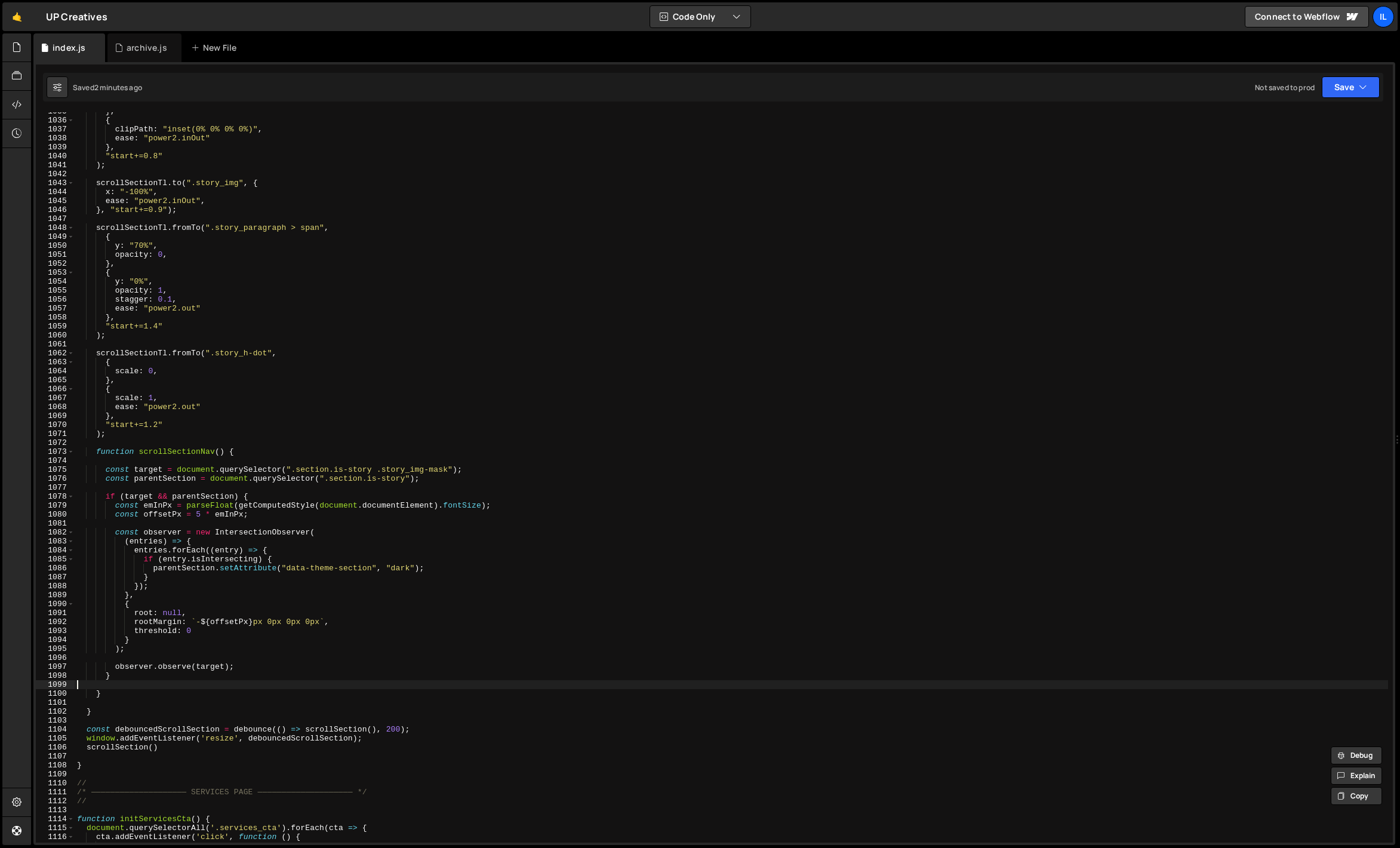
click at [133, 689] on div "} , { clipPath : "inset(0% 0% 0% 0%)" , ease : "power2.inOut" } , "start+=0.8" …" at bounding box center [731, 481] width 1313 height 748
click at [70, 453] on span at bounding box center [70, 451] width 6 height 9
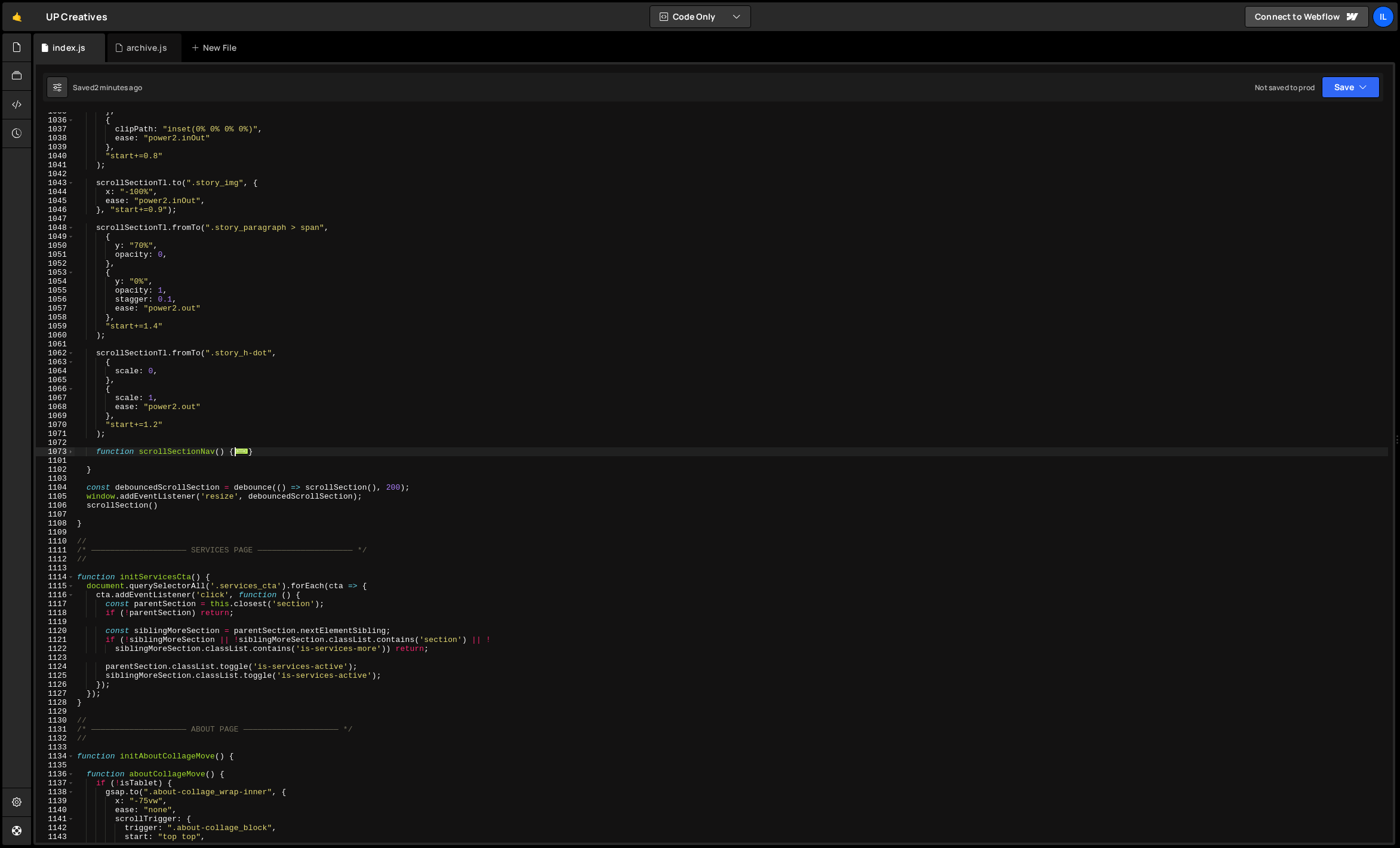
click at [295, 461] on div "} , { clipPath : "inset(0% 0% 0% 0%)" , ease : "power2.inOut" } , "start+=0.8" …" at bounding box center [731, 481] width 1313 height 748
click at [297, 445] on div "} , { clipPath : "inset(0% 0% 0% 0%)" , ease : "power2.inOut" } , "start+=0.8" …" at bounding box center [731, 481] width 1313 height 748
click at [294, 450] on div "} , { clipPath : "inset(0% 0% 0% 0%)" , ease : "power2.inOut" } , "start+=0.8" …" at bounding box center [731, 481] width 1313 height 748
type textarea "}"
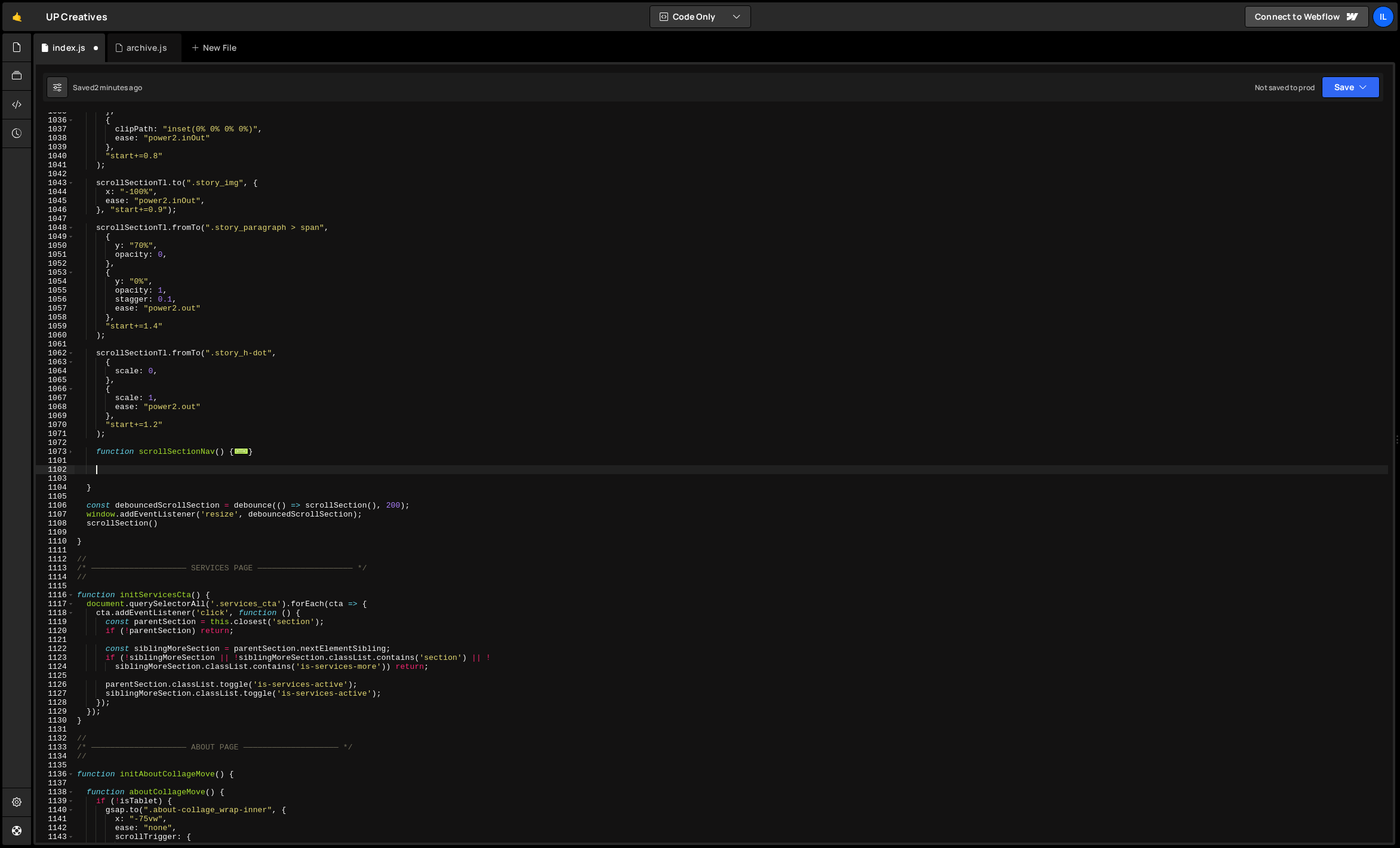
paste textarea "scrollSection()"
click at [211, 448] on div "} , { clipPath : "inset(0% 0% 0% 0%)" , ease : "power2.inOut" } , "start+=0.8" …" at bounding box center [731, 481] width 1313 height 748
type textarea "function scrollSectionNav() {"
click at [211, 448] on div "} , { clipPath : "inset(0% 0% 0% 0%)" , ease : "power2.inOut" } , "start+=0.8" …" at bounding box center [731, 481] width 1313 height 748
click at [145, 464] on div "} , { clipPath : "inset(0% 0% 0% 0%)" , ease : "power2.inOut" } , "start+=0.8" …" at bounding box center [731, 481] width 1313 height 748
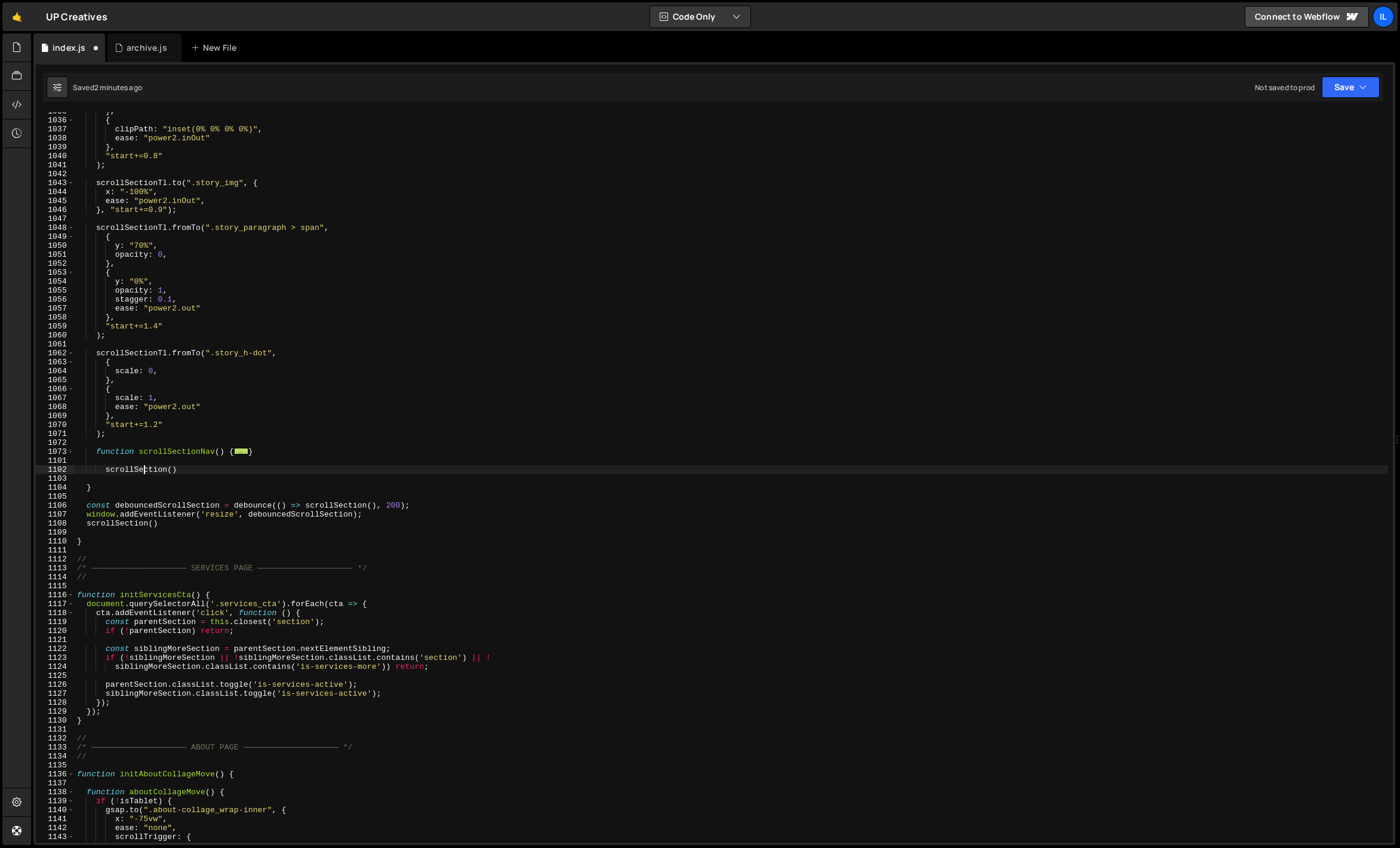
click at [143, 467] on div "} , { clipPath : "inset(0% 0% 0% 0%)" , ease : "power2.inOut" } , "start+=0.8" …" at bounding box center [731, 481] width 1313 height 748
paste textarea "Nav"
type textarea "scrollSectionNav()"
click at [201, 459] on div "} , { clipPath : "inset(0% 0% 0% 0%)" , ease : "power2.inOut" } , "start+=0.8" …" at bounding box center [731, 481] width 1313 height 748
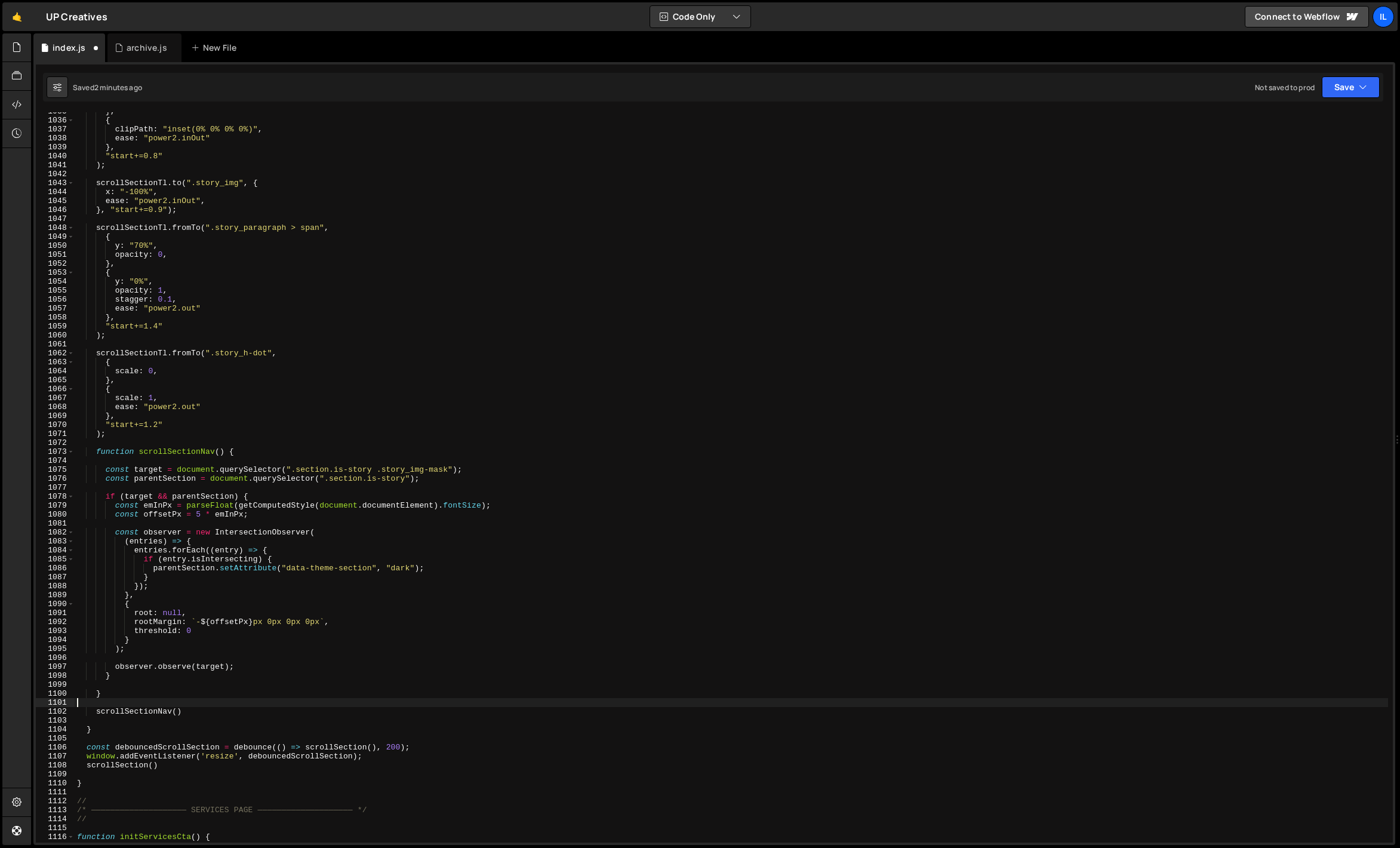
scroll to position [0, 0]
click at [68, 449] on span at bounding box center [70, 451] width 6 height 9
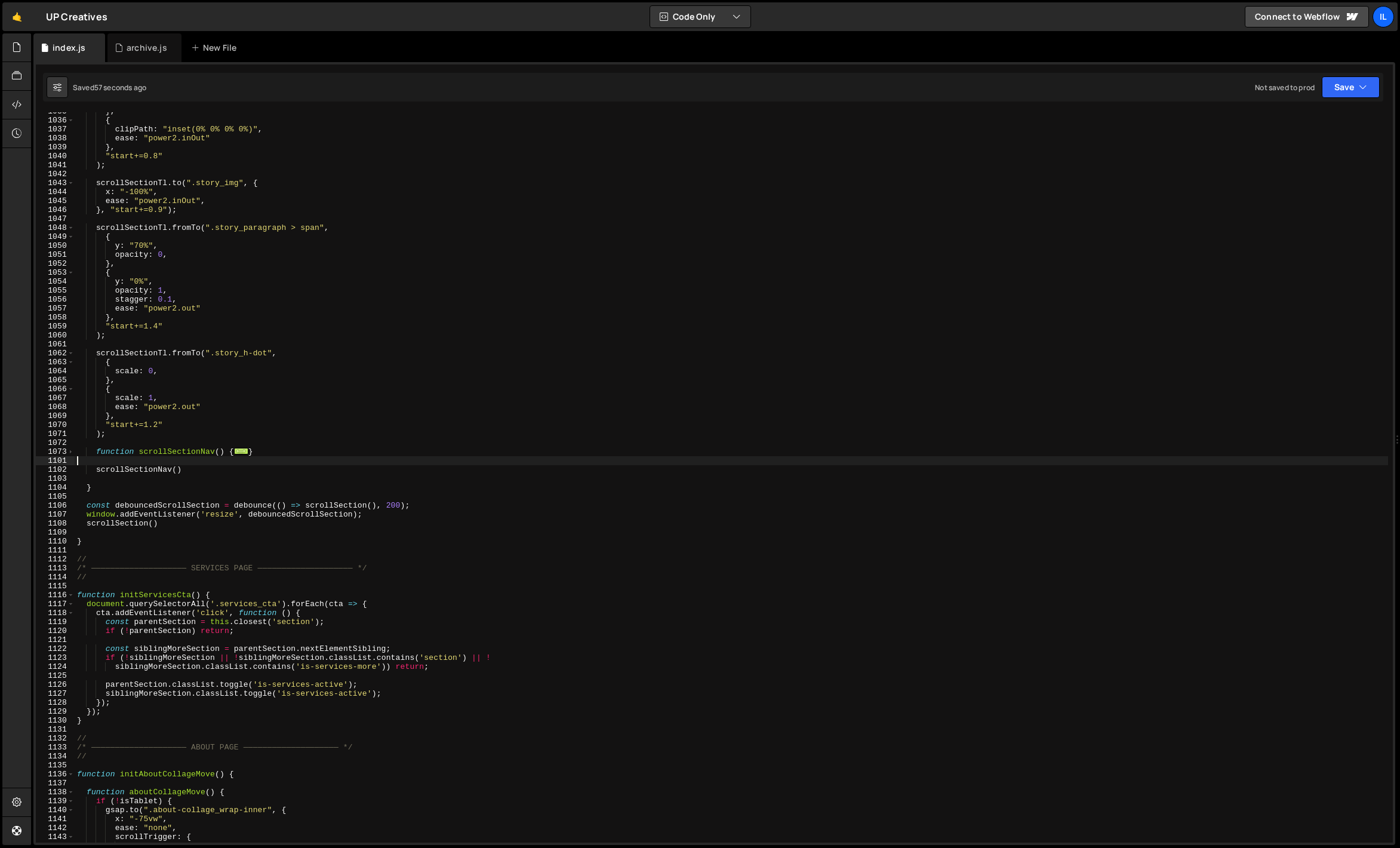
click at [157, 449] on div "} , { clipPath : "inset(0% 0% 0% 0%)" , ease : "power2.inOut" } , "start+=0.8" …" at bounding box center [731, 481] width 1313 height 748
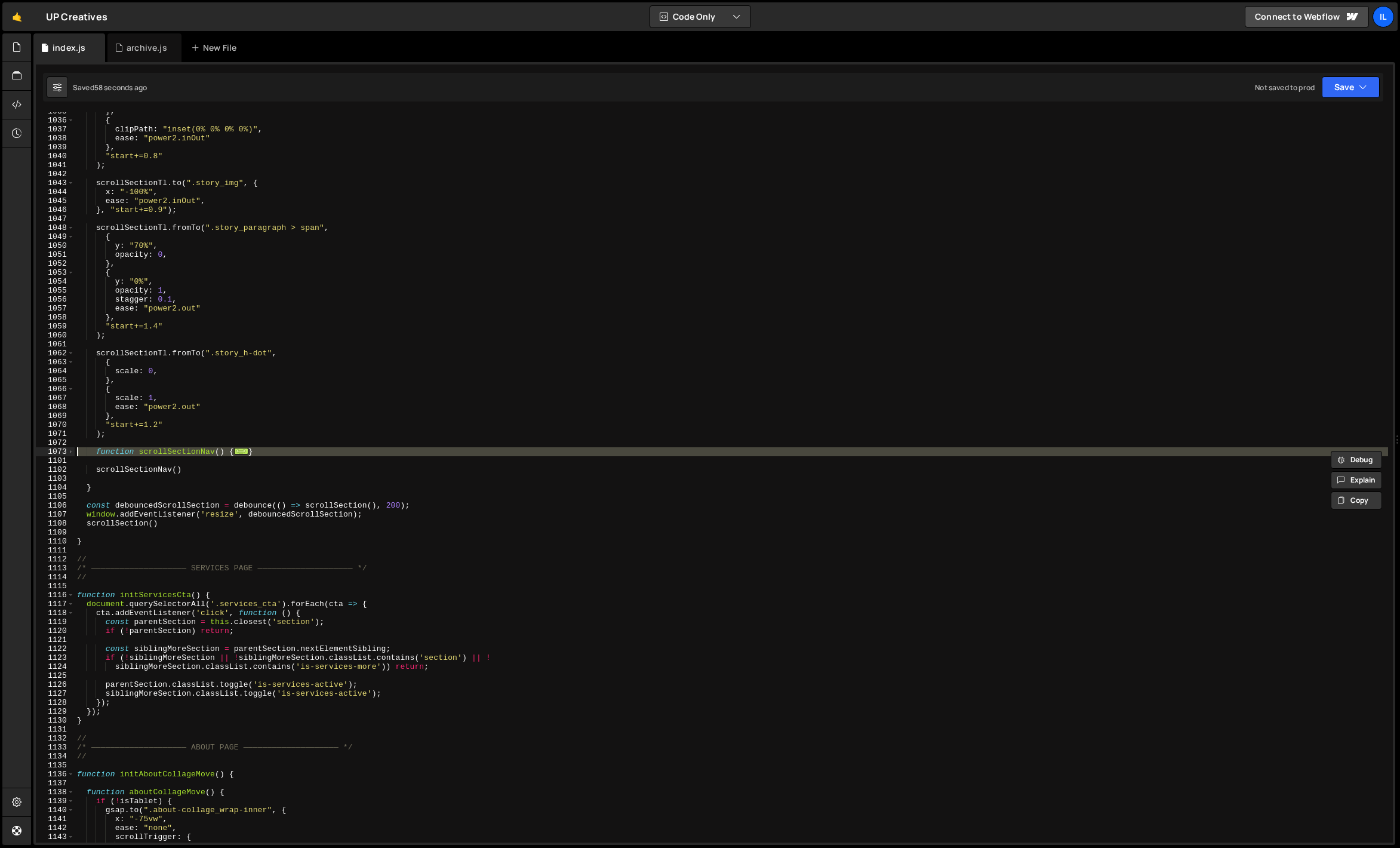
click at [217, 470] on div "} , { clipPath : "inset(0% 0% 0% 0%)" , ease : "power2.inOut" } , "start+=0.8" …" at bounding box center [731, 481] width 1313 height 748
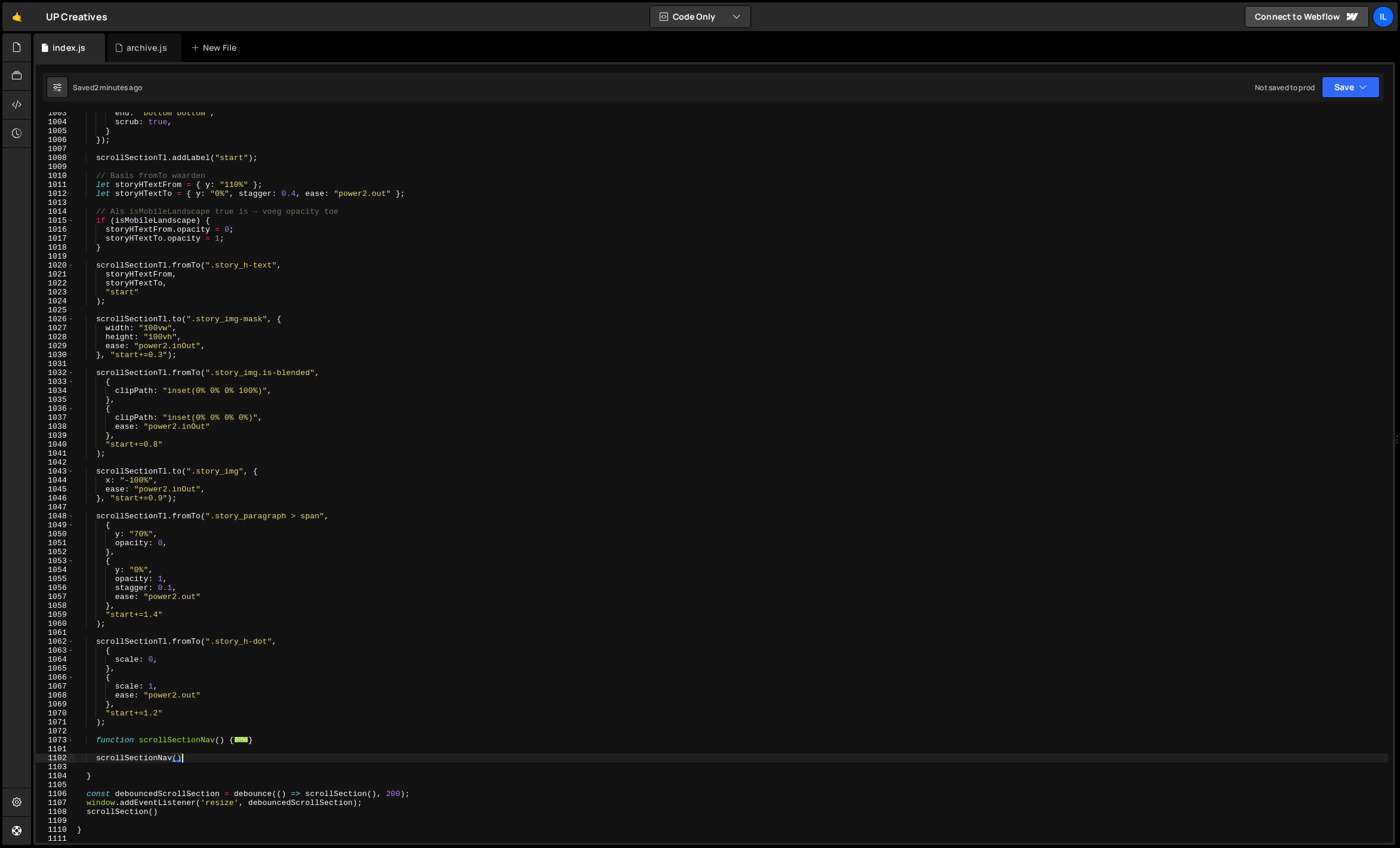
scroll to position [9125, 0]
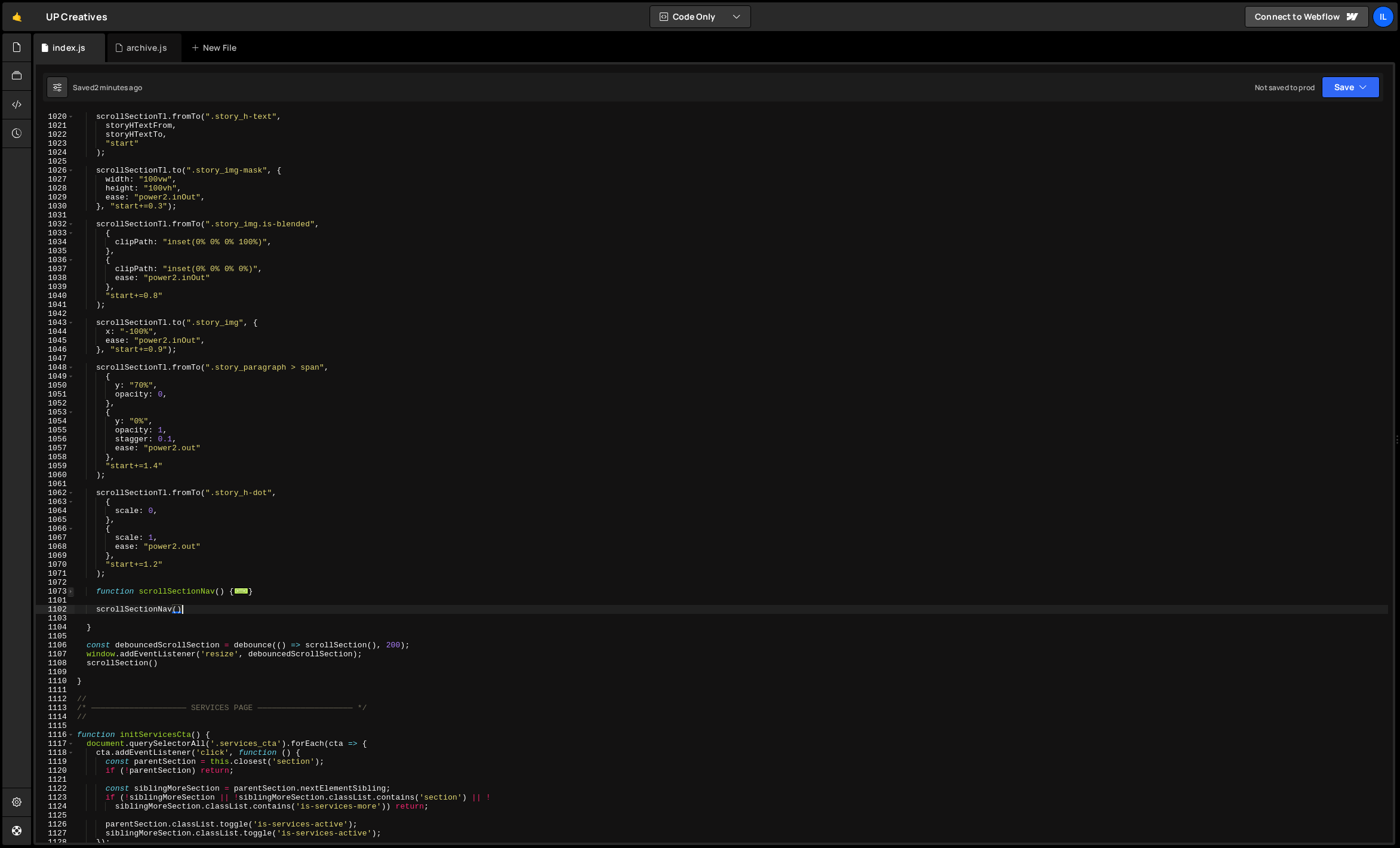
click at [70, 588] on span at bounding box center [70, 591] width 6 height 9
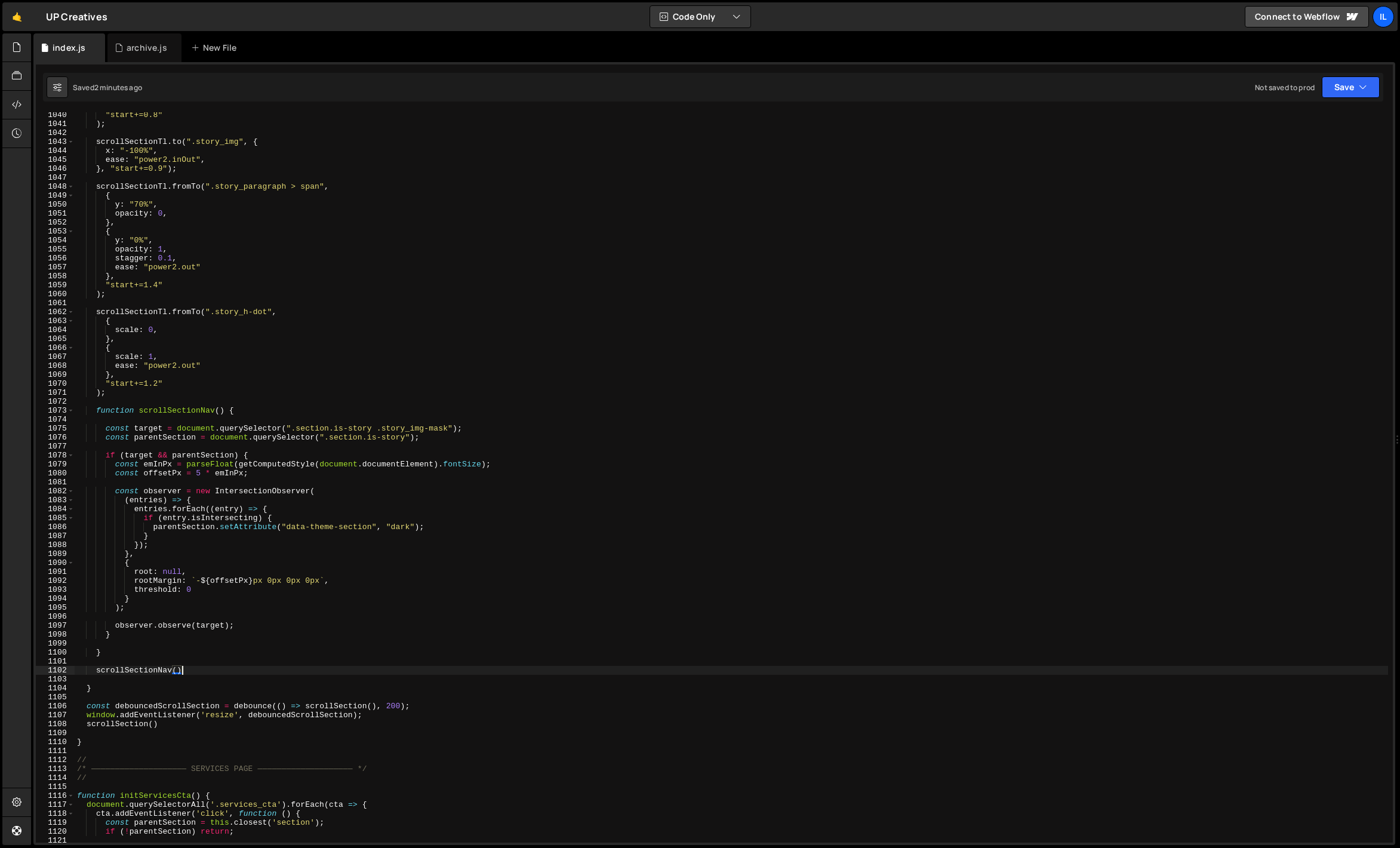
scroll to position [9306, 0]
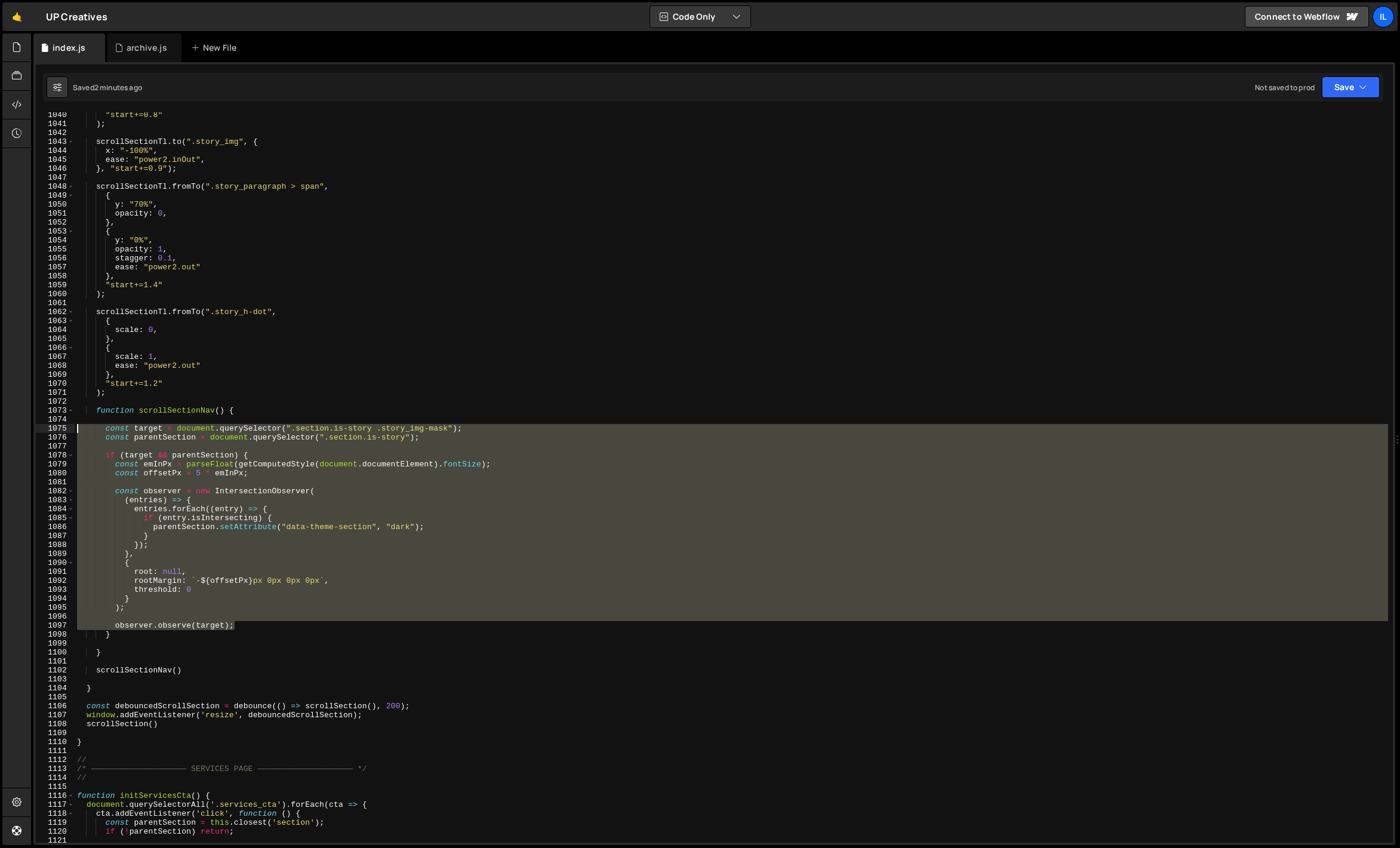
drag, startPoint x: 239, startPoint y: 623, endPoint x: 63, endPoint y: 428, distance: 262.7
click at [63, 428] on div "scrollSectionNav() 1040 1041 1042 1043 1044 1045 1046 1047 1048 1049 1050 1051 …" at bounding box center [714, 478] width 1357 height 730
type textarea "const target = document.querySelector(".section.is-story .story_img-mask"); con…"
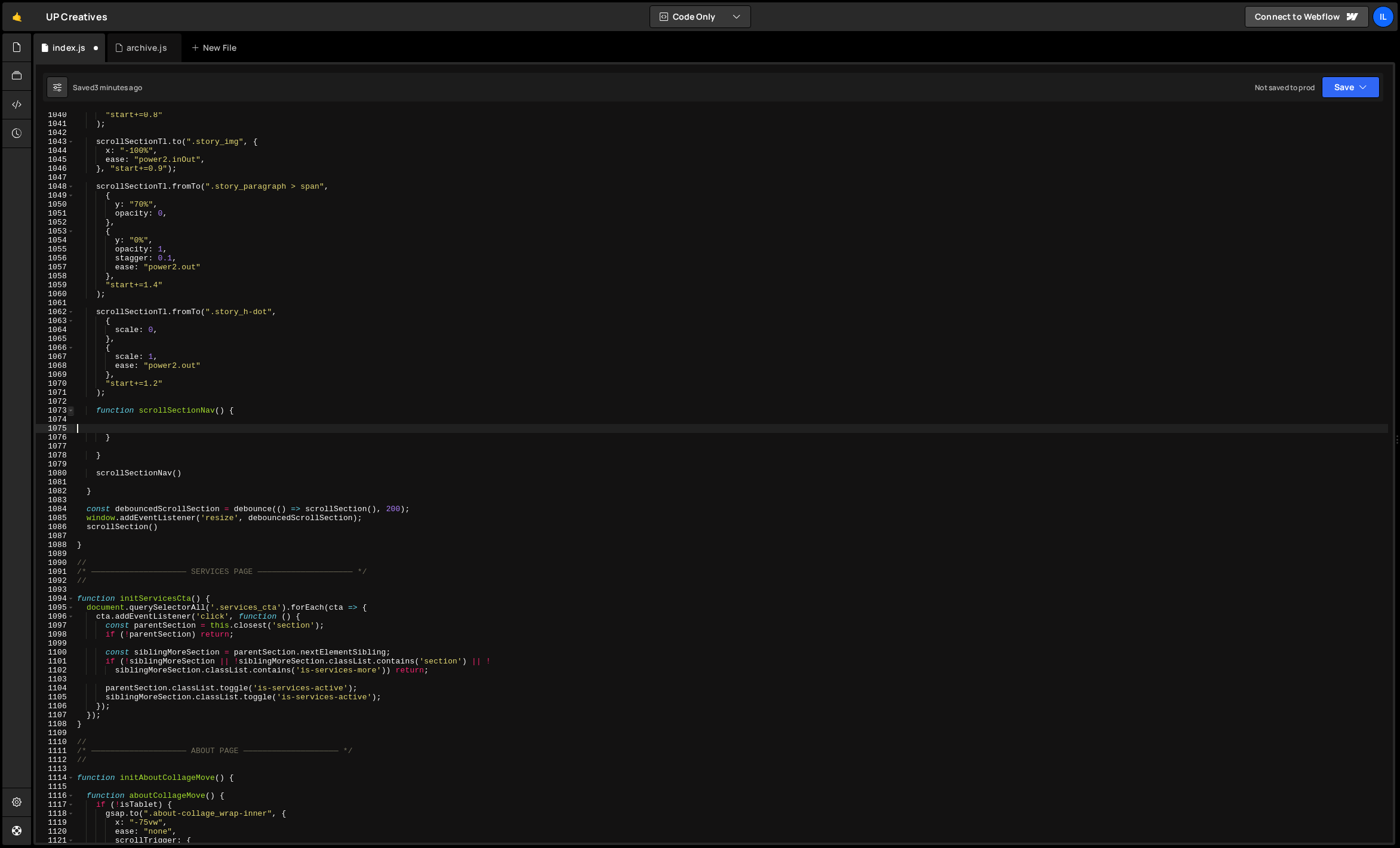
click at [68, 411] on span at bounding box center [70, 410] width 6 height 9
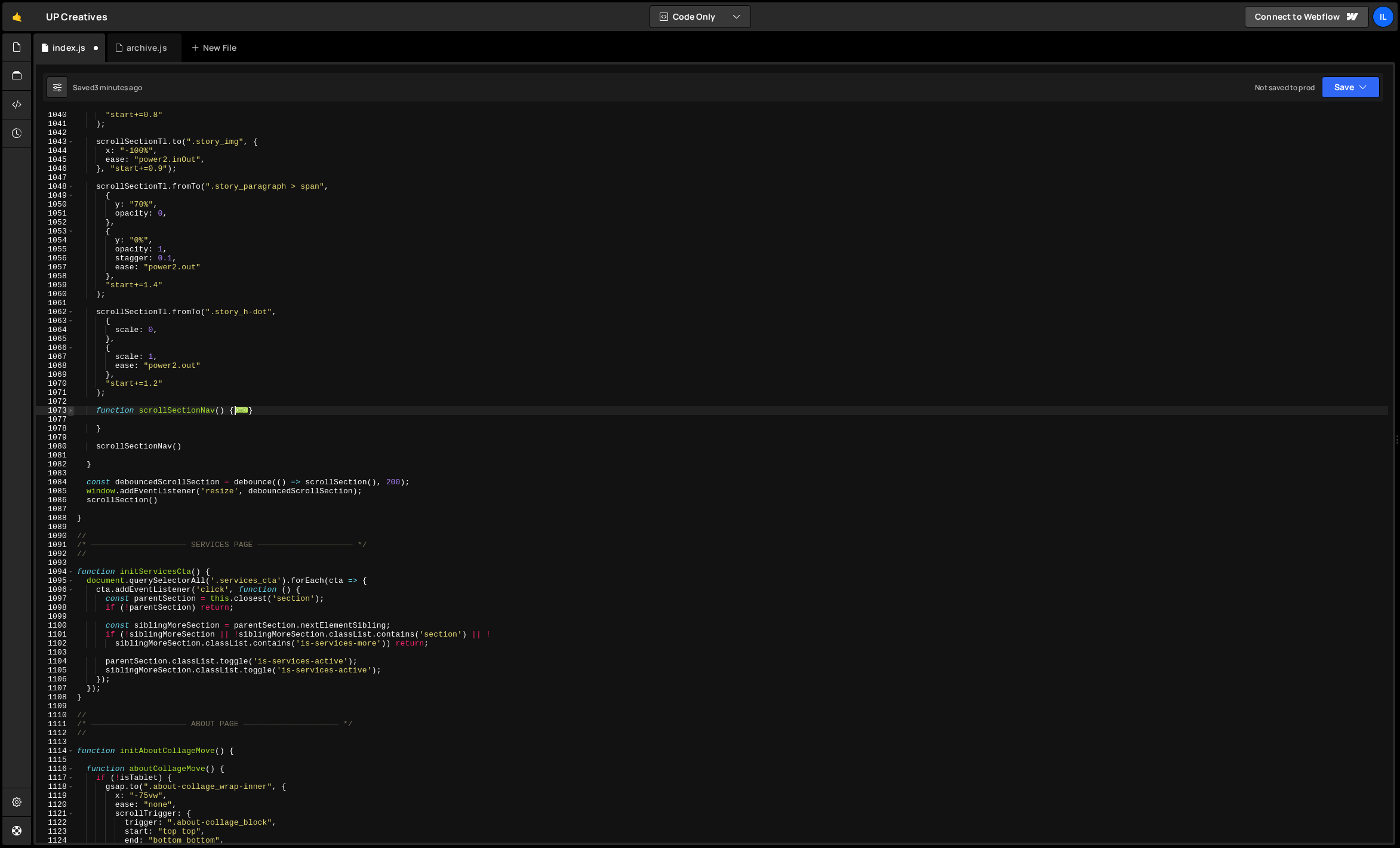
click at [70, 410] on span at bounding box center [70, 410] width 6 height 9
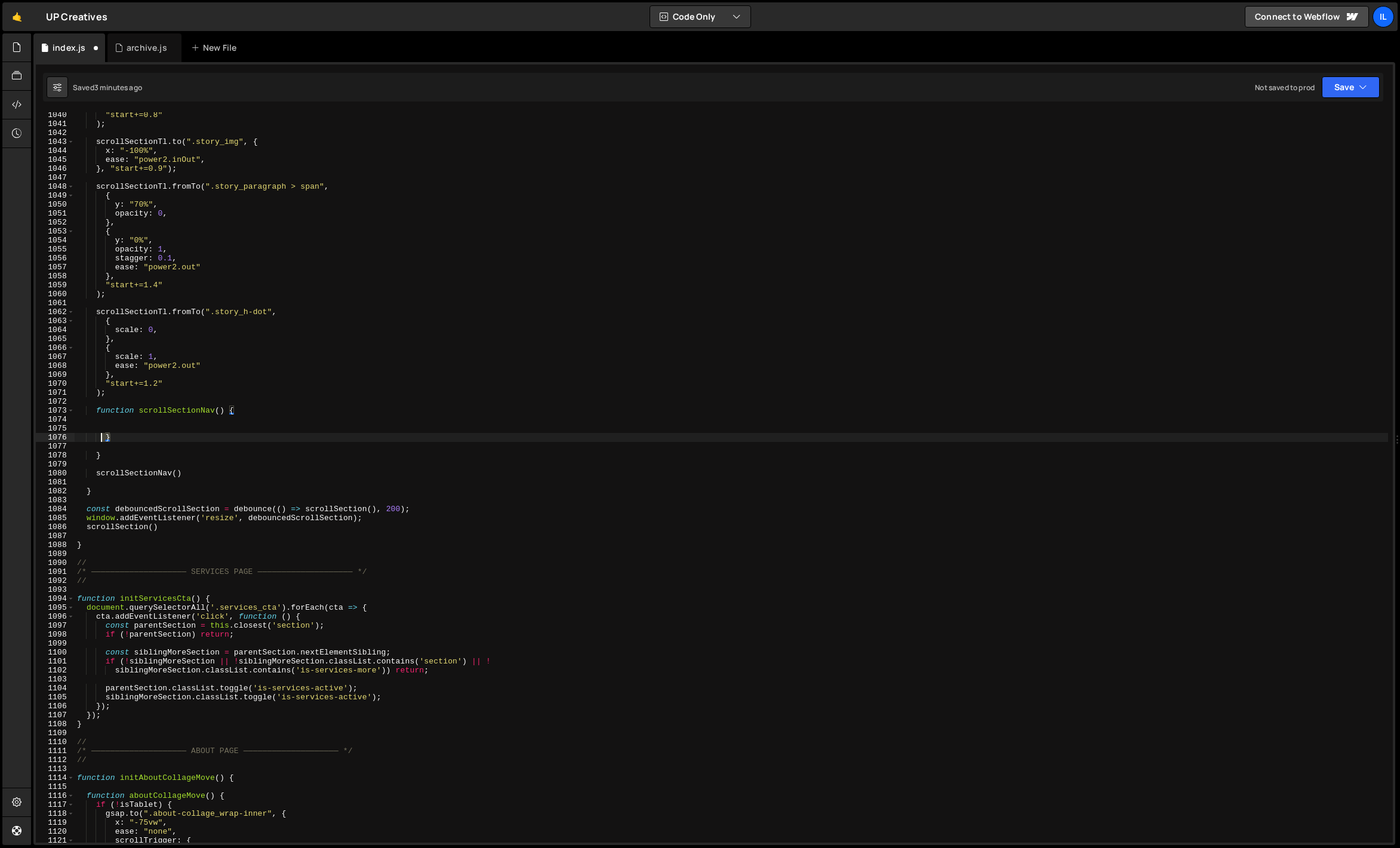
drag, startPoint x: 145, startPoint y: 435, endPoint x: 35, endPoint y: 434, distance: 110.0
click at [35, 434] on div "XXXXXXXXXXXXXXXXXXXXXXXXXXXXXXXXXXXXXXXXXXXXXXXXXXXXXXXXXXXXXXXXXXXXXXXXXXXXXXX…" at bounding box center [714, 453] width 1362 height 782
type textarea "}"
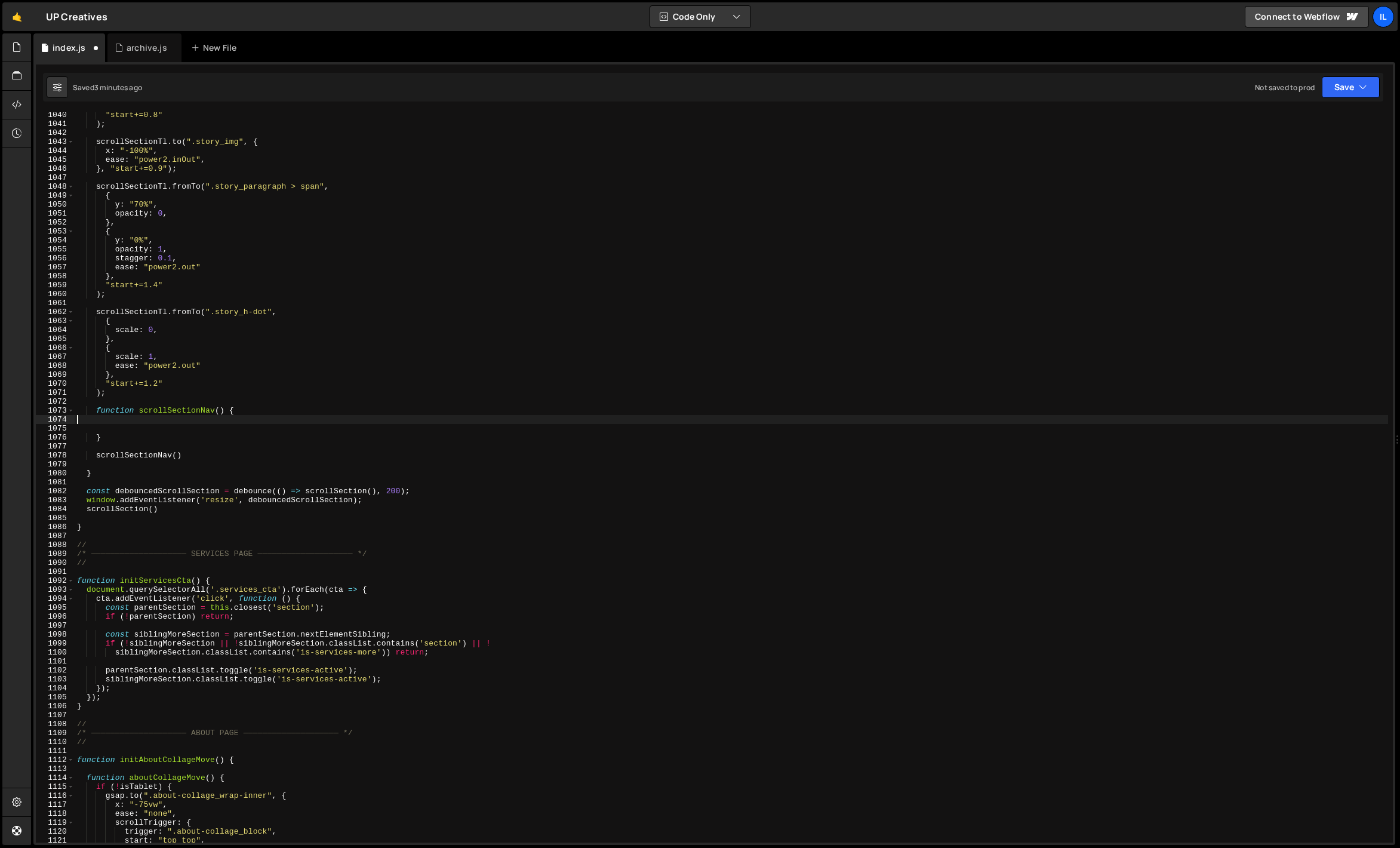
type textarea "function scrollSectionNav() {"
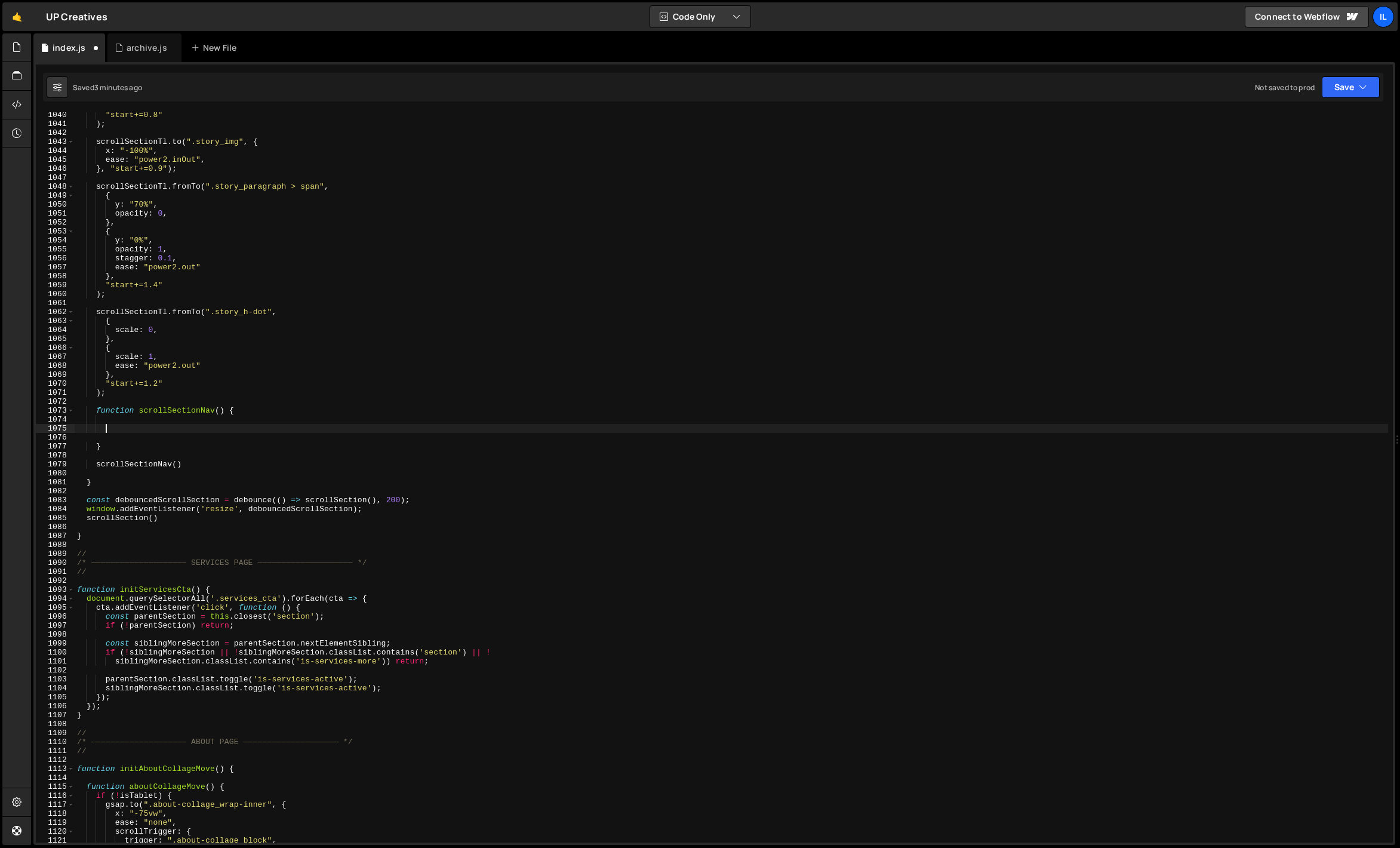
paste textarea "}"
type textarea "}"
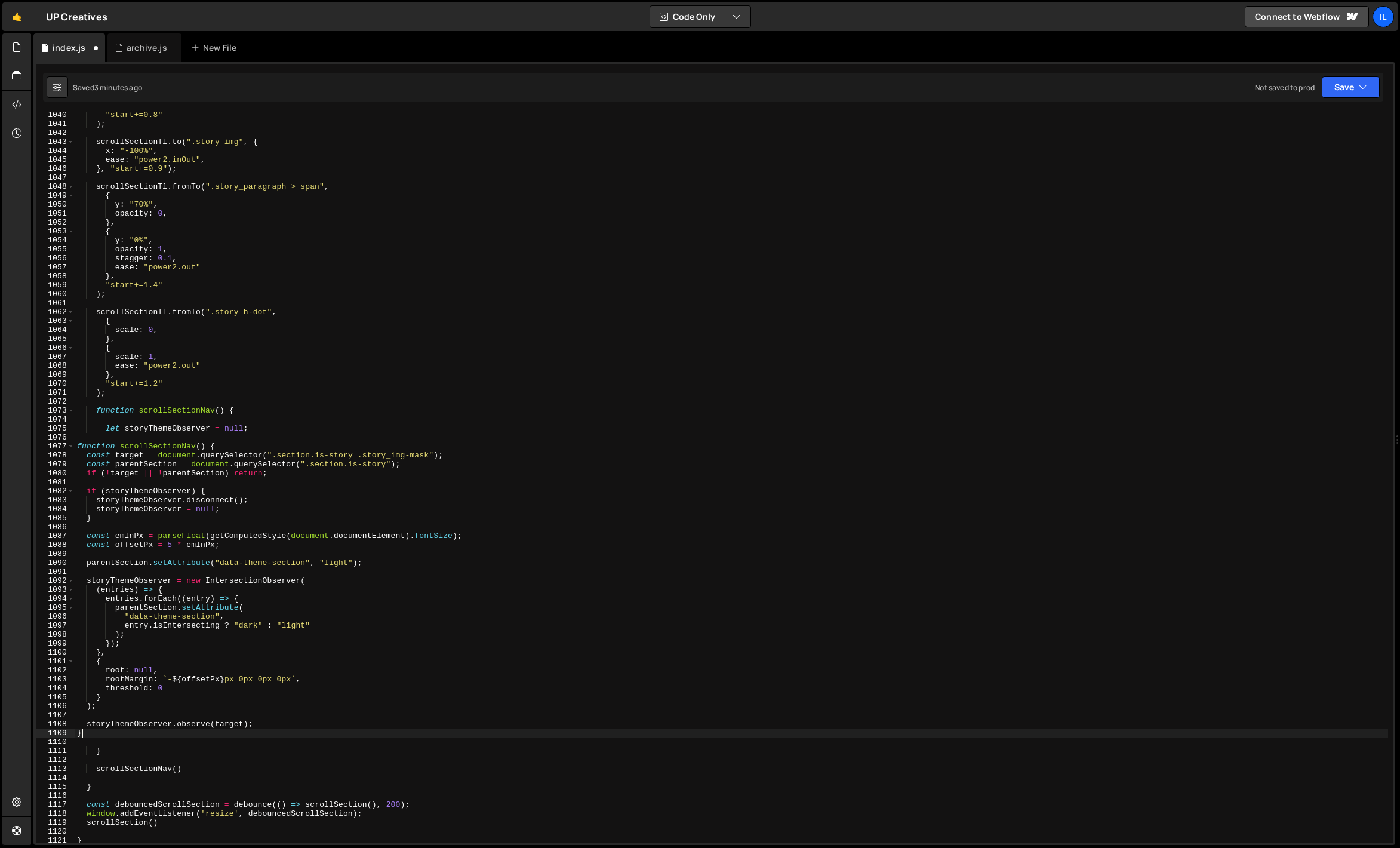
scroll to position [0, 0]
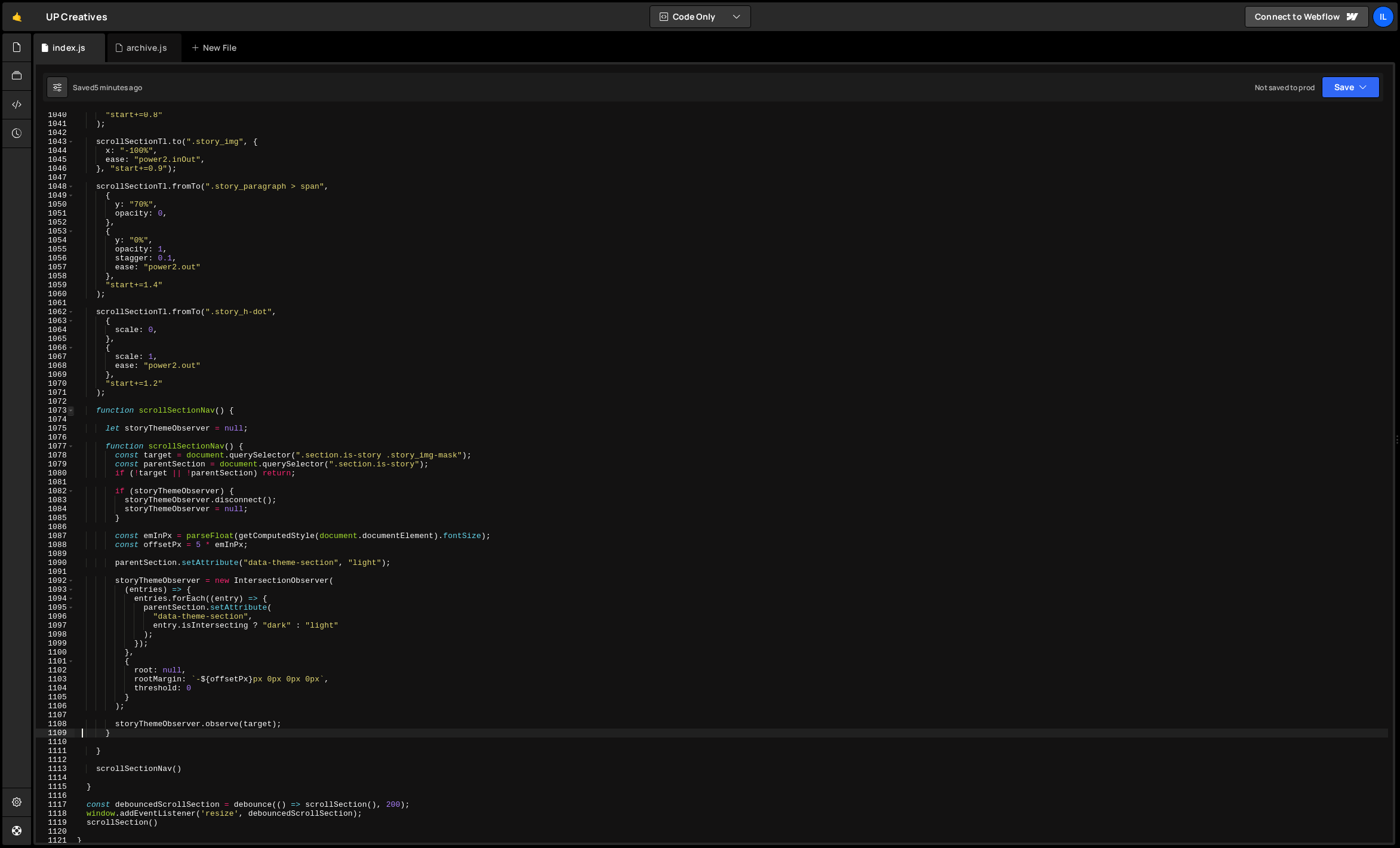
click at [70, 409] on span at bounding box center [70, 410] width 6 height 9
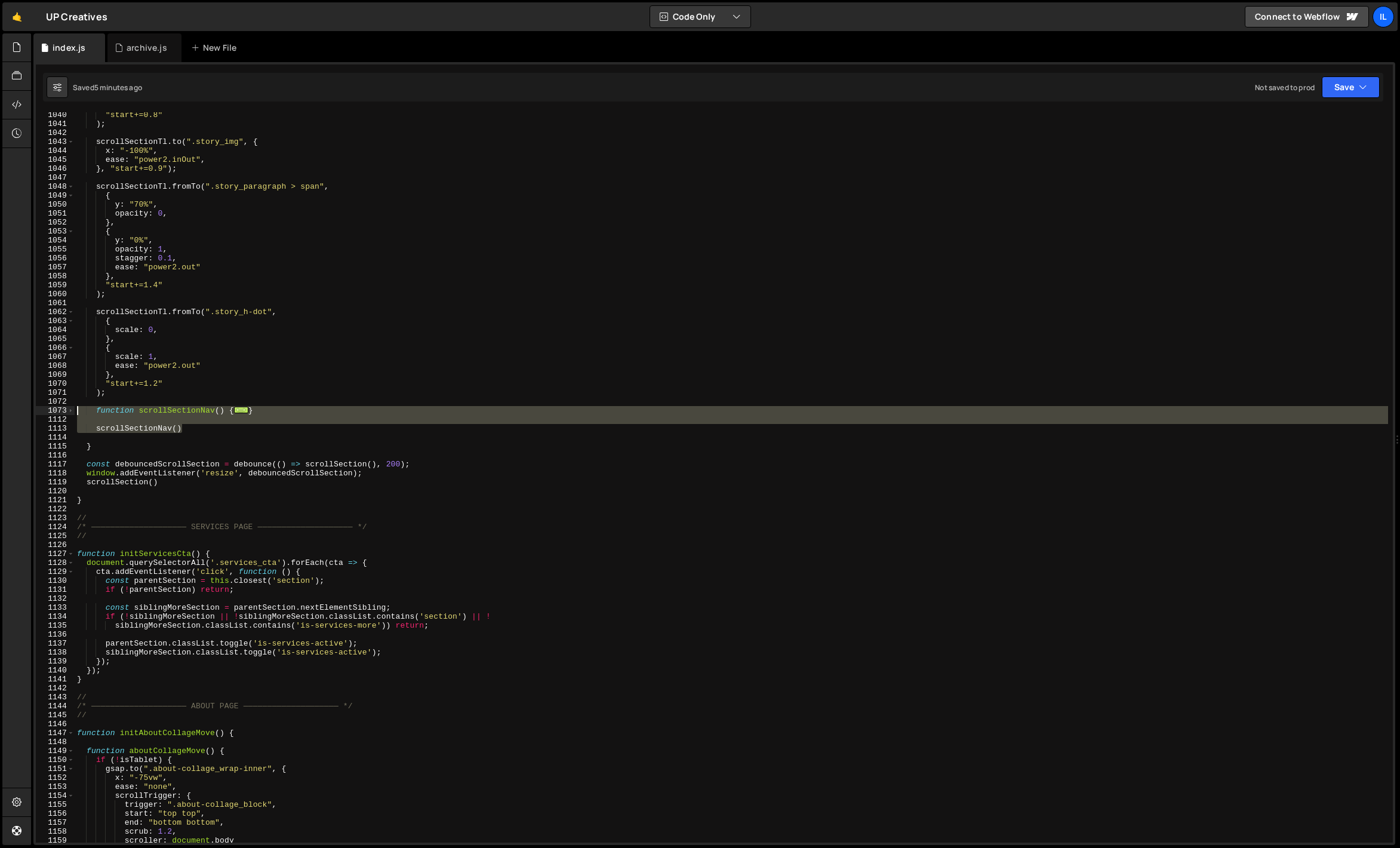
drag, startPoint x: 190, startPoint y: 427, endPoint x: 22, endPoint y: 411, distance: 168.8
click at [22, 411] on div "Hold on a sec... Are you certain you wish to leave this page? Any changes you'v…" at bounding box center [700, 424] width 1400 height 848
paste textarea "initStoryThemeToggle();"
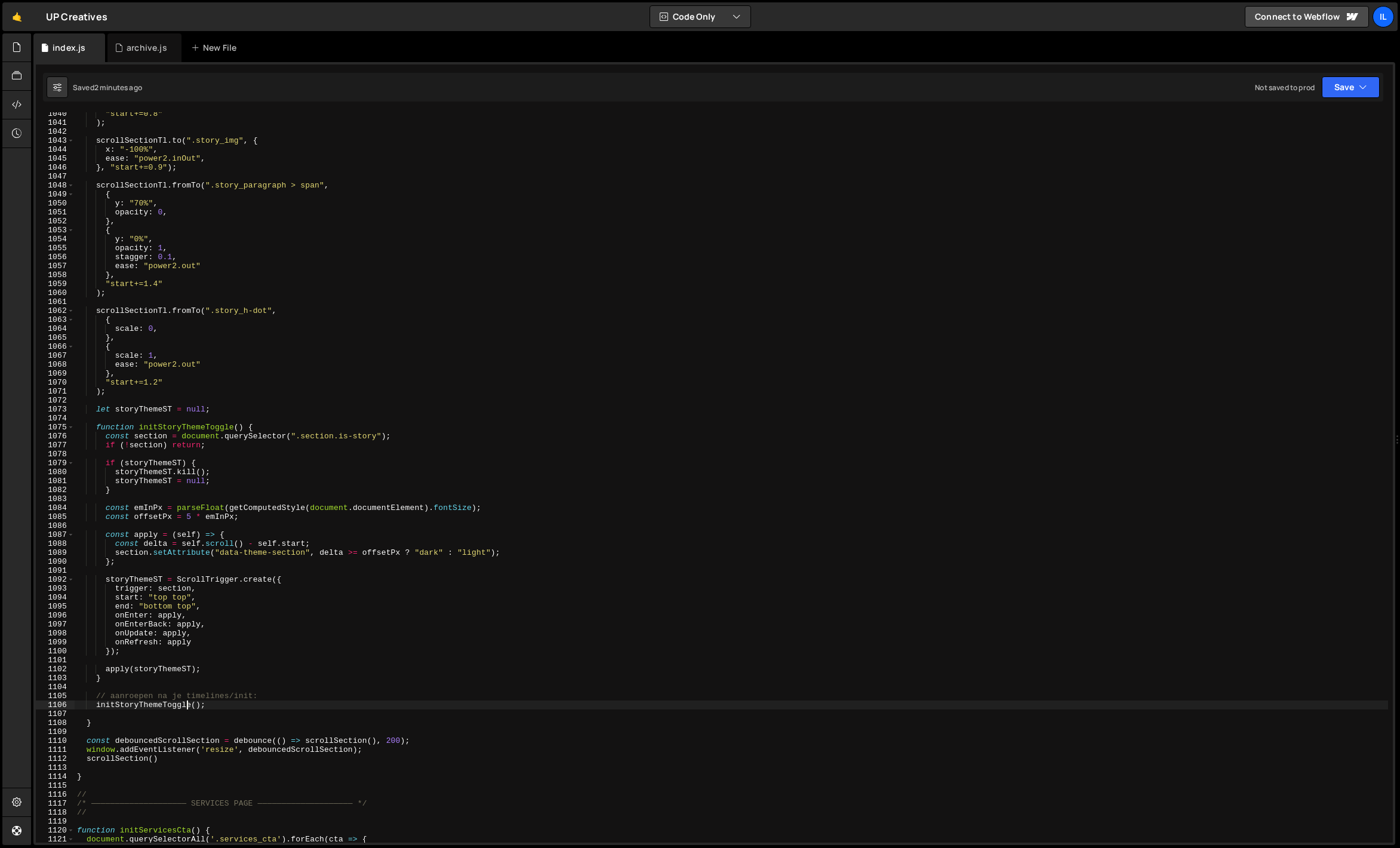
scroll to position [9309, 0]
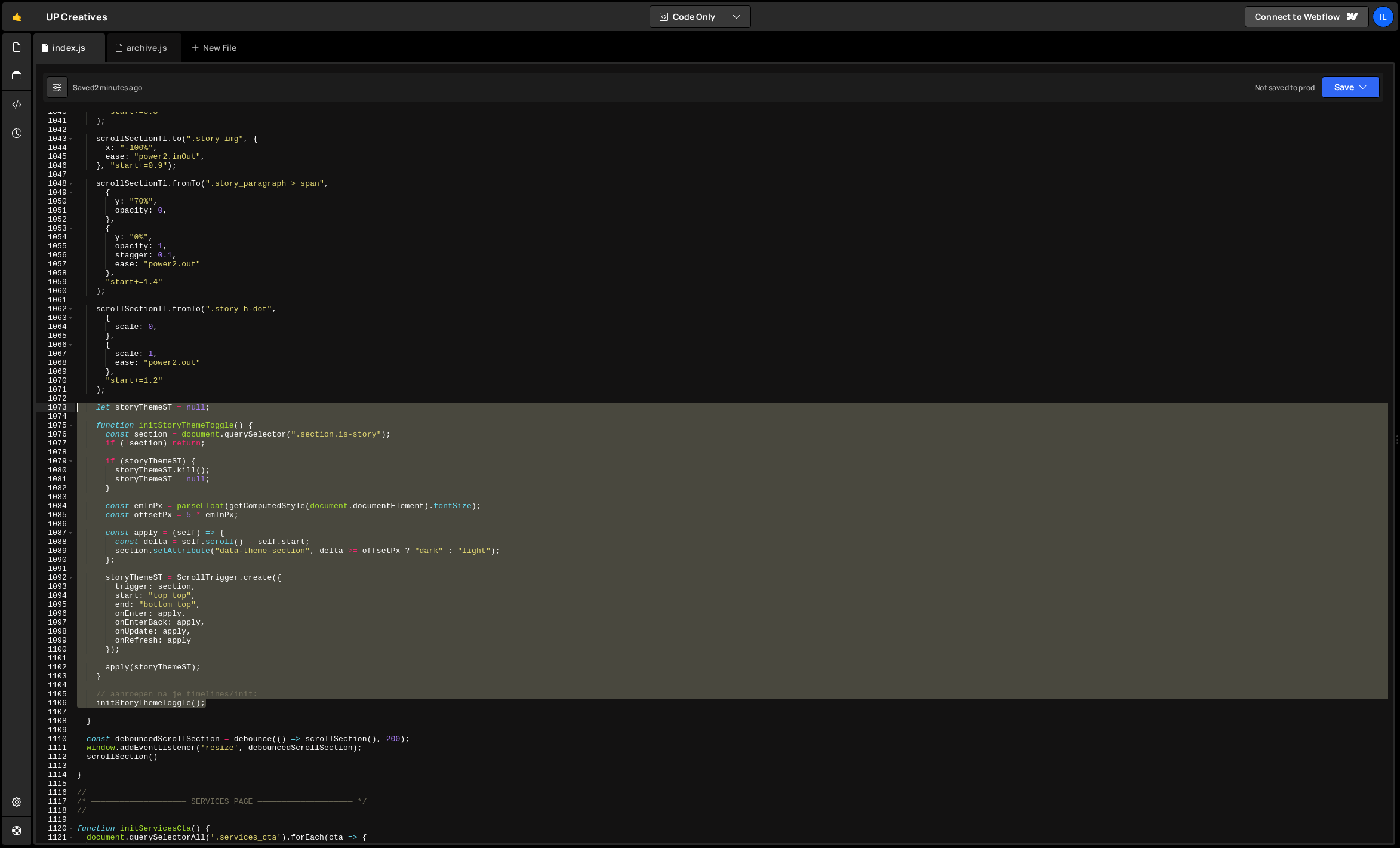
drag, startPoint x: 210, startPoint y: 705, endPoint x: 73, endPoint y: 409, distance: 326.2
click at [73, 409] on div "initStoryThemeToggle(); 1040 1041 1042 1043 1044 1045 1046 1047 1048 1049 1050 …" at bounding box center [714, 478] width 1357 height 730
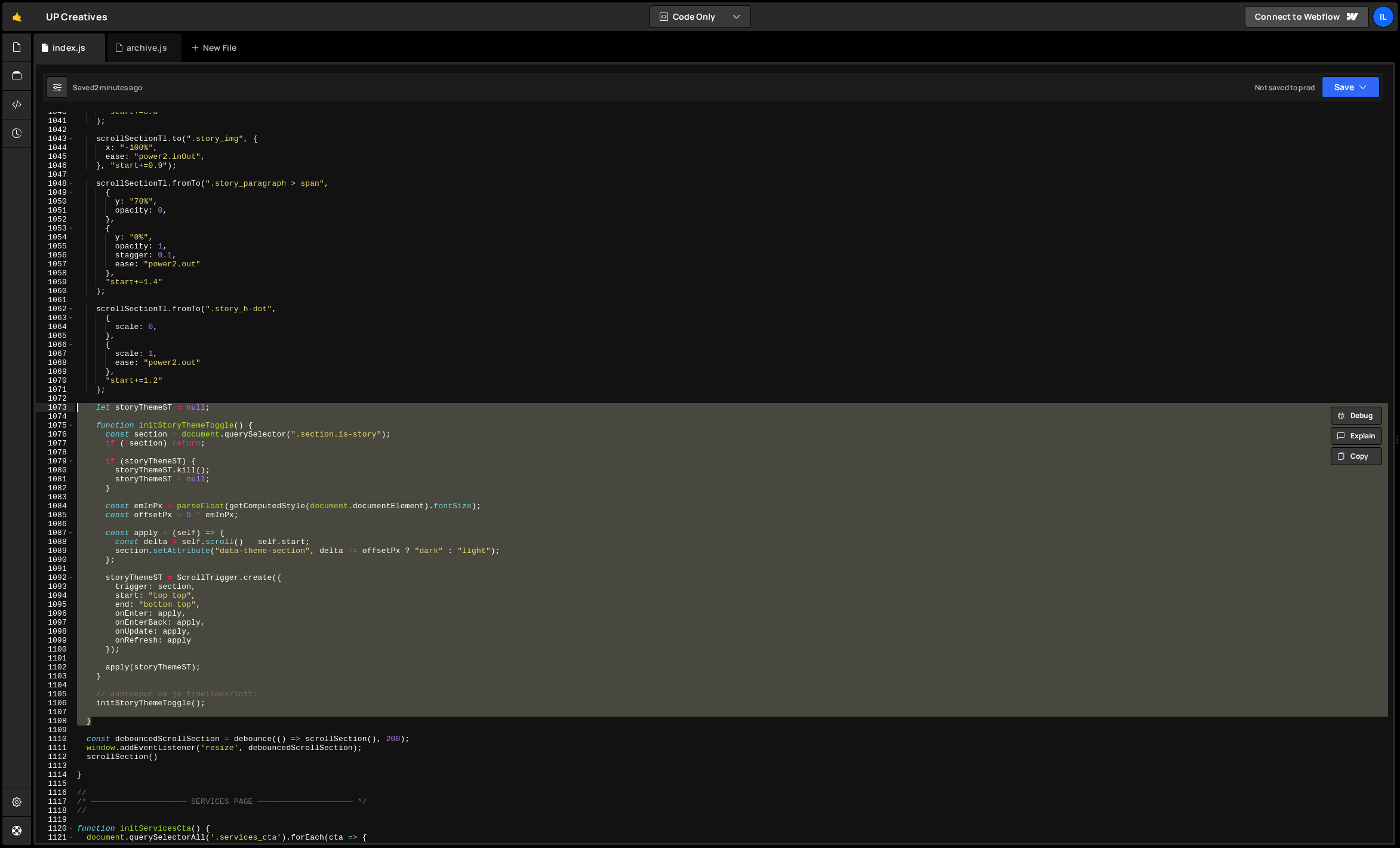
drag, startPoint x: 112, startPoint y: 724, endPoint x: 77, endPoint y: 407, distance: 318.9
click at [77, 407] on div ""start+=0.8" ) ; scrollSectionTl . to ( ".story_img" , { x : "-100%" , ease : "…" at bounding box center [731, 481] width 1313 height 748
click at [133, 633] on div ""start+=0.8" ) ; scrollSectionTl . to ( ".story_img" , { x : "-100%" , ease : "…" at bounding box center [731, 478] width 1313 height 730
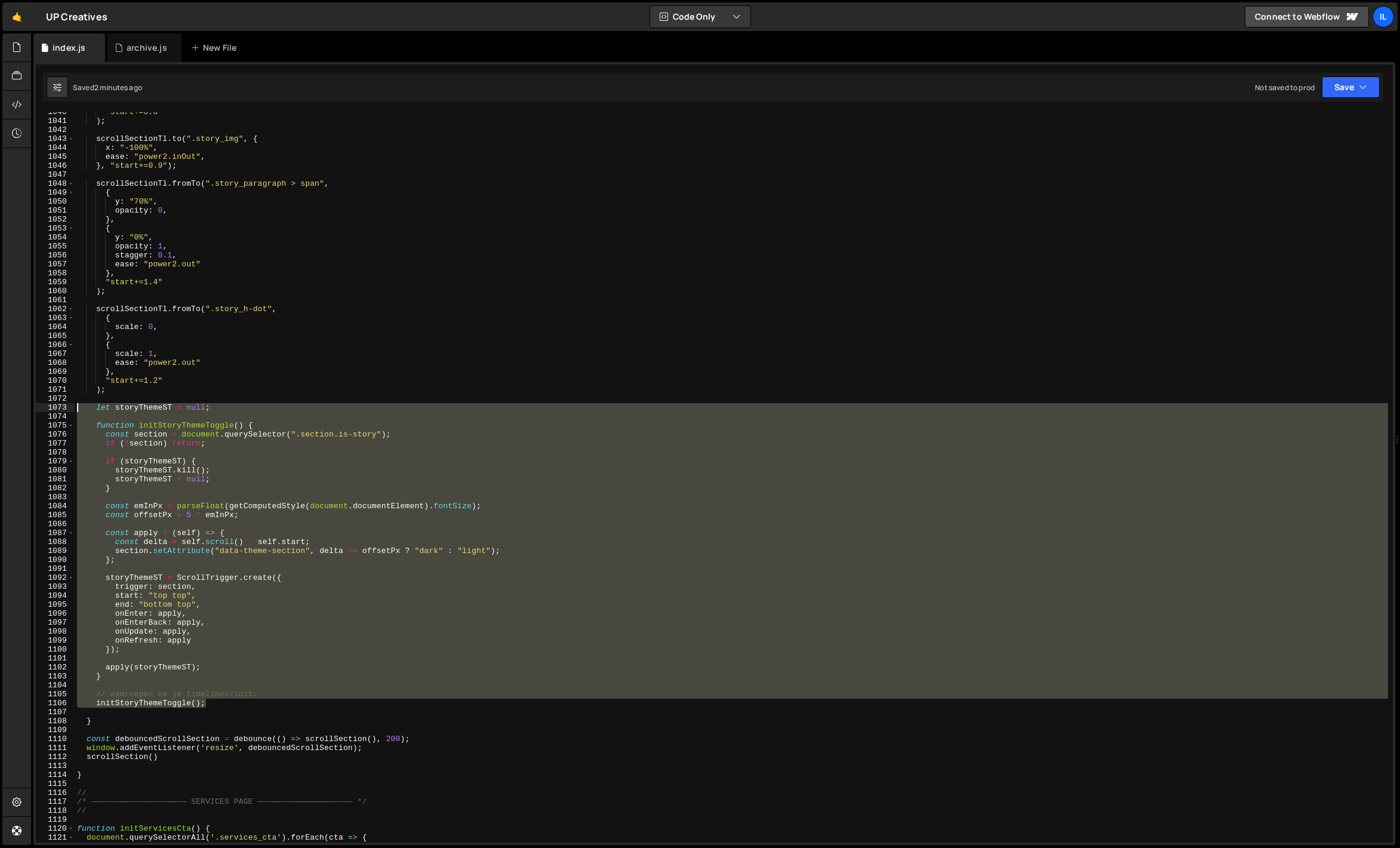
drag, startPoint x: 211, startPoint y: 703, endPoint x: 59, endPoint y: 407, distance: 332.7
click at [59, 407] on div "onUpdate: apply, 1040 1041 1042 1043 1044 1045 1046 1047 1048 1049 1050 1051 10…" at bounding box center [714, 478] width 1357 height 730
paste textarea "initStoryThemeToggle();"
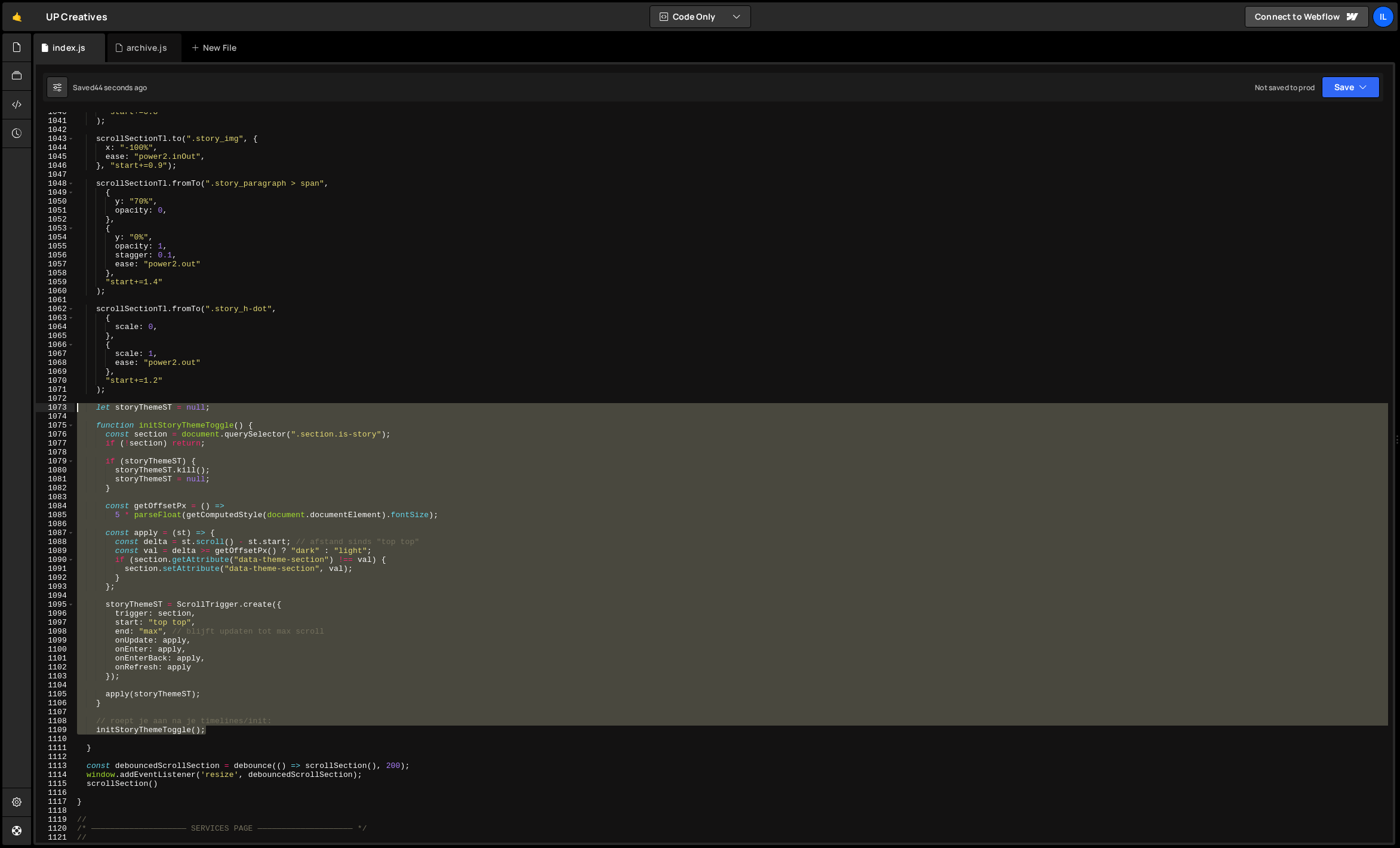
drag, startPoint x: 221, startPoint y: 729, endPoint x: 68, endPoint y: 408, distance: 355.6
click at [68, 408] on div "initStoryThemeToggle(); 1040 1041 1042 1043 1044 1045 1046 1047 1048 1049 1050 …" at bounding box center [714, 478] width 1357 height 730
paste textarea "initStoryThemeToggle();"
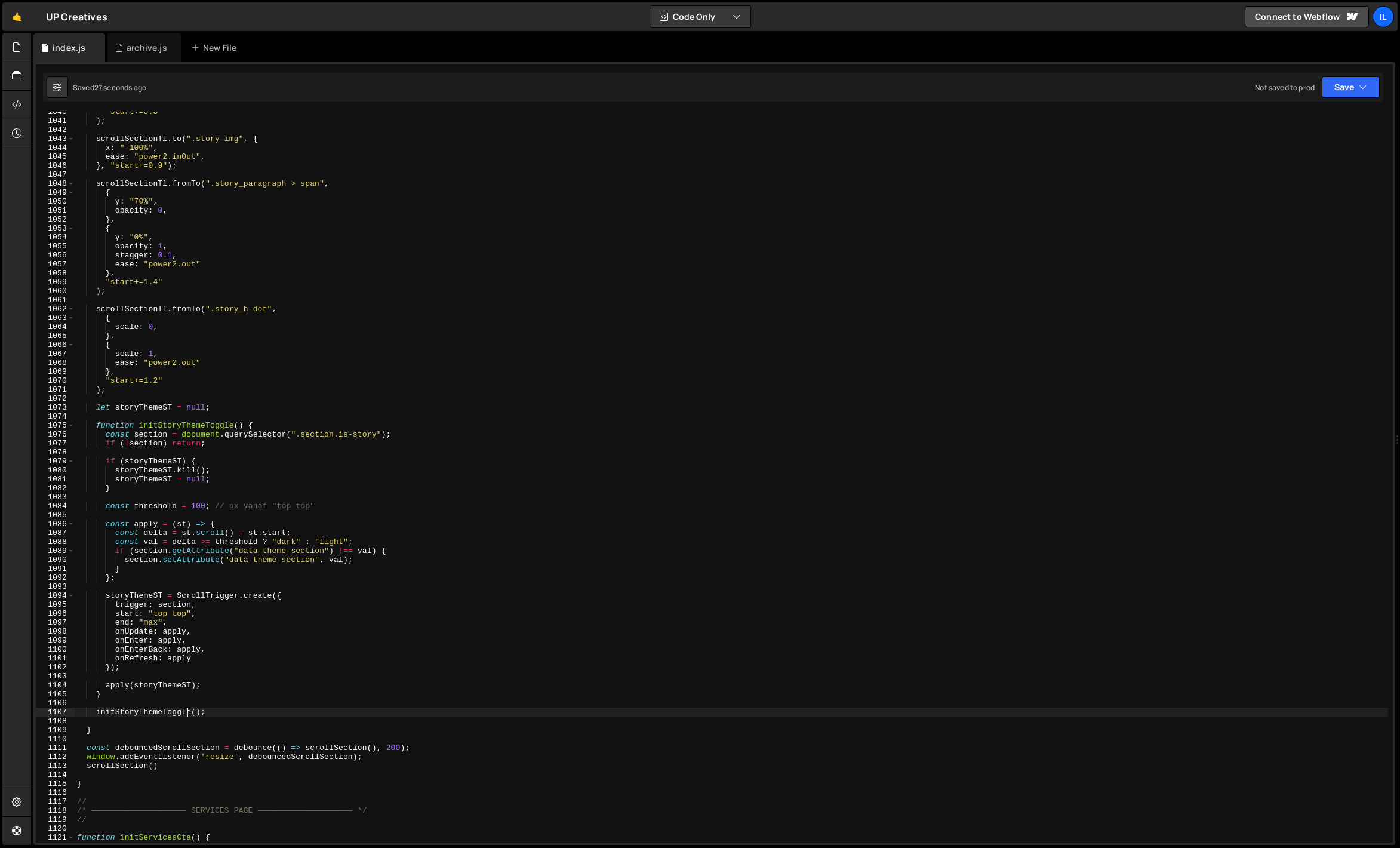
click at [199, 508] on div ""start+=0.8" ) ; scrollSectionTl . to ( ".story_img" , { x : "-100%" , ease : "…" at bounding box center [731, 481] width 1313 height 748
type textarea "const threshold = 600; // px vanaf "top top""
click at [235, 501] on div ""start+=0.8" ) ; scrollSectionTl . to ( ".story_img" , { x : "-100%" , ease : "…" at bounding box center [731, 481] width 1313 height 748
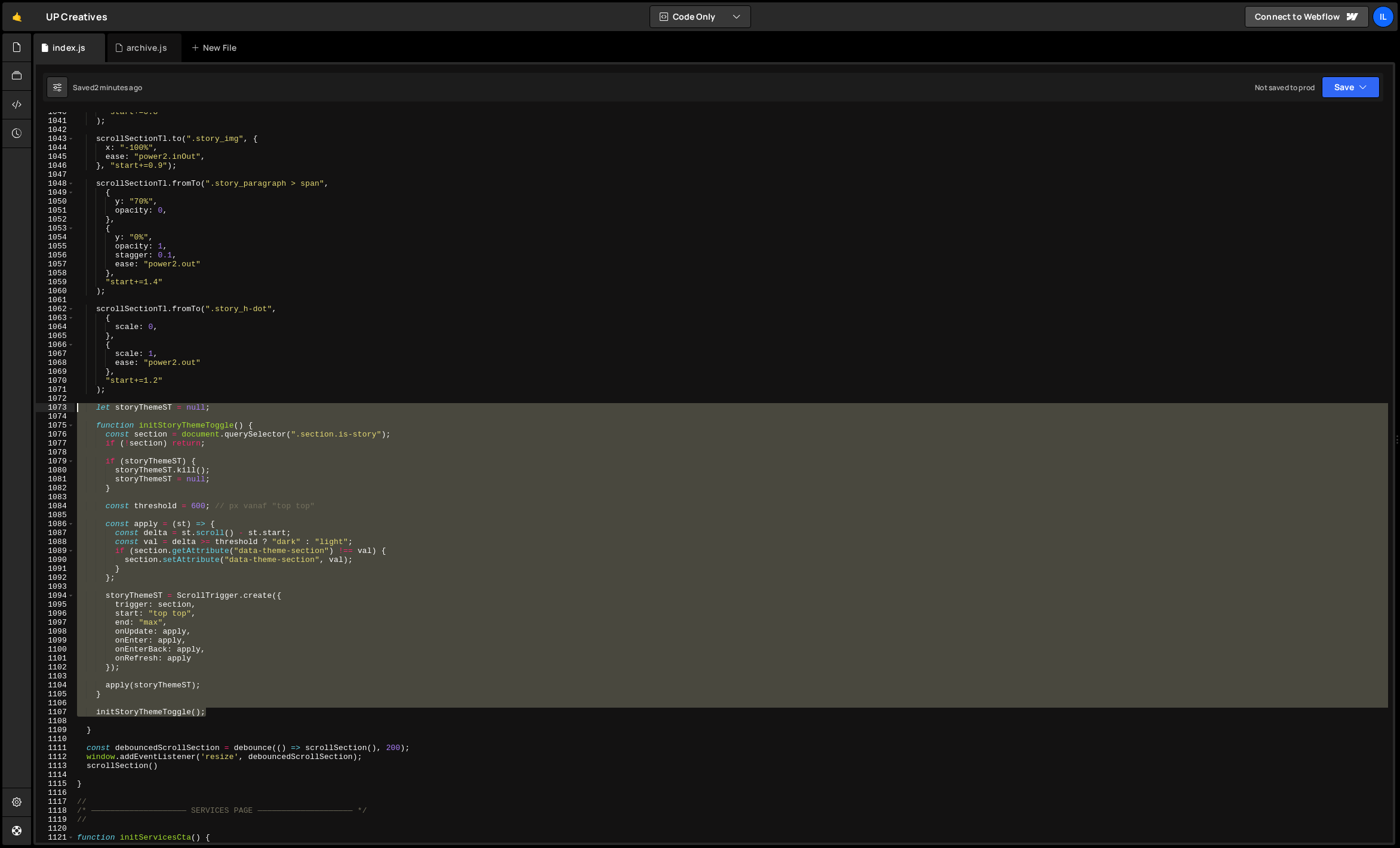
drag, startPoint x: 213, startPoint y: 709, endPoint x: 48, endPoint y: 405, distance: 345.9
click at [48, 405] on div "1040 1041 1042 1043 1044 1045 1046 1047 1048 1049 1050 1051 1052 1053 1054 1055…" at bounding box center [714, 478] width 1357 height 730
paste textarea "initStoryThemeToggle();"
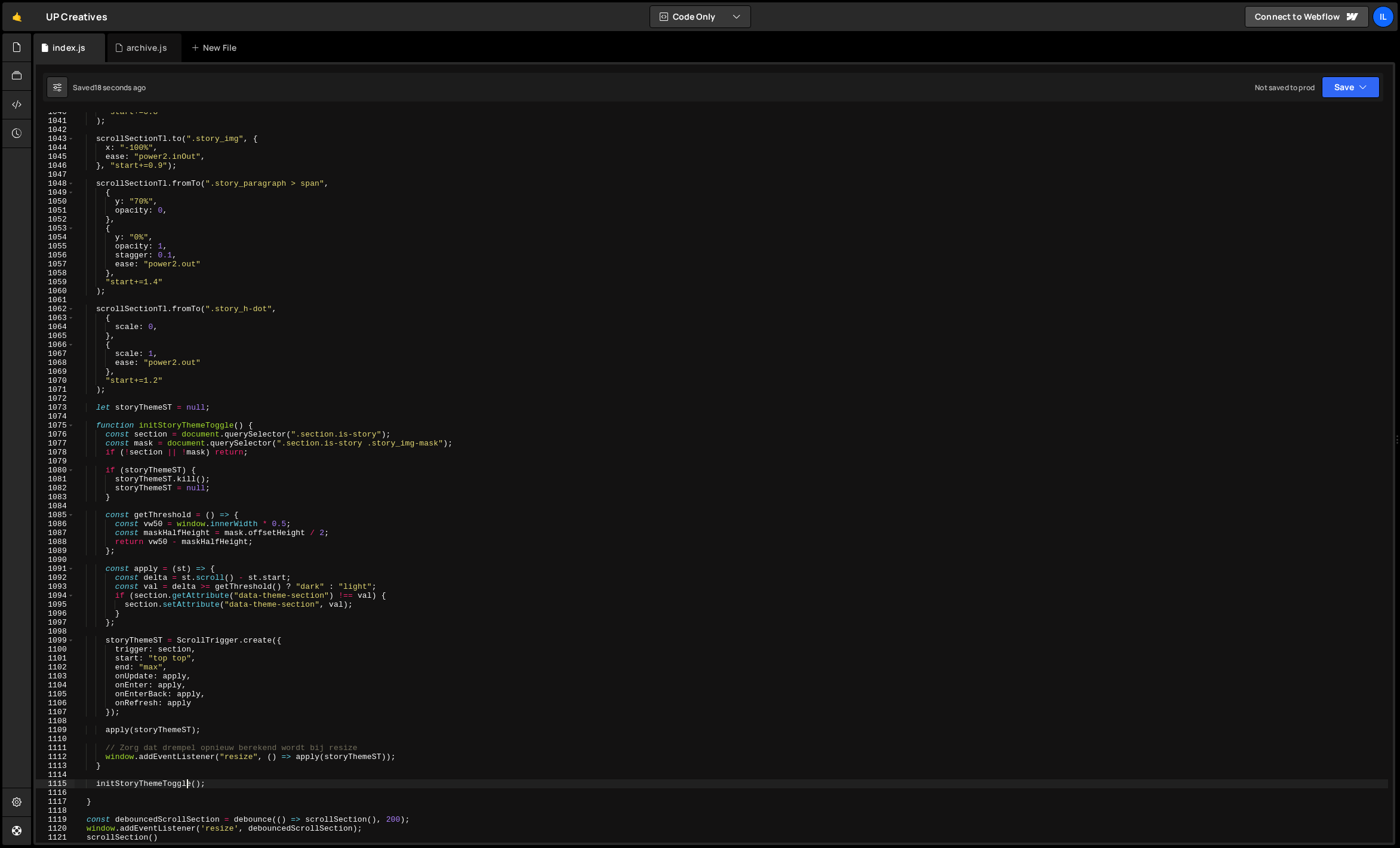
scroll to position [9310, 0]
click at [293, 520] on div ""start+=0.8" ) ; scrollSectionTl . to ( ".story_img" , { x : "-100%" , ease : "…" at bounding box center [731, 480] width 1313 height 748
click at [282, 521] on div ""start+=0.8" ) ; scrollSectionTl . to ( ".story_img" , { x : "-100%" , ease : "…" at bounding box center [731, 480] width 1313 height 748
click at [288, 521] on div ""start+=0.8" ) ; scrollSectionTl . to ( ".story_img" , { x : "-100%" , ease : "…" at bounding box center [731, 480] width 1313 height 748
click at [277, 535] on div ""start+=0.8" ) ; scrollSectionTl . to ( ".story_img" , { x : "-100%" , ease : "…" at bounding box center [731, 480] width 1313 height 748
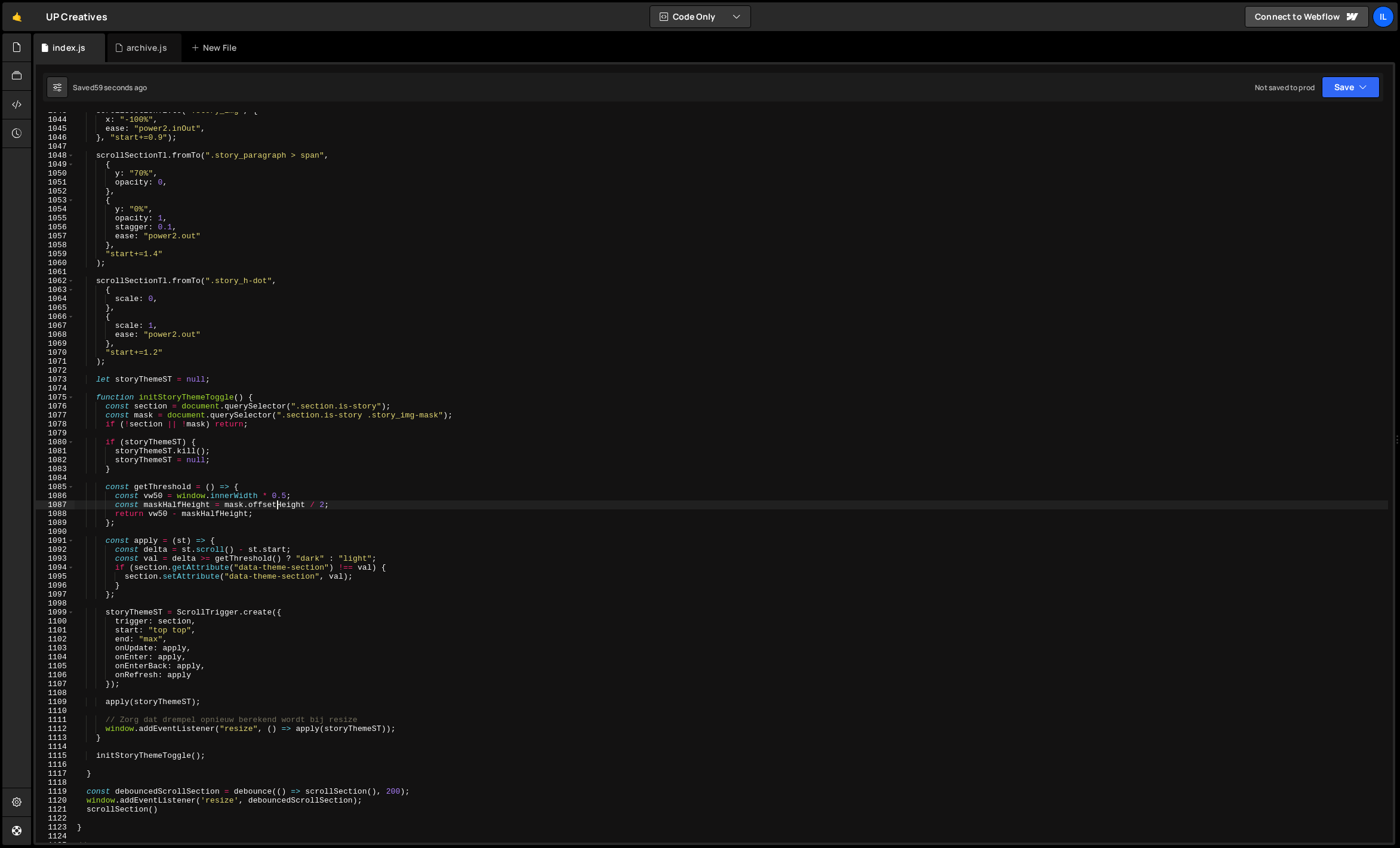
scroll to position [9337, 0]
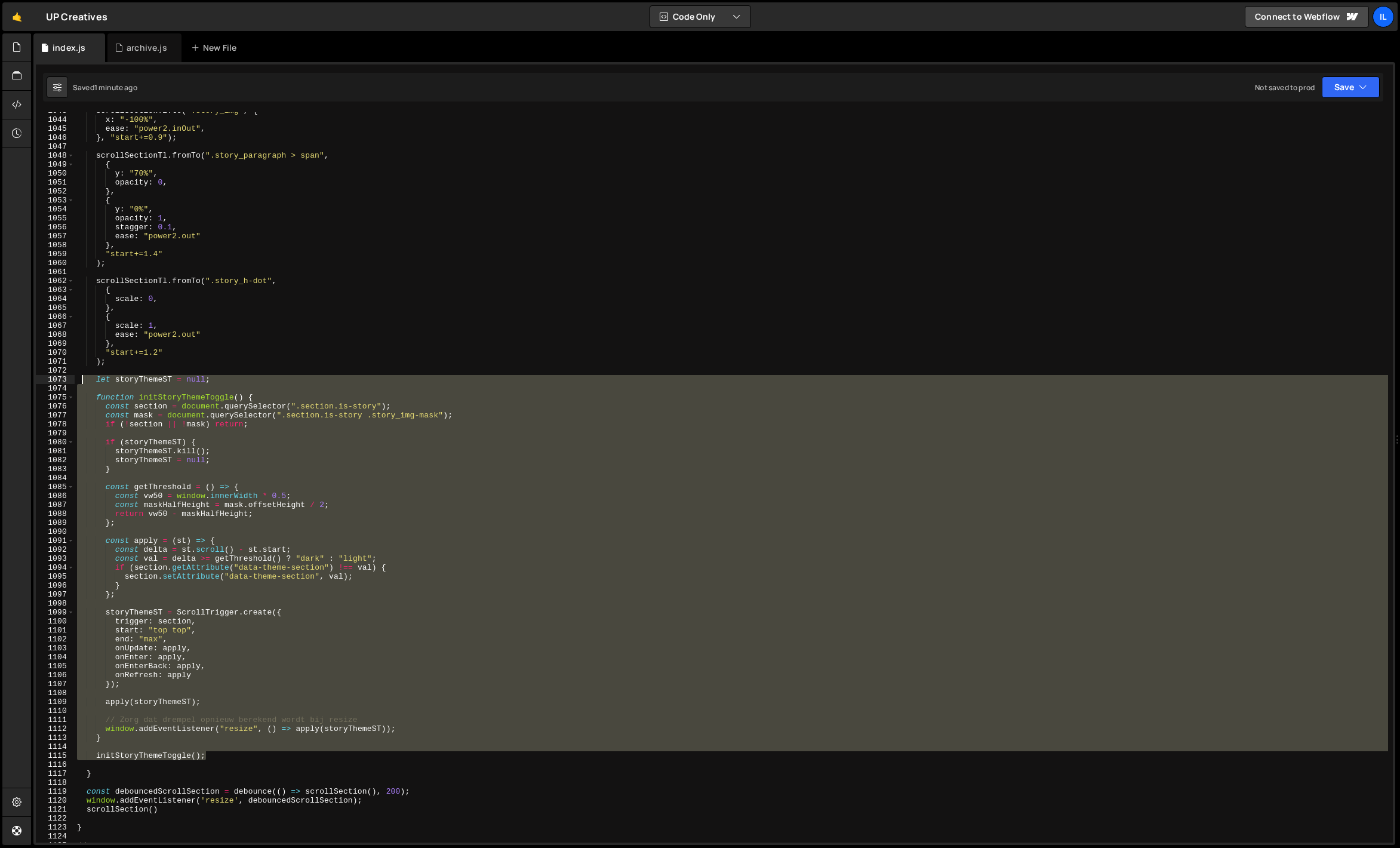
drag, startPoint x: 214, startPoint y: 754, endPoint x: 80, endPoint y: 380, distance: 397.3
click at [80, 380] on div "scrollSectionTl . to ( ".story_img" , { x : "-100%" , ease : "power2.inOut" , }…" at bounding box center [731, 480] width 1313 height 748
type textarea "let storyThemeST = null;"
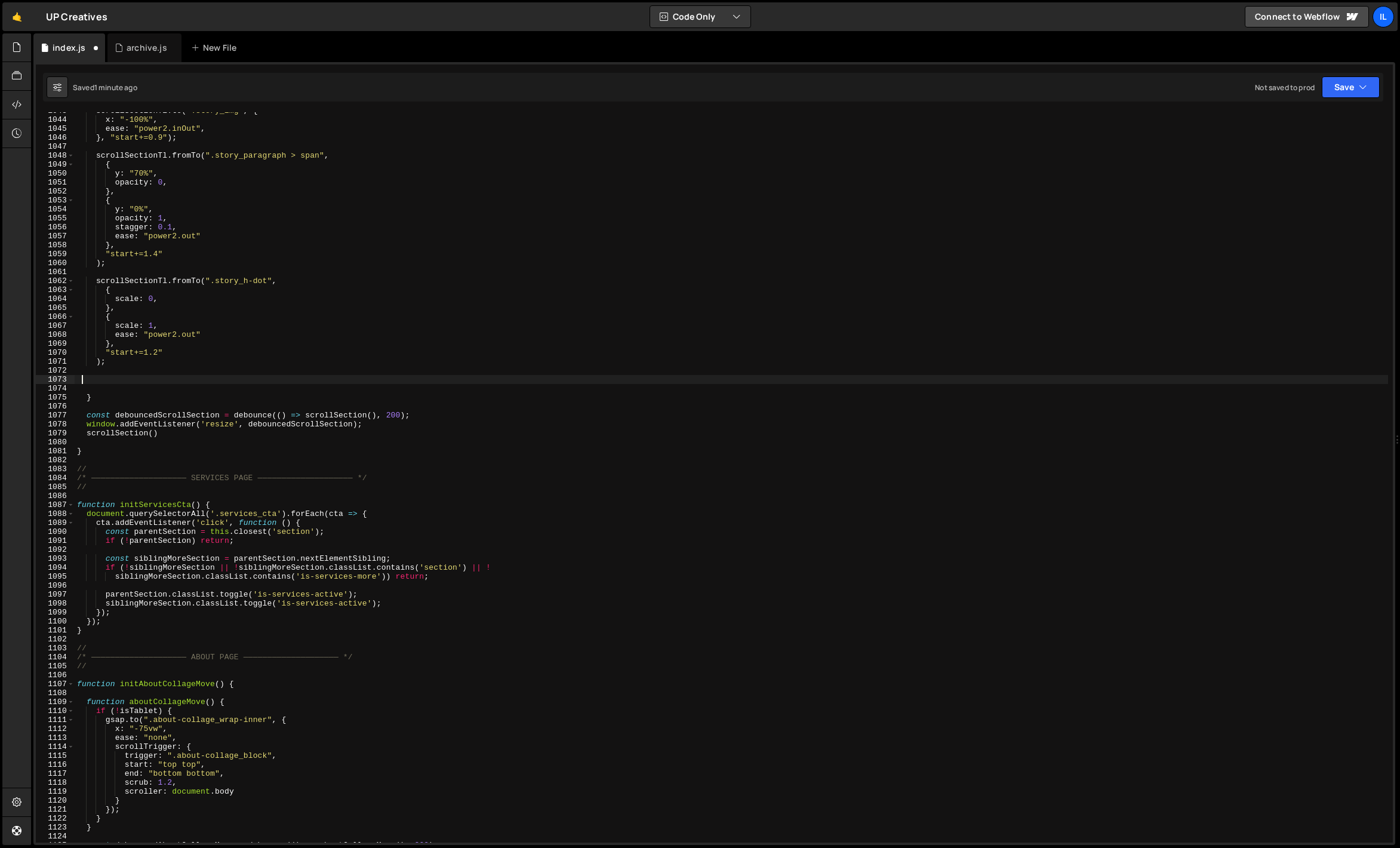
paste textarea "initStoryThemeToggle();"
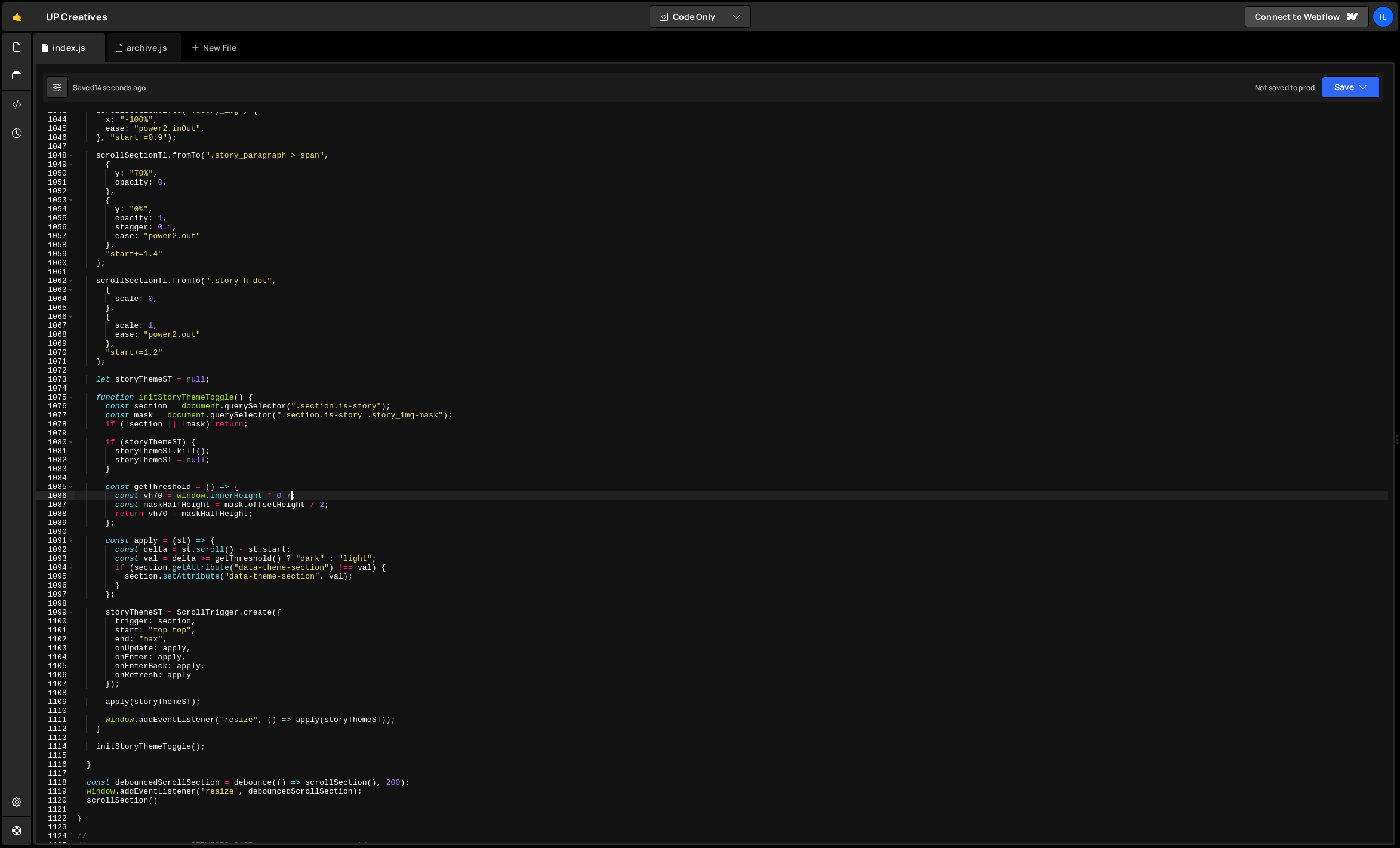
click at [289, 499] on div "scrollSectionTl . to ( ".story_img" , { x : "-100%" , ease : "power2.inOut" , }…" at bounding box center [731, 480] width 1313 height 748
click at [308, 489] on div "scrollSectionTl . to ( ".story_img" , { x : "-100%" , ease : "power2.inOut" , }…" at bounding box center [731, 480] width 1313 height 748
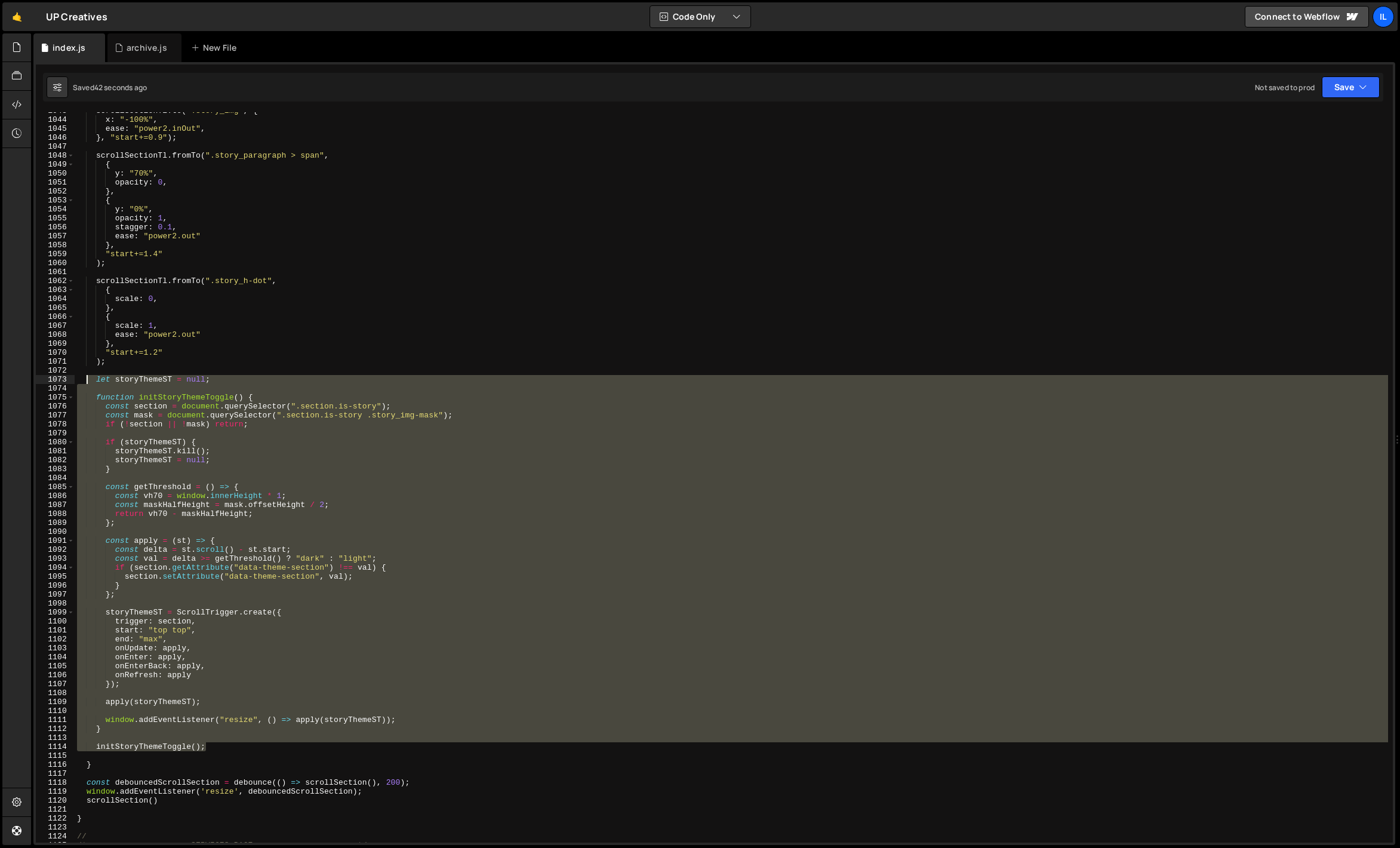
drag, startPoint x: 211, startPoint y: 747, endPoint x: 86, endPoint y: 375, distance: 392.4
click at [85, 375] on div "scrollSectionTl . to ( ".story_img" , { x : "-100%" , ease : "power2.inOut" , }…" at bounding box center [731, 480] width 1313 height 748
paste textarea "initStoryThemeToggle();"
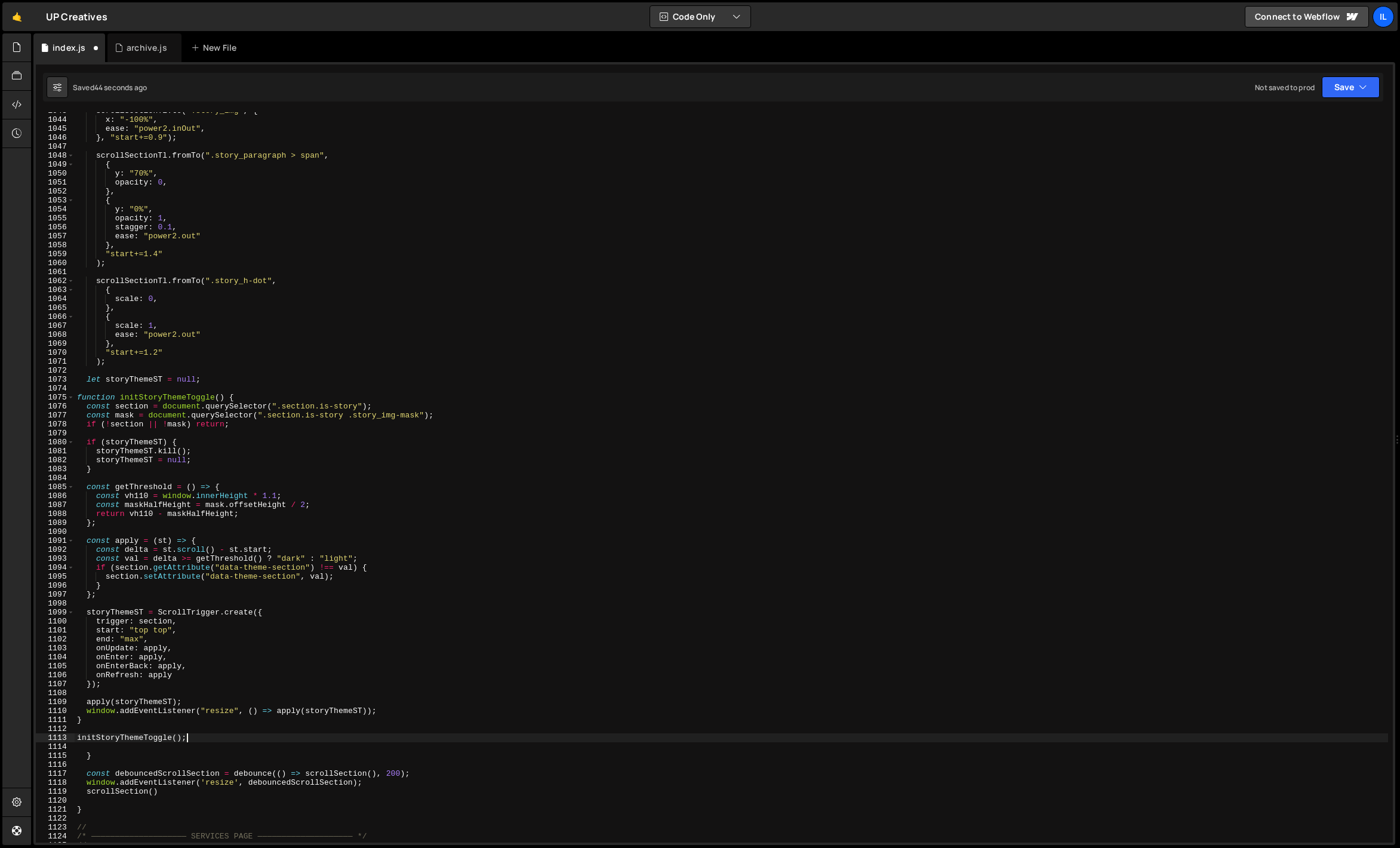
type textarea "initStoryThemeToggle();"
